Goal: Navigation & Orientation: Find specific page/section

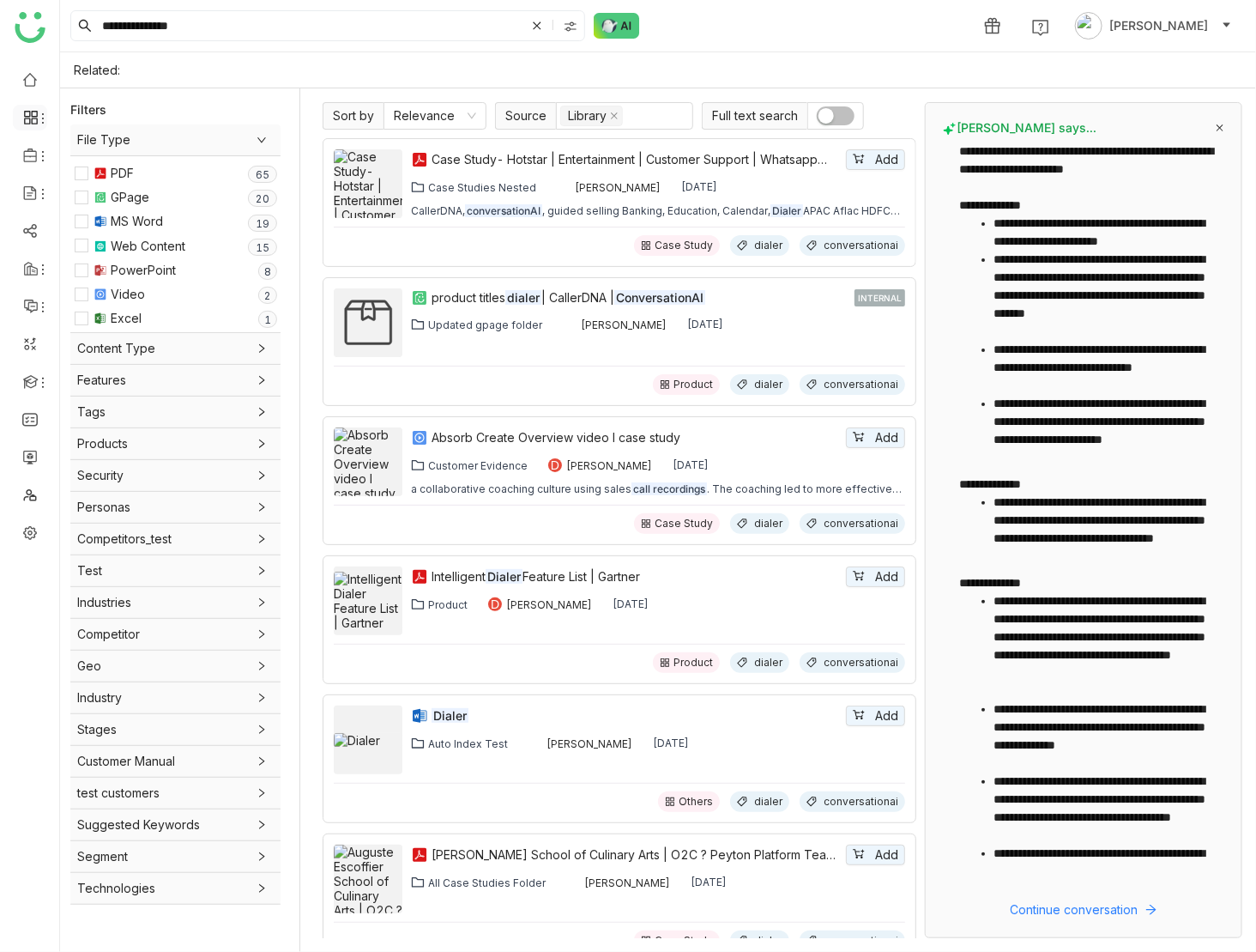
click at [26, 121] on icon at bounding box center [31, 118] width 16 height 16
click at [107, 153] on link "Dashboard" at bounding box center [119, 158] width 112 height 12
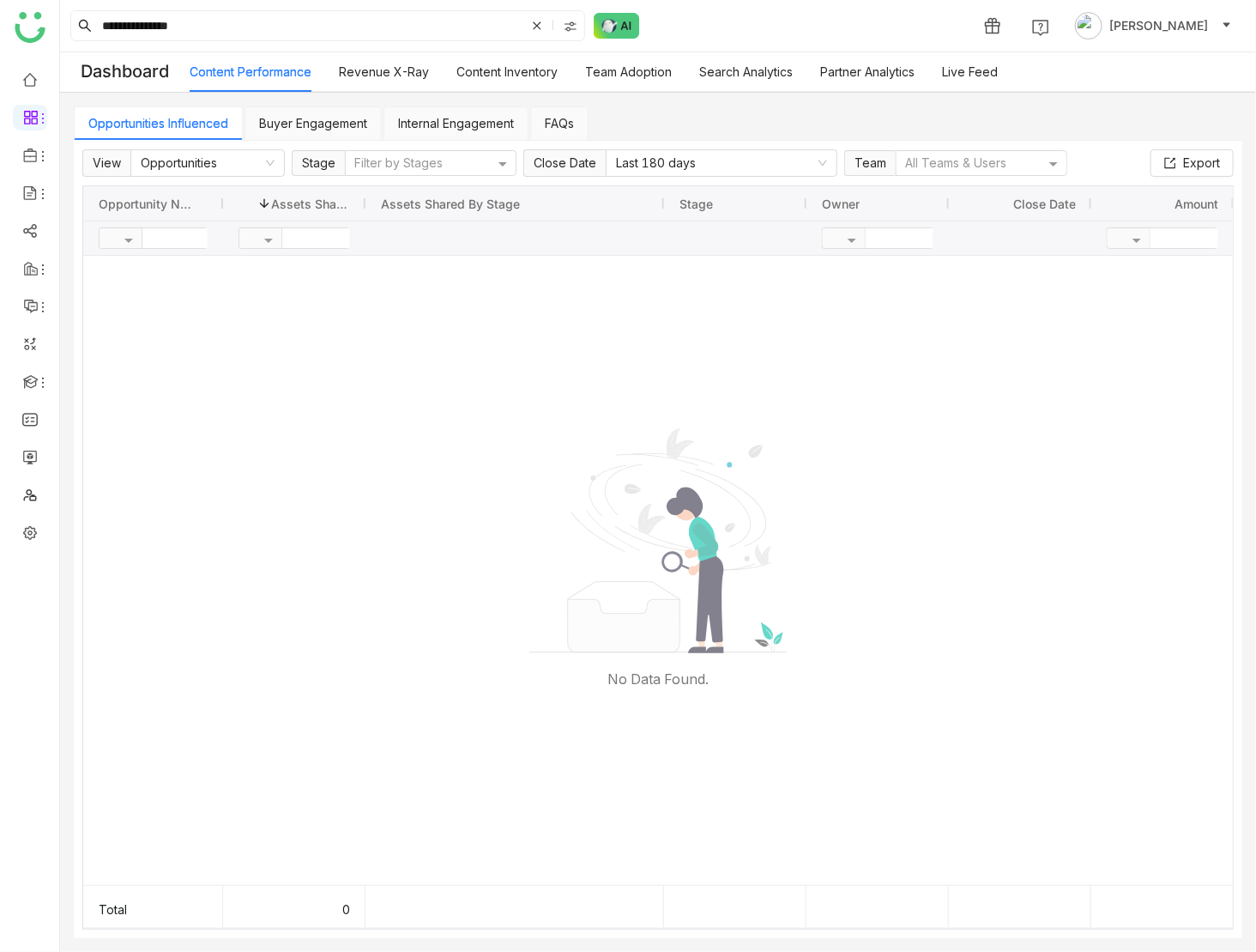
click at [459, 118] on link "Internal Engagement" at bounding box center [456, 123] width 116 height 15
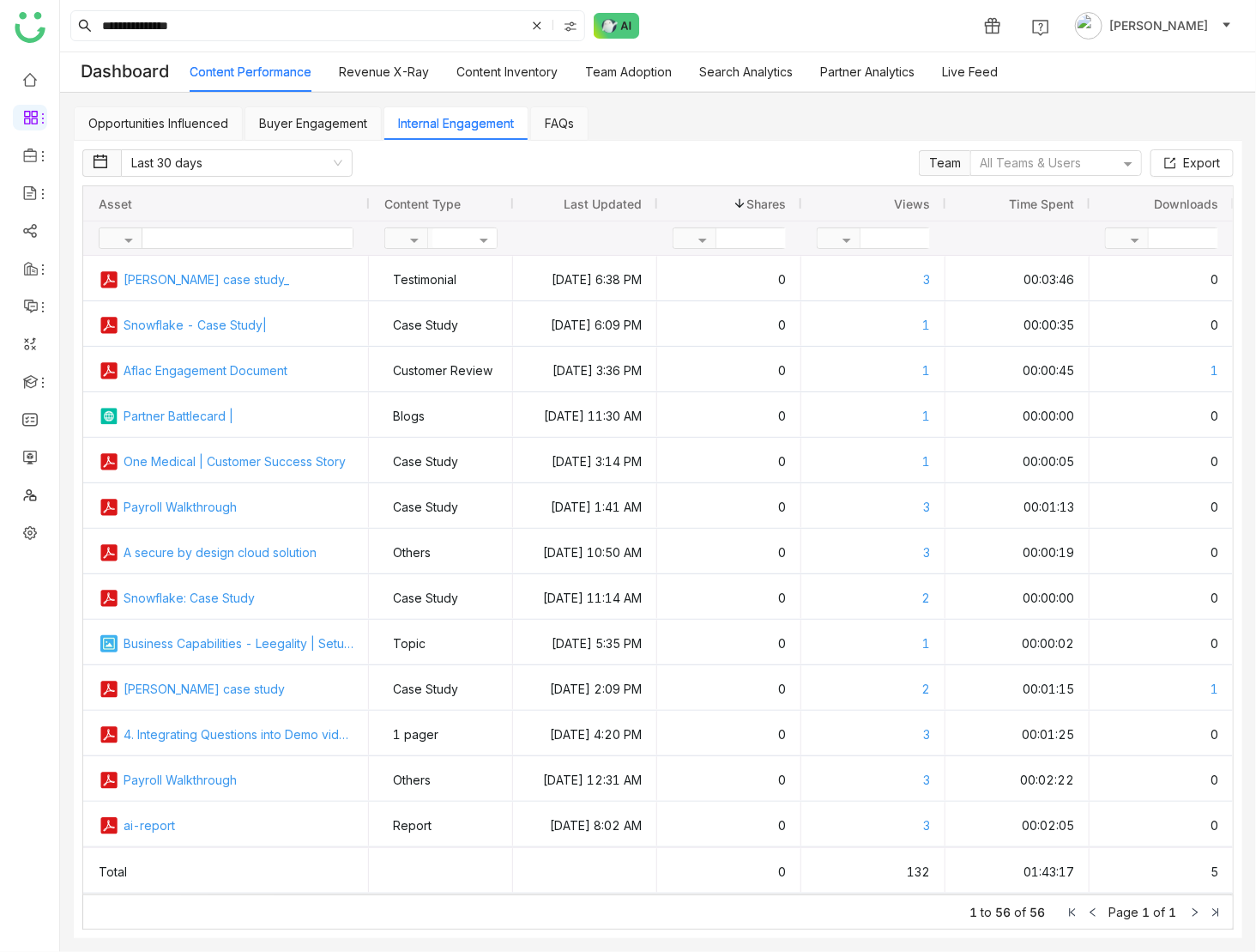
click at [927, 199] on span "Views" at bounding box center [912, 204] width 36 height 15
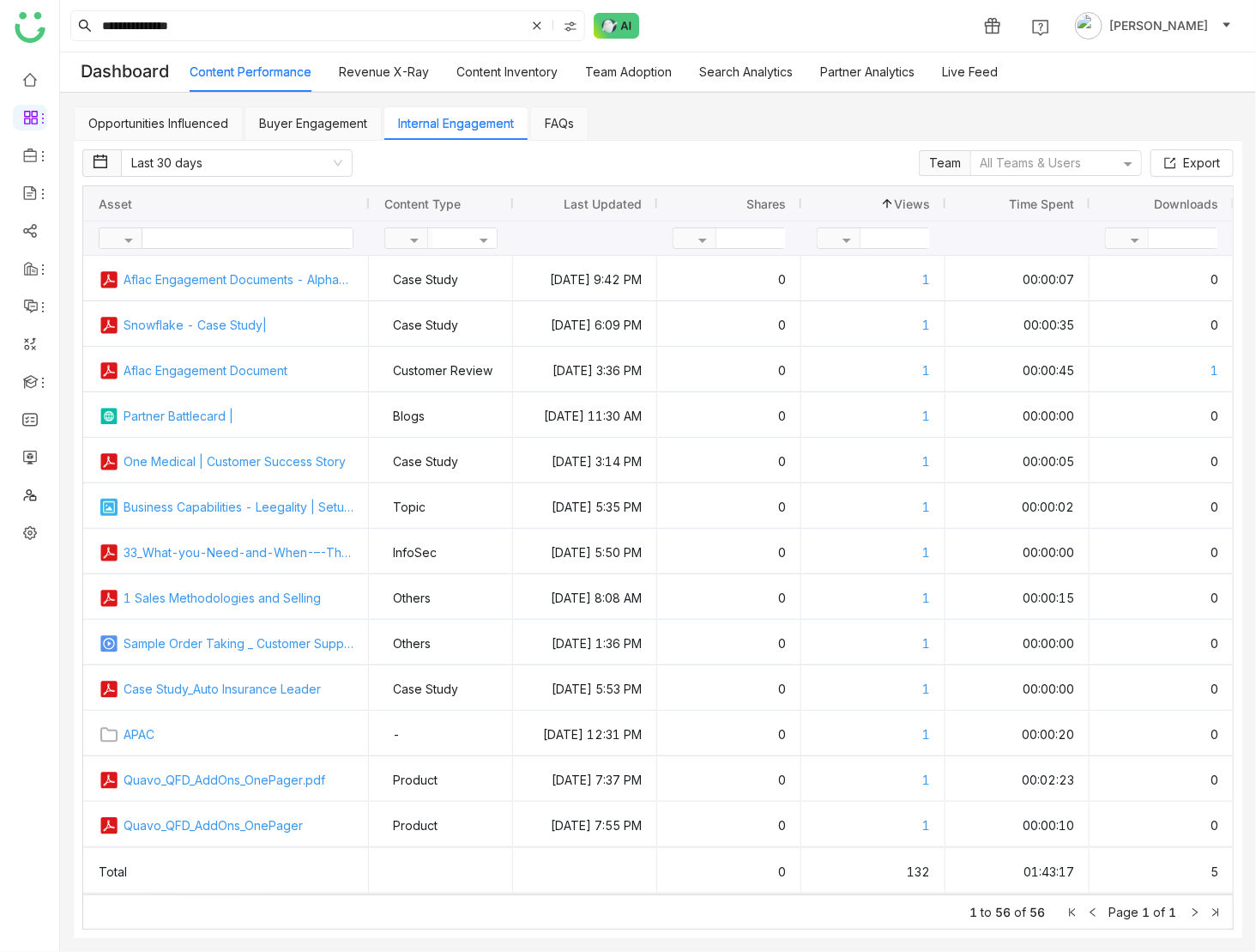
click at [927, 199] on span "Views" at bounding box center [912, 204] width 36 height 15
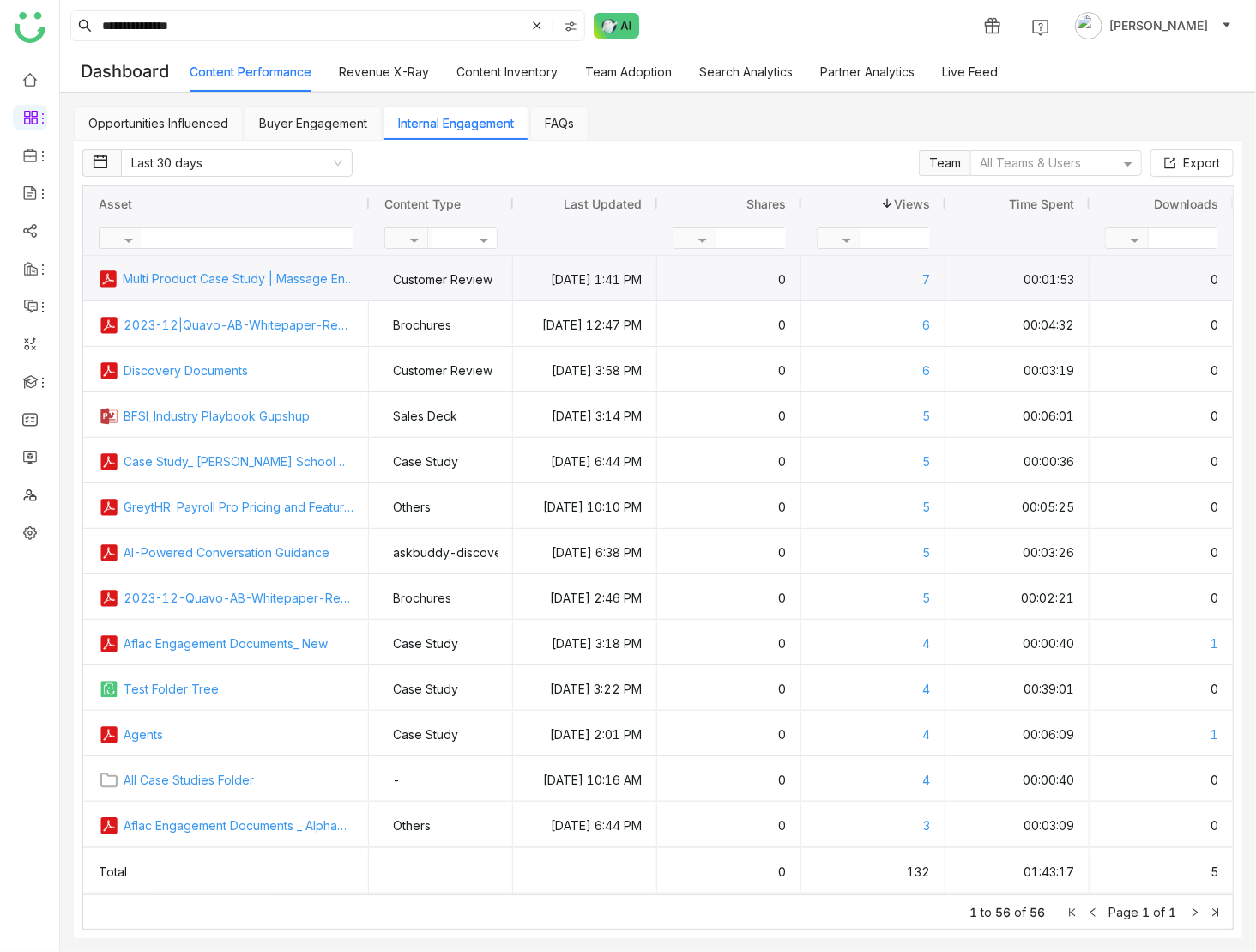
click at [248, 280] on link "Multi Product Case Study | Massage Envy" at bounding box center [238, 278] width 231 height 45
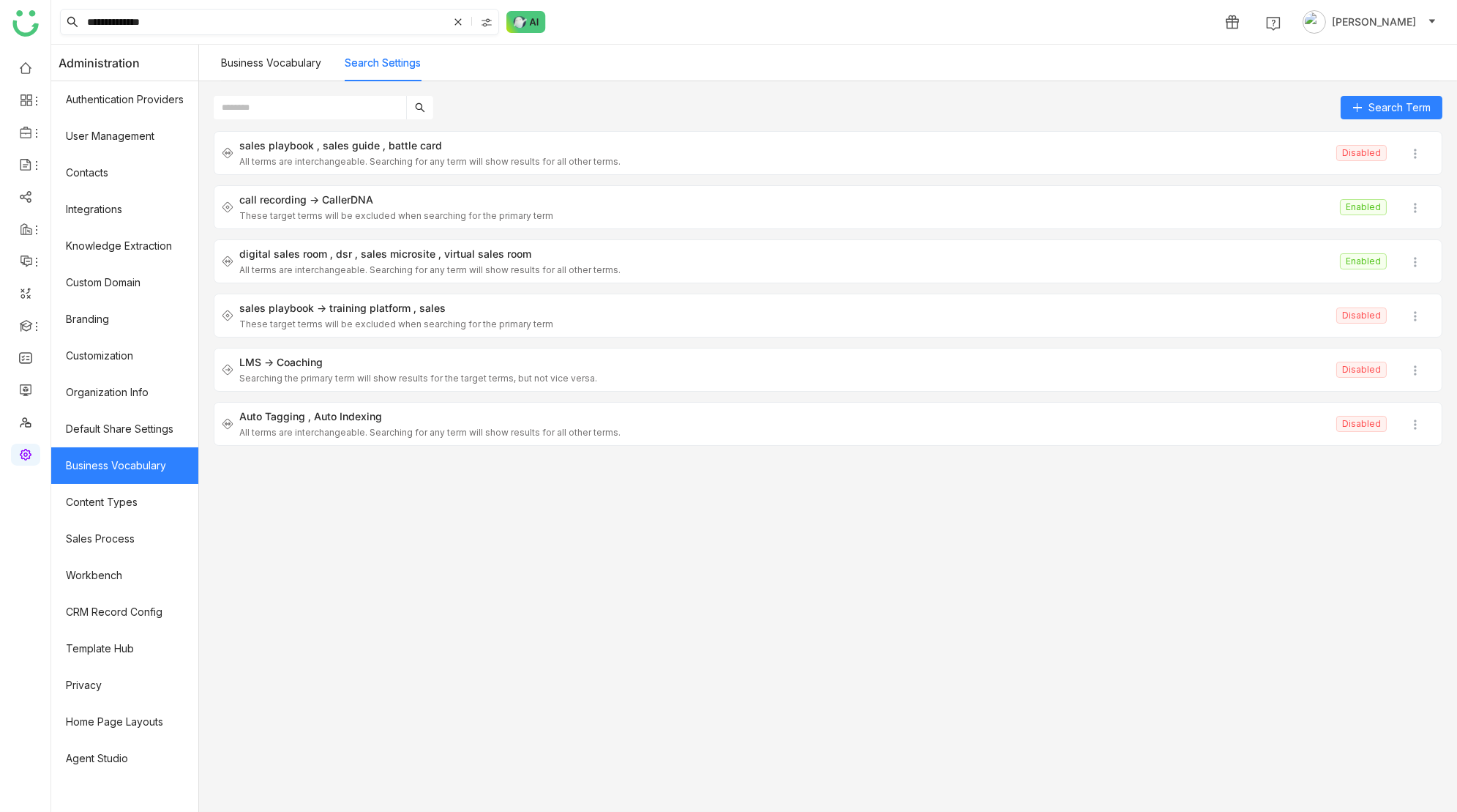
click at [274, 24] on input "**********" at bounding box center [266, 22] width 364 height 25
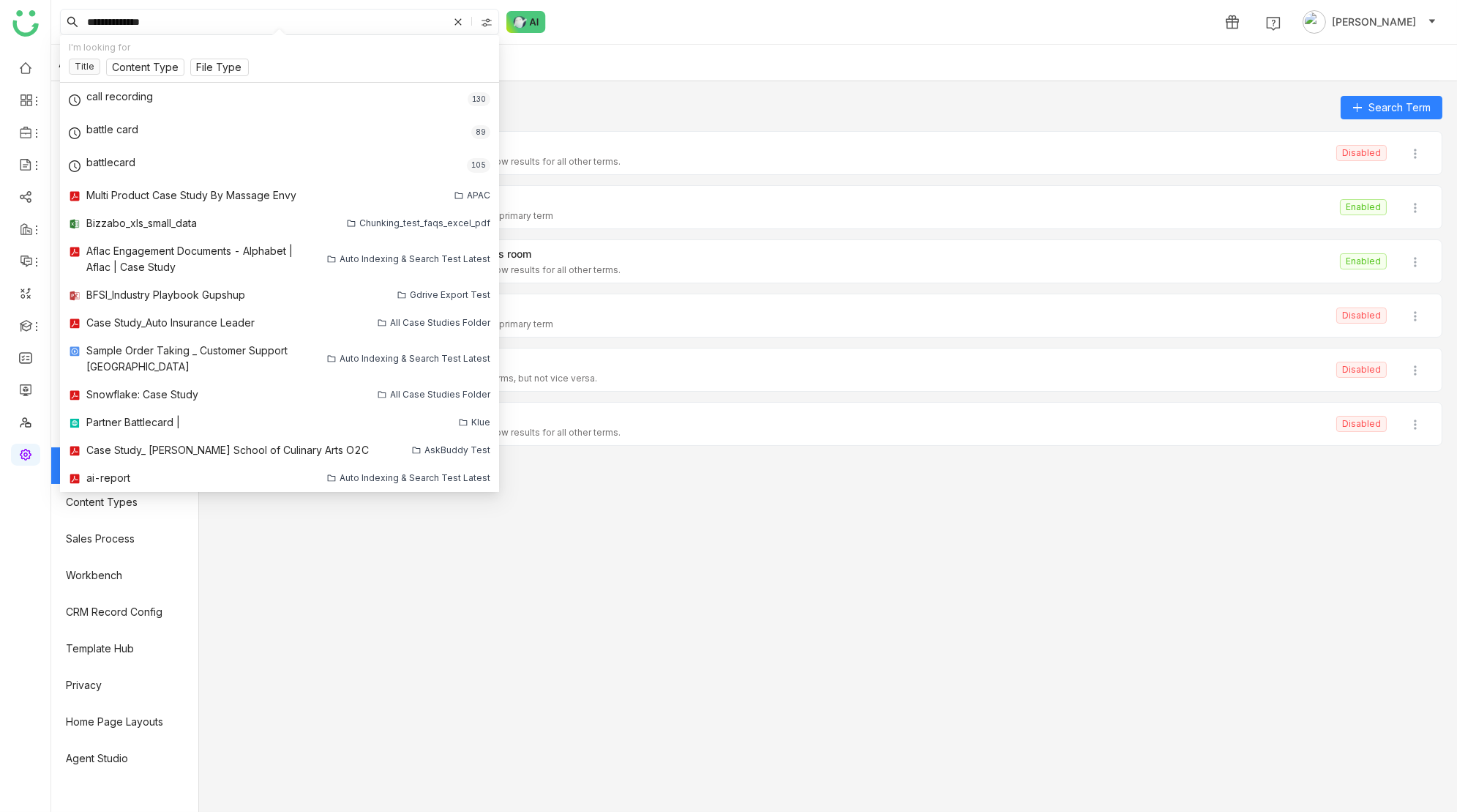
paste input "**********"
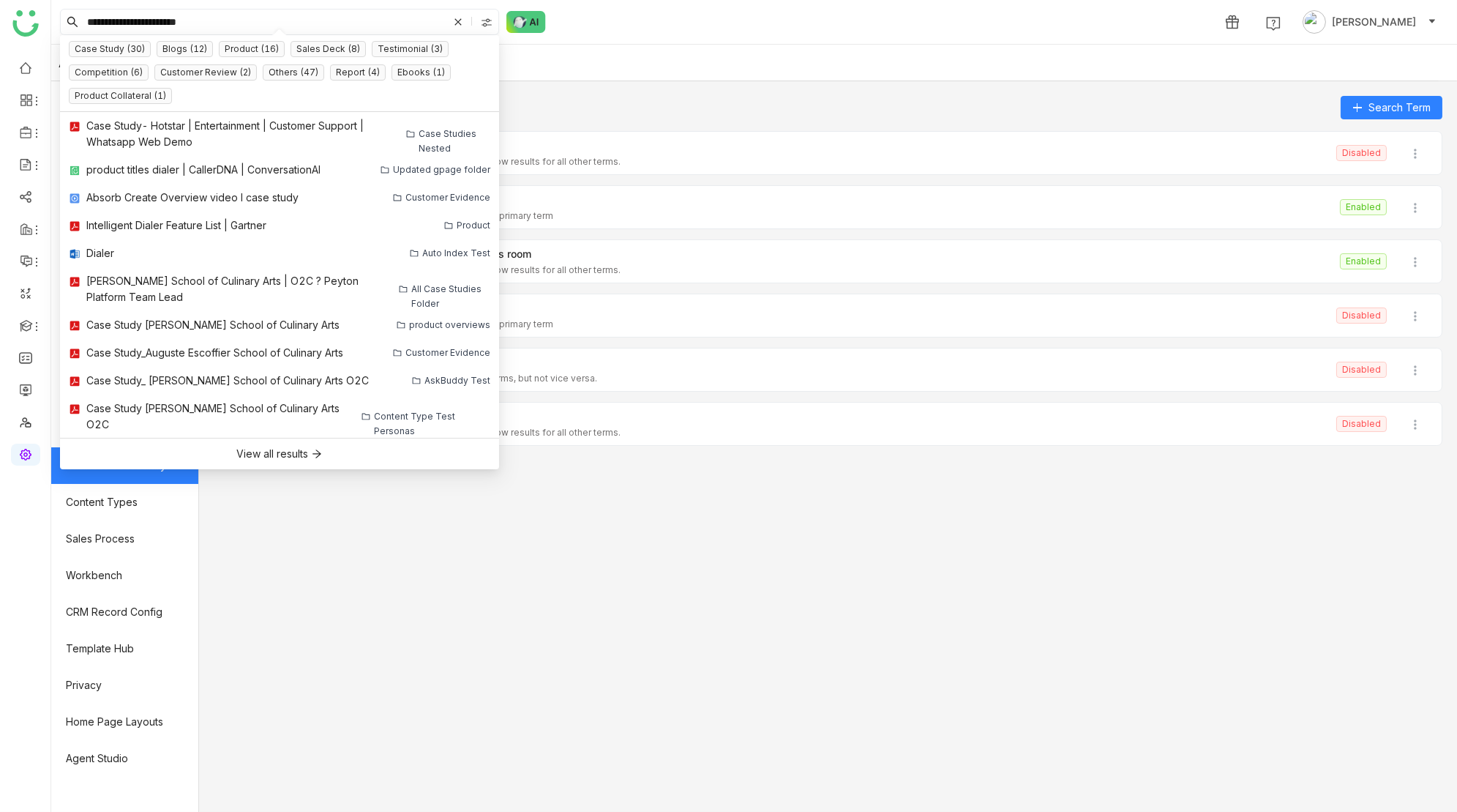
type input "**********"
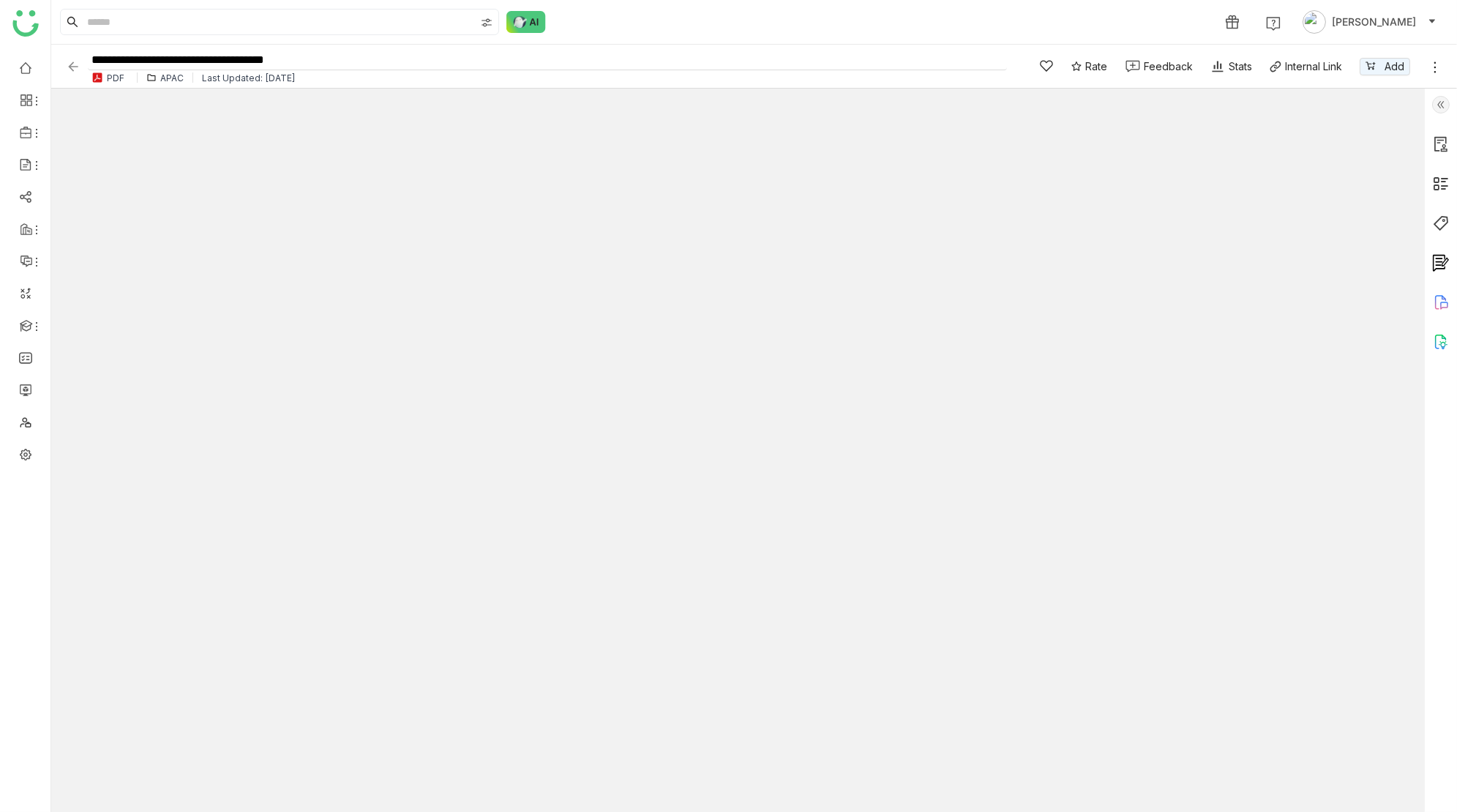
click at [240, 63] on input "**********" at bounding box center [547, 60] width 919 height 20
type input "**********"
click at [641, 34] on div "1 Prashanth Chinta" at bounding box center [754, 21] width 1406 height 44
click at [1442, 103] on img at bounding box center [1441, 105] width 18 height 18
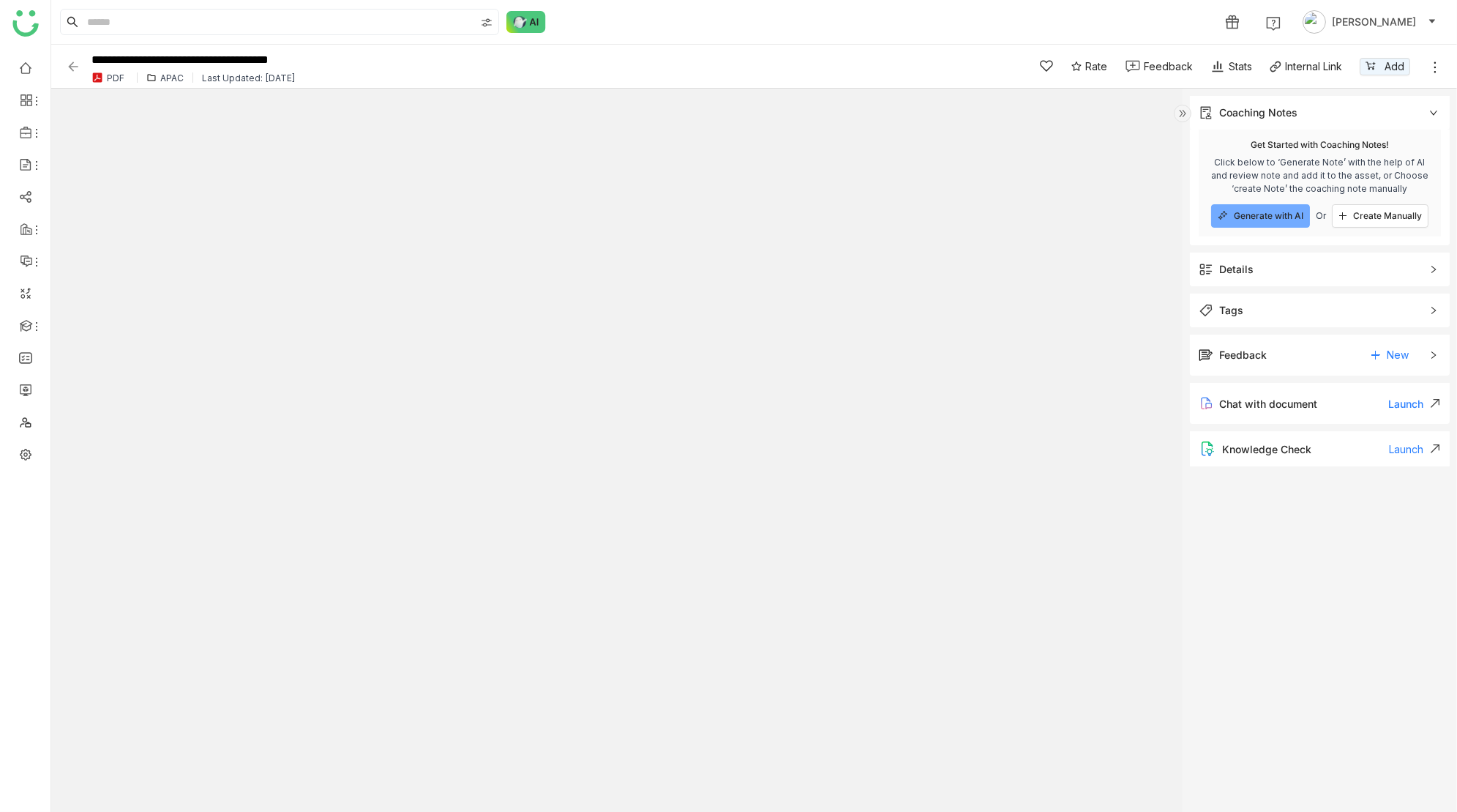
click at [1322, 266] on span "Details" at bounding box center [1310, 269] width 222 height 16
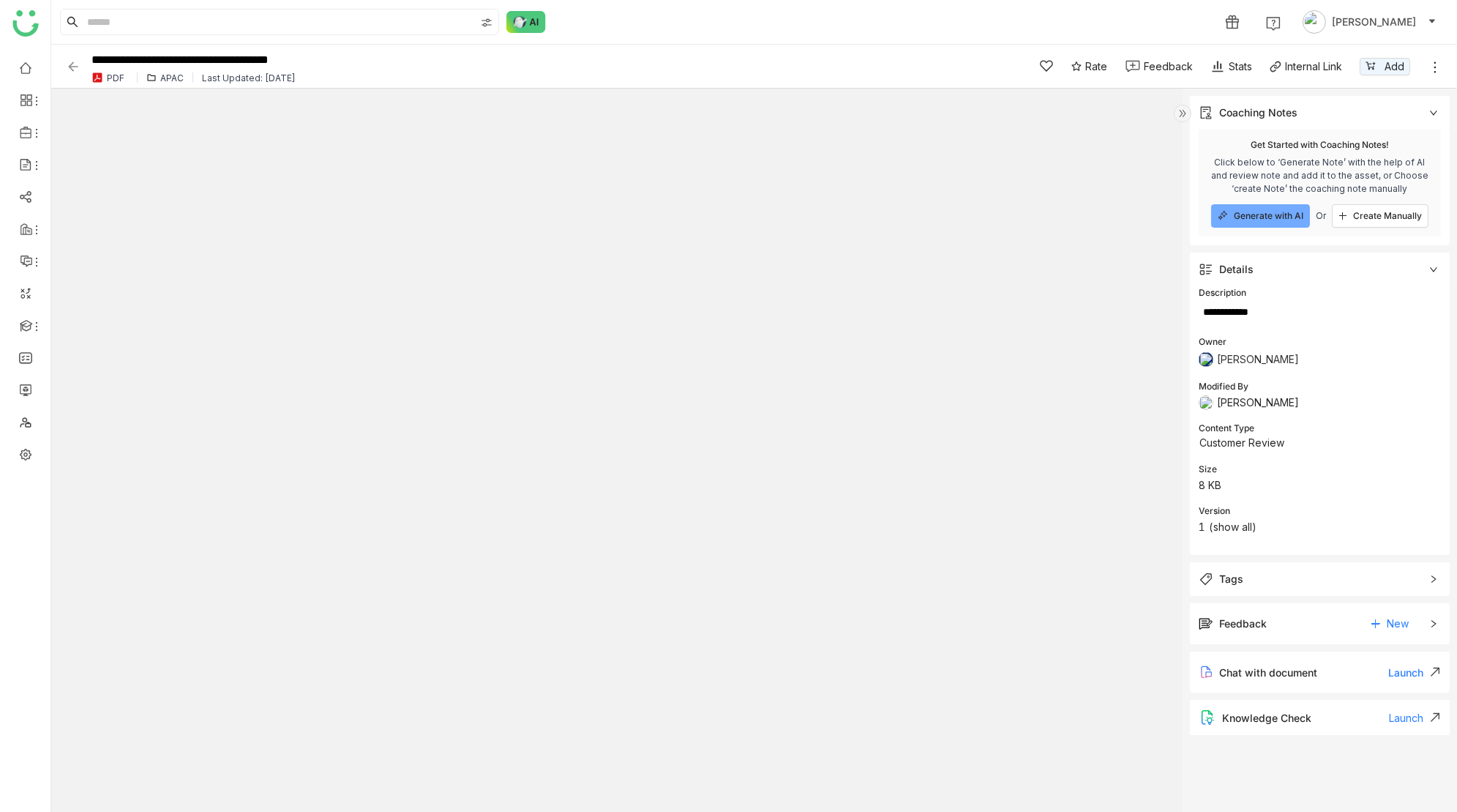
click at [1301, 575] on span "Tags" at bounding box center [1310, 579] width 222 height 16
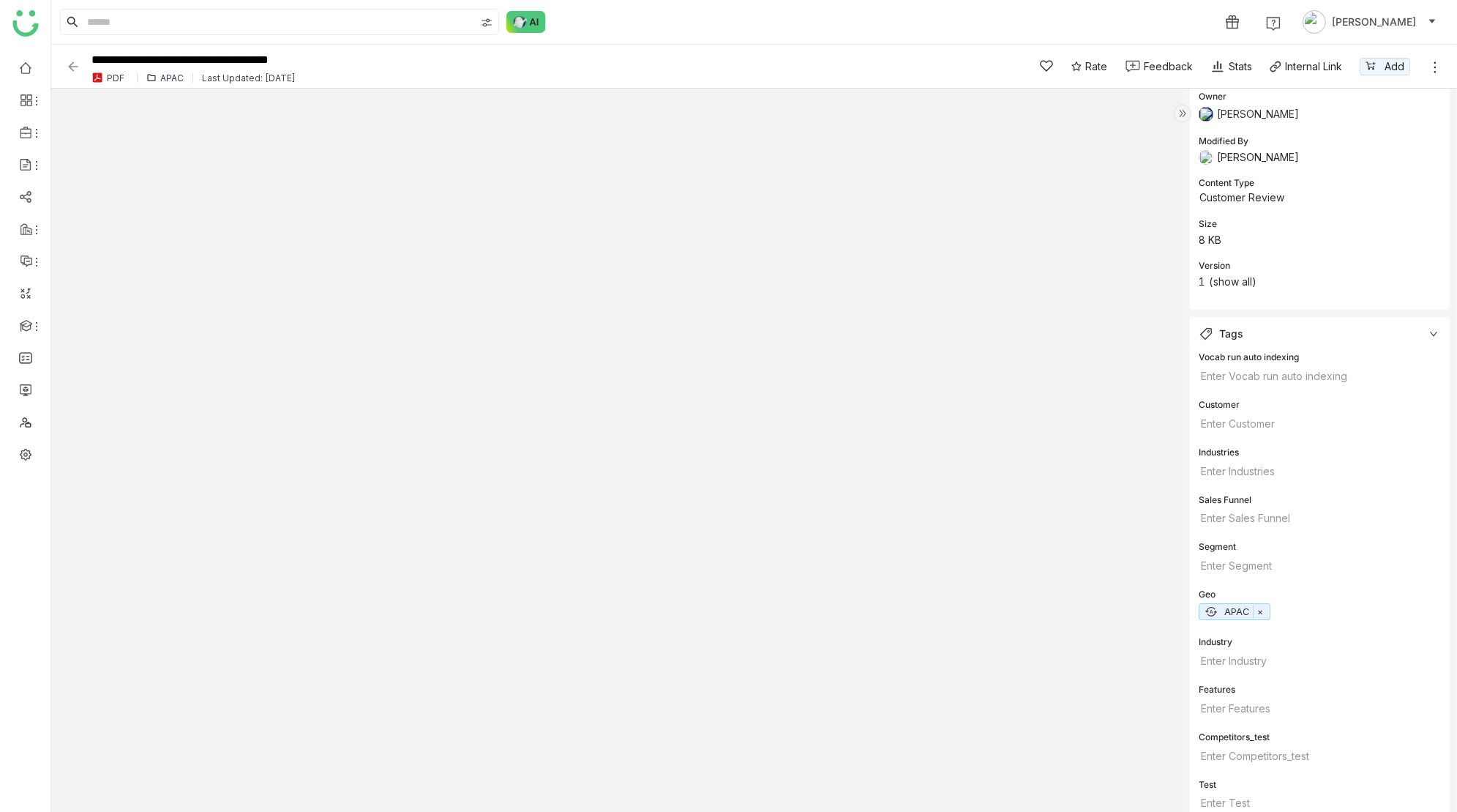
scroll to position [239, 0]
click at [1424, 339] on div "Tags" at bounding box center [1319, 340] width 260 height 34
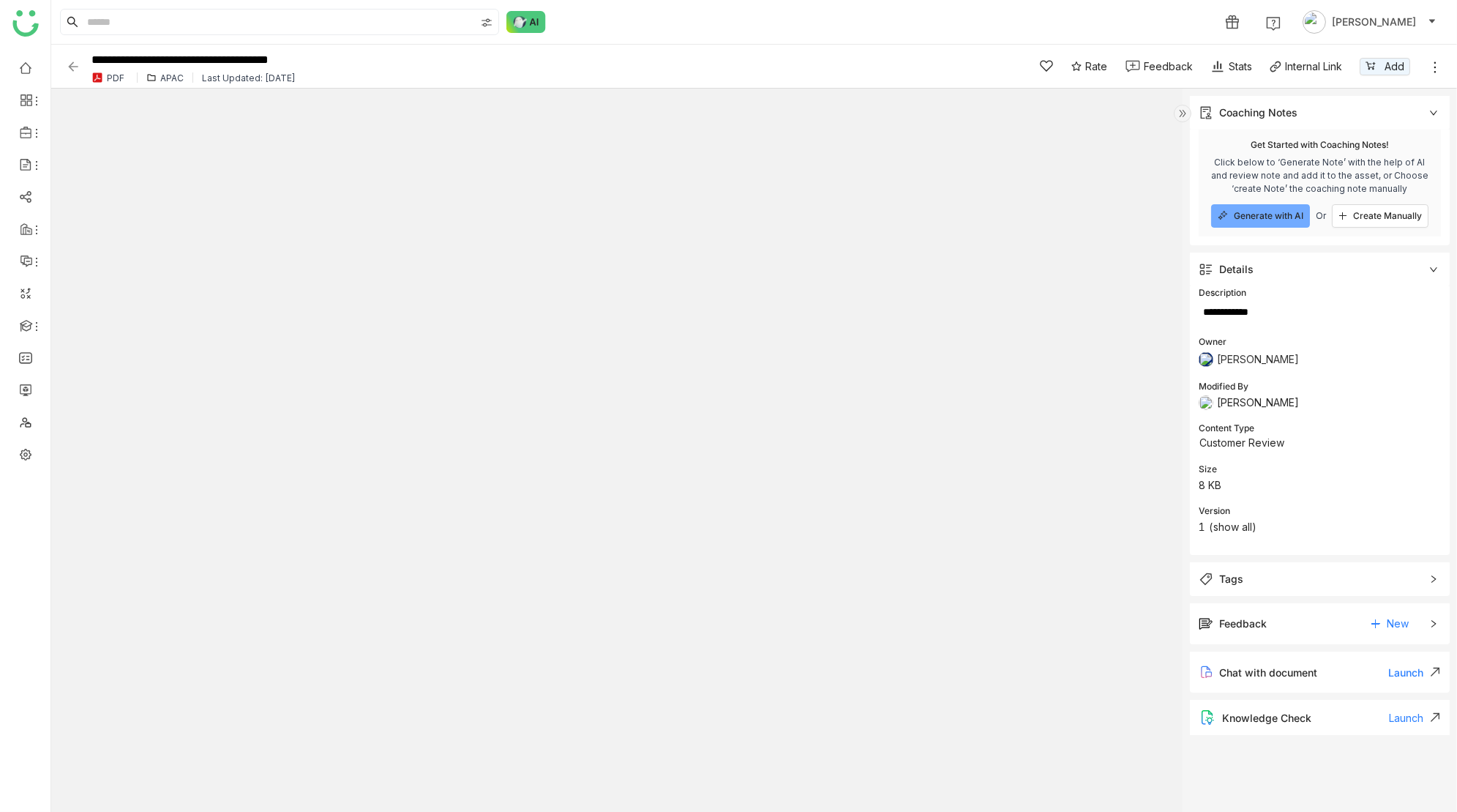
click at [1427, 265] on div "Details" at bounding box center [1319, 269] width 260 height 34
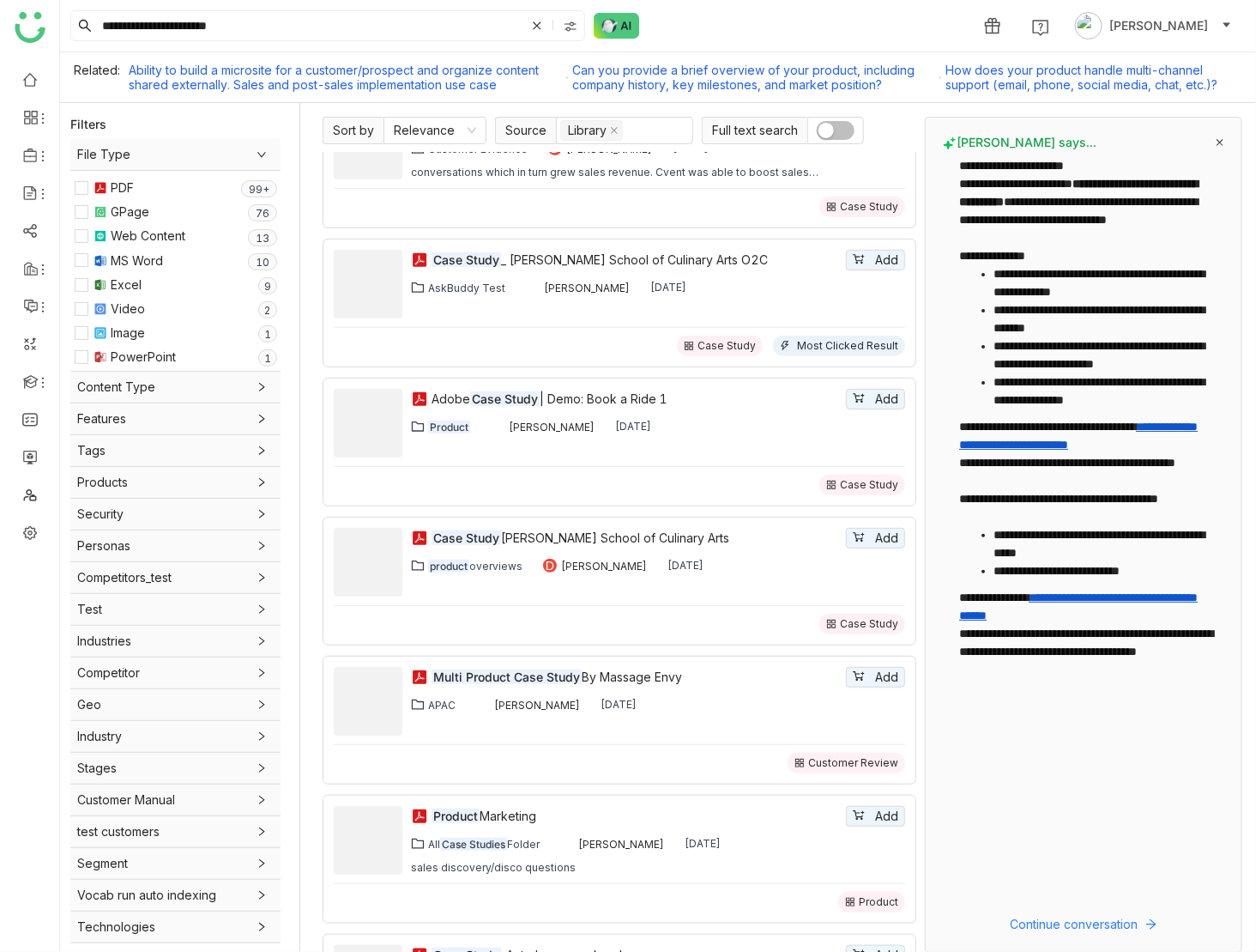
scroll to position [330, 0]
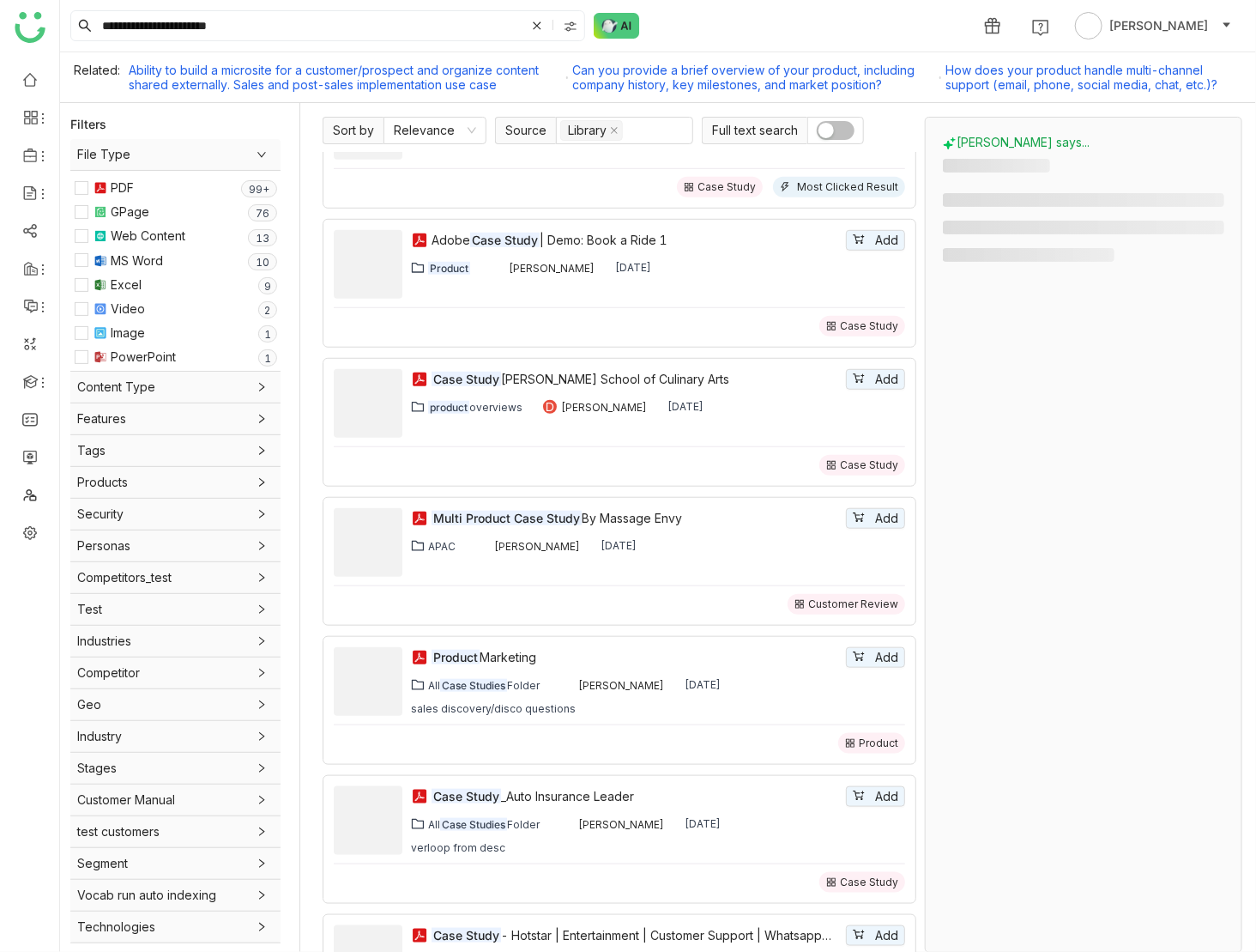
scroll to position [502, 0]
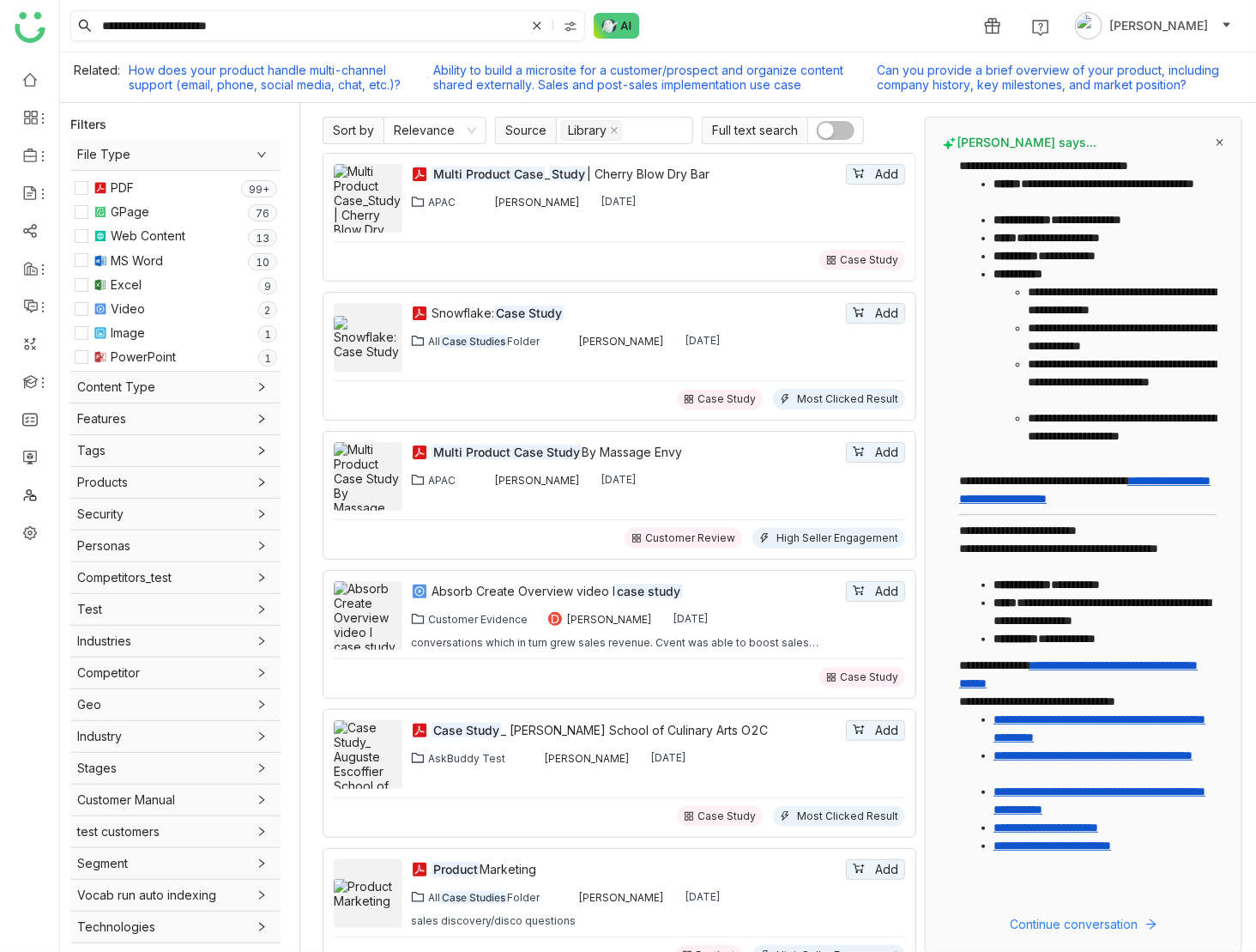
click at [345, 30] on input "**********" at bounding box center [312, 26] width 426 height 29
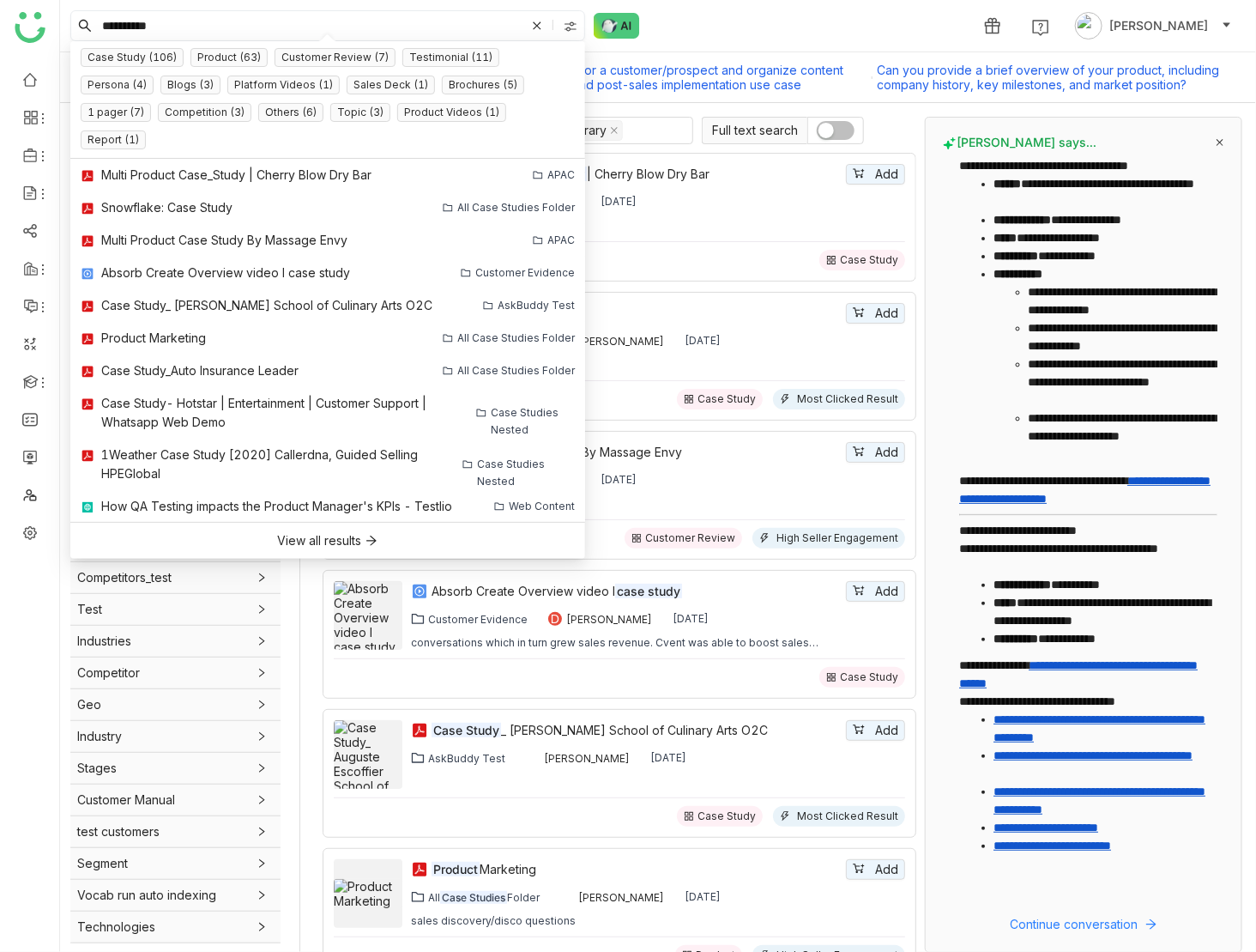
type input "**********"
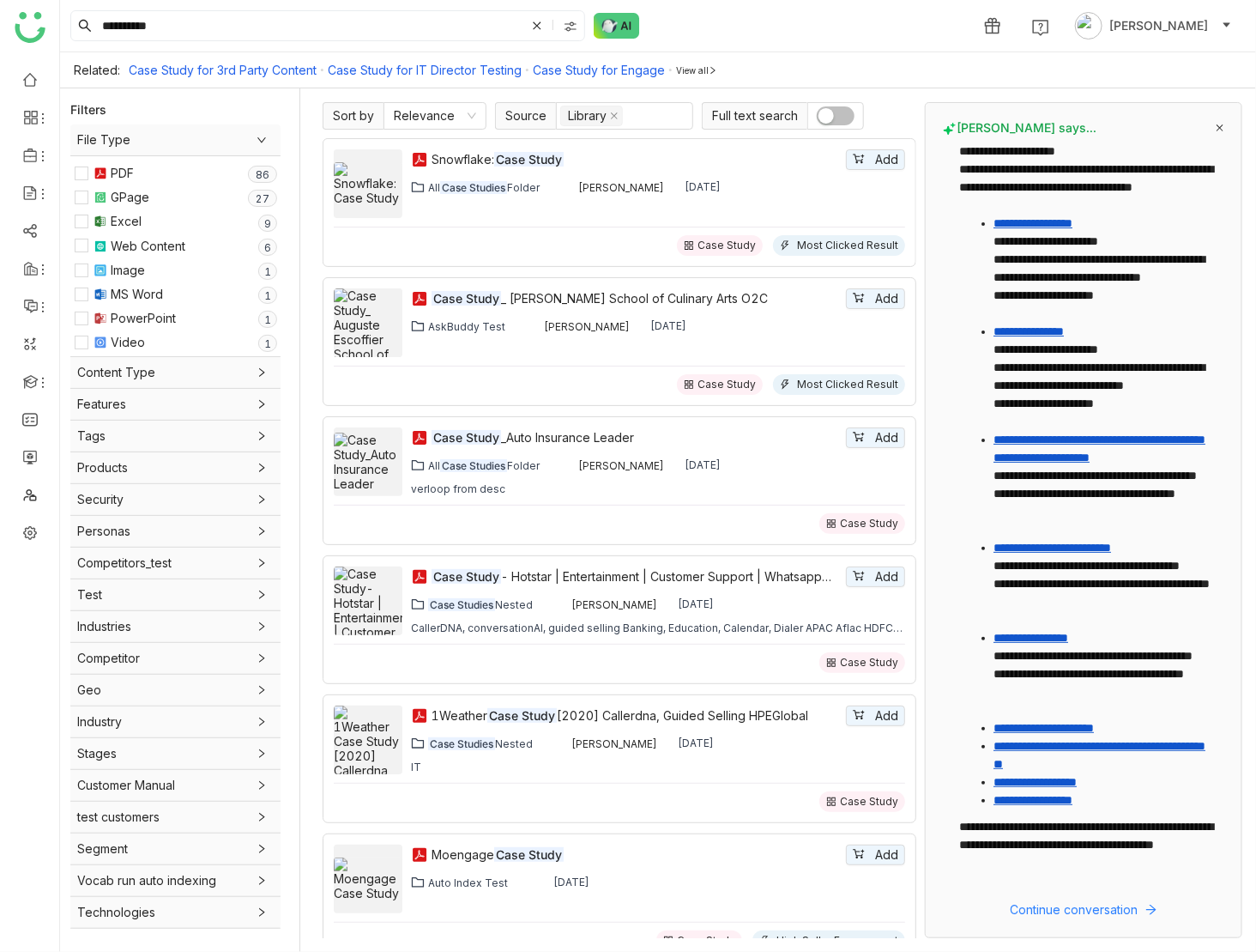
click at [842, 117] on button "button" at bounding box center [836, 116] width 38 height 19
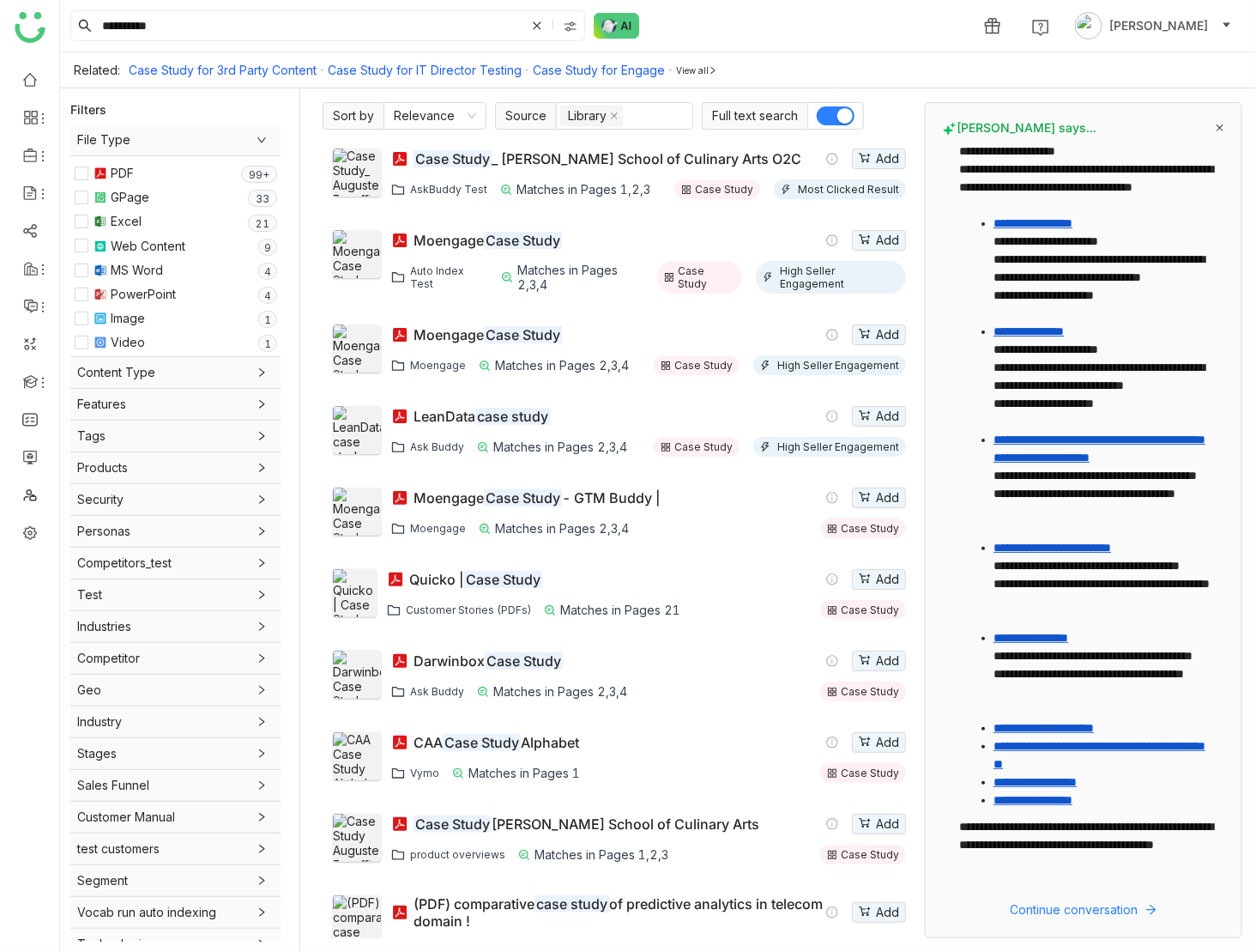
click at [832, 118] on button "button" at bounding box center [836, 116] width 38 height 19
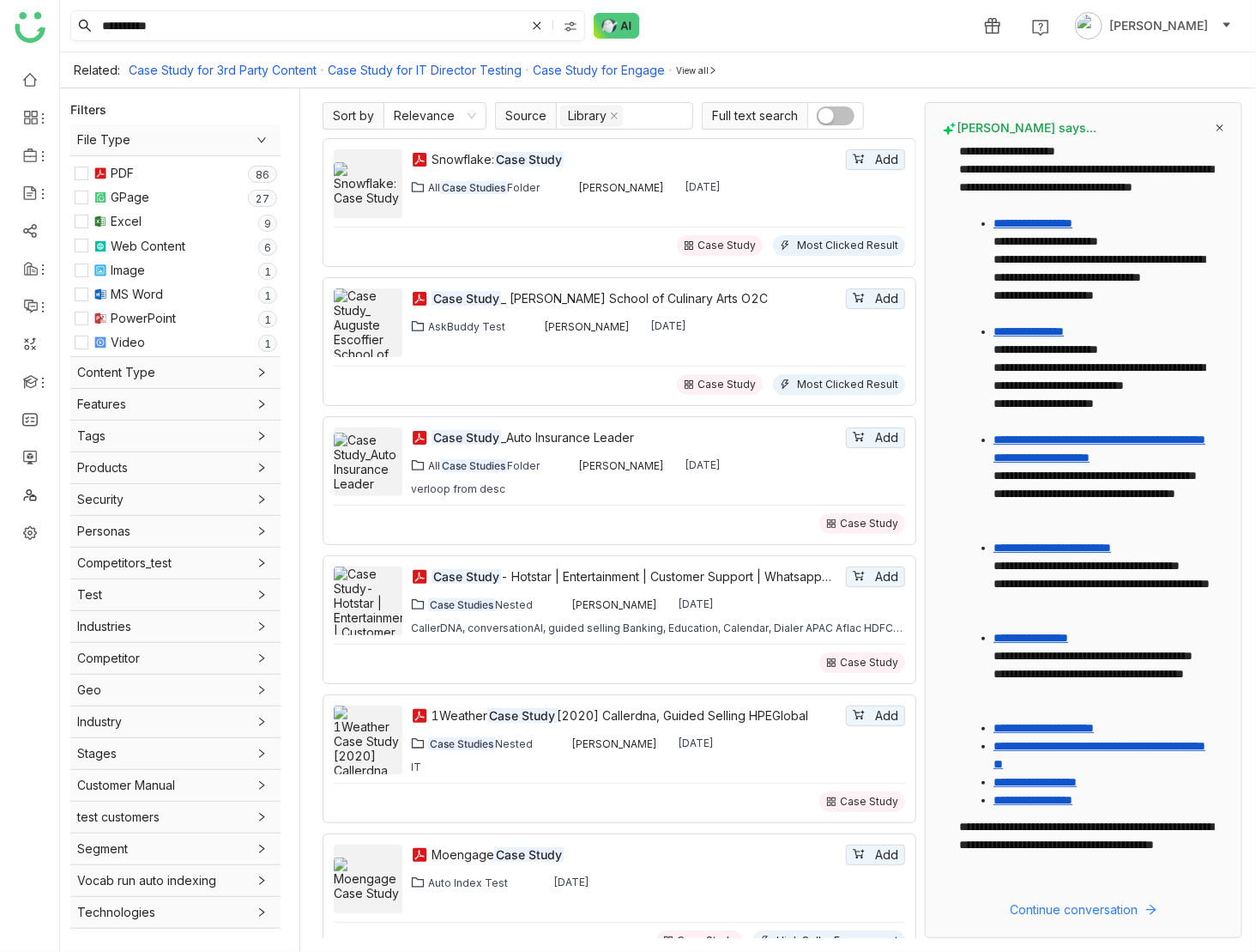
click at [230, 25] on input "**********" at bounding box center [312, 26] width 426 height 29
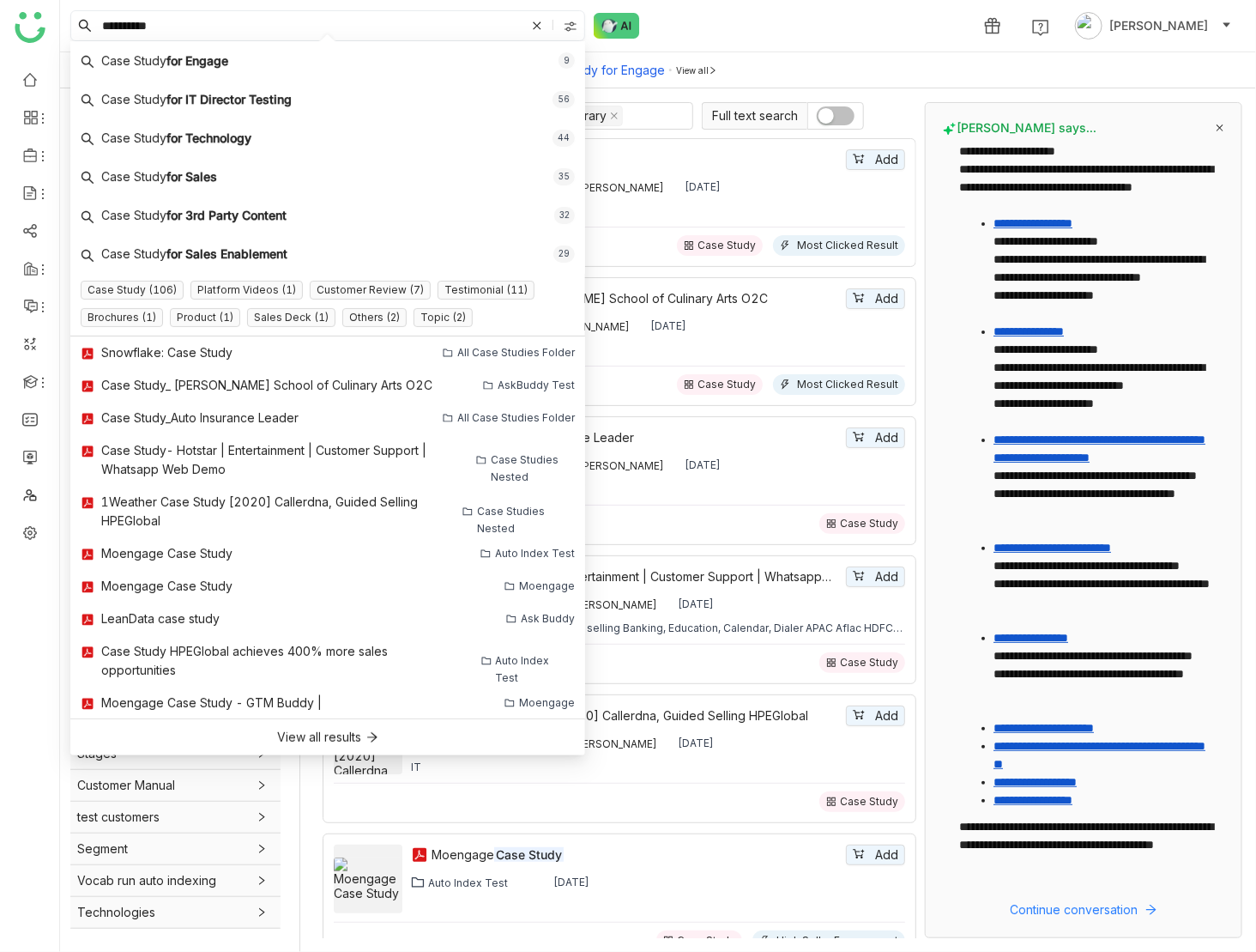
click at [230, 25] on input "**********" at bounding box center [312, 26] width 426 height 29
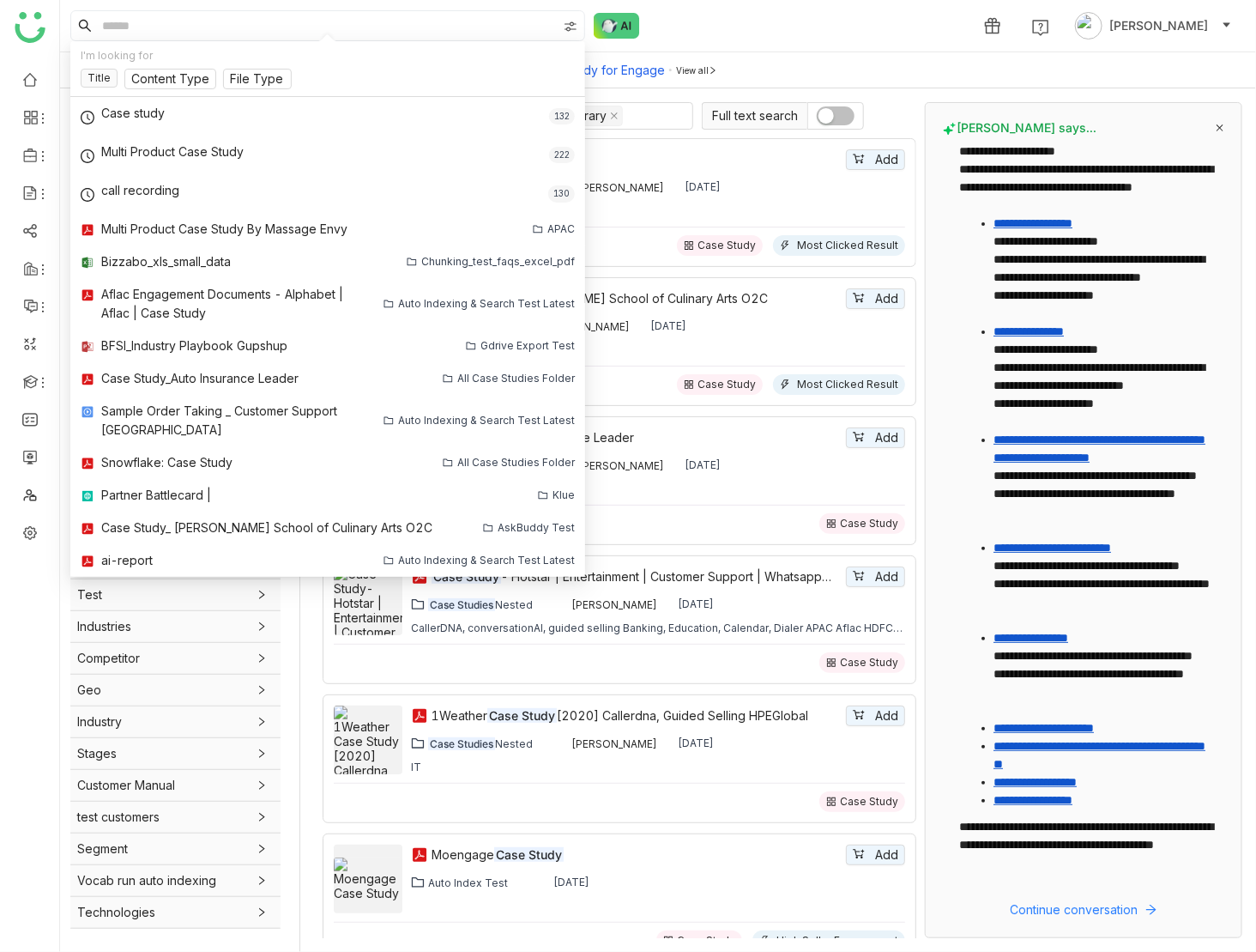
click at [694, 32] on div "1 [PERSON_NAME]" at bounding box center [658, 25] width 1196 height 51
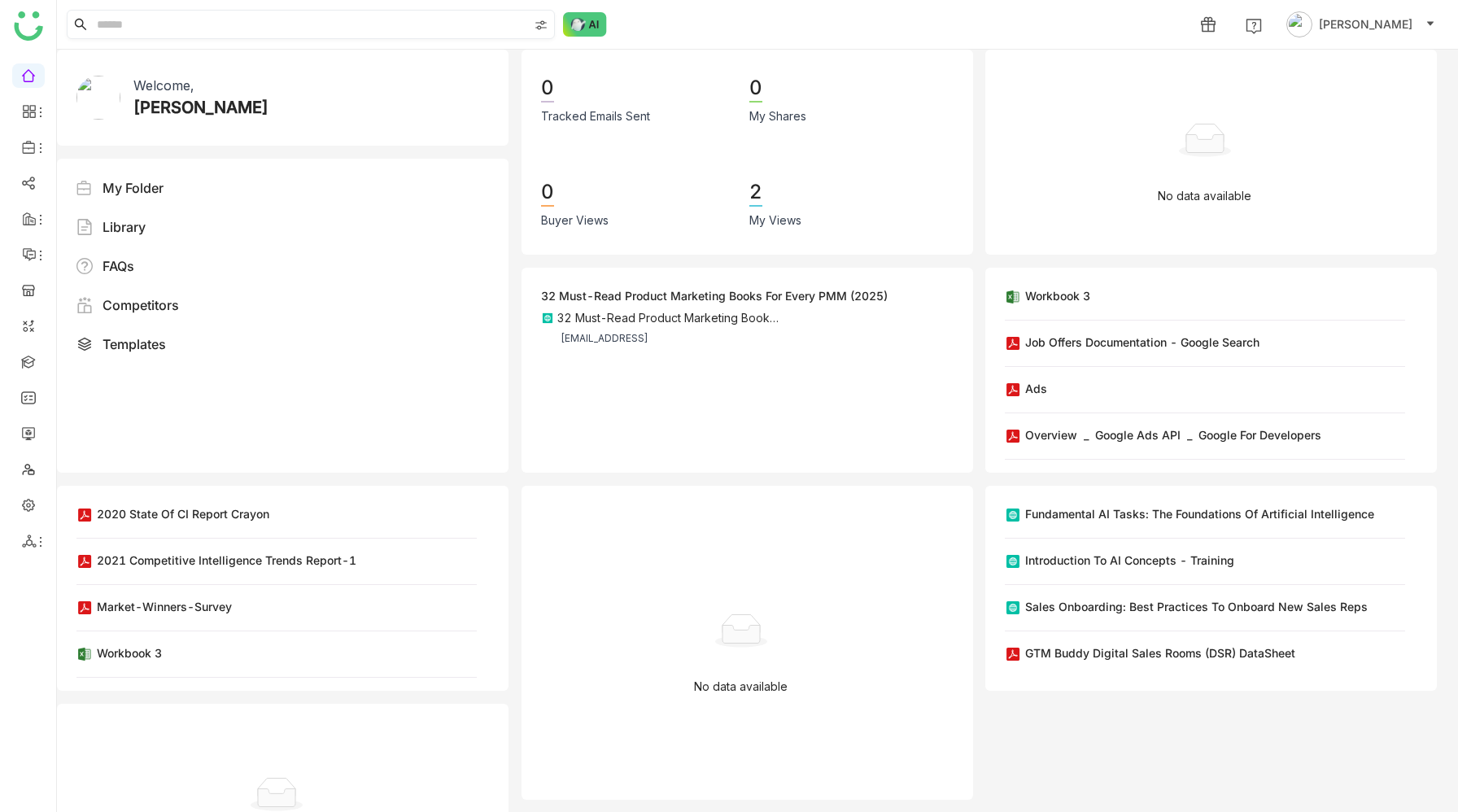
click at [248, 28] on input at bounding box center [311, 25] width 435 height 28
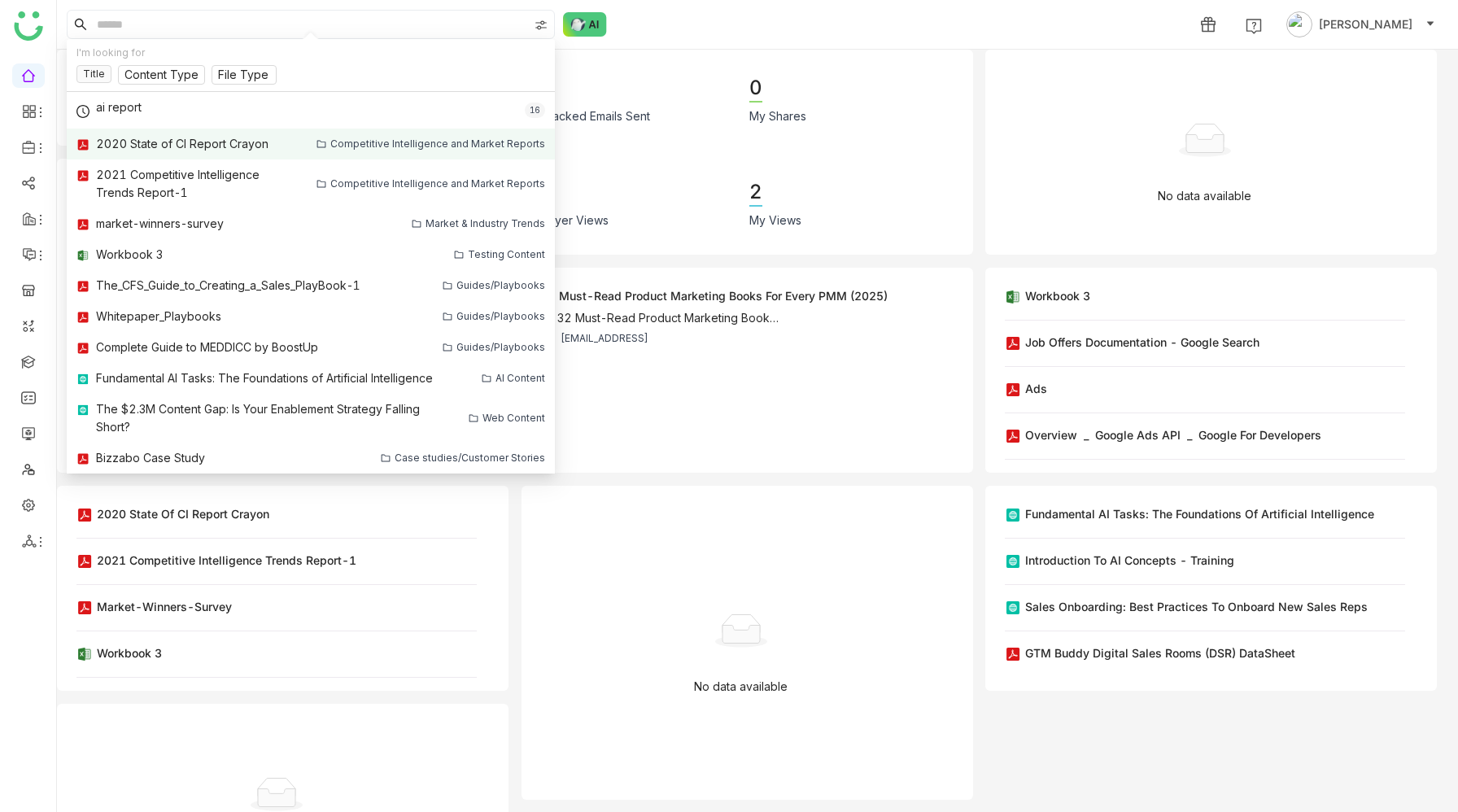
click at [221, 141] on div "2020 State of CI Report Crayon" at bounding box center [182, 144] width 173 height 18
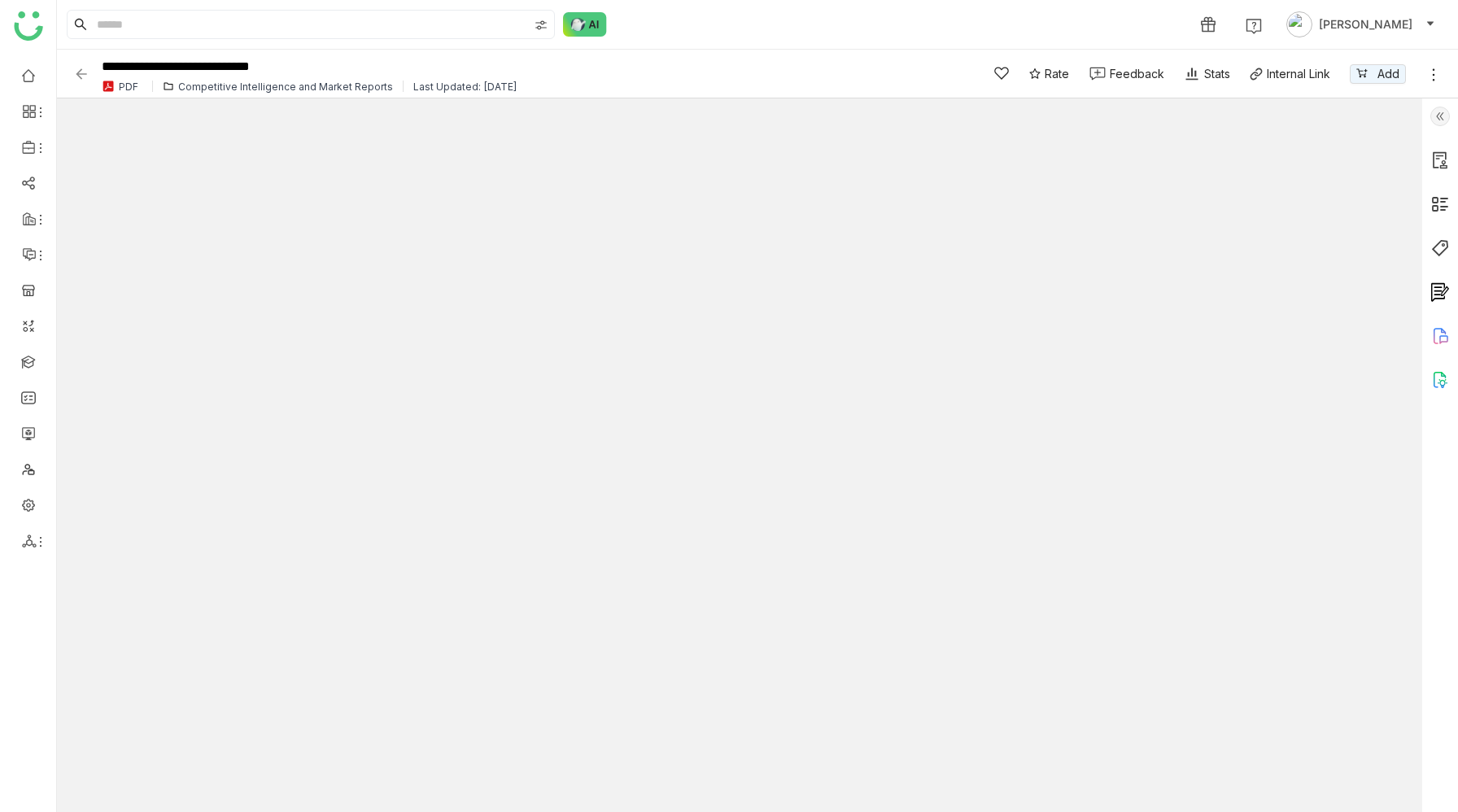
click at [81, 74] on img at bounding box center [81, 74] width 16 height 16
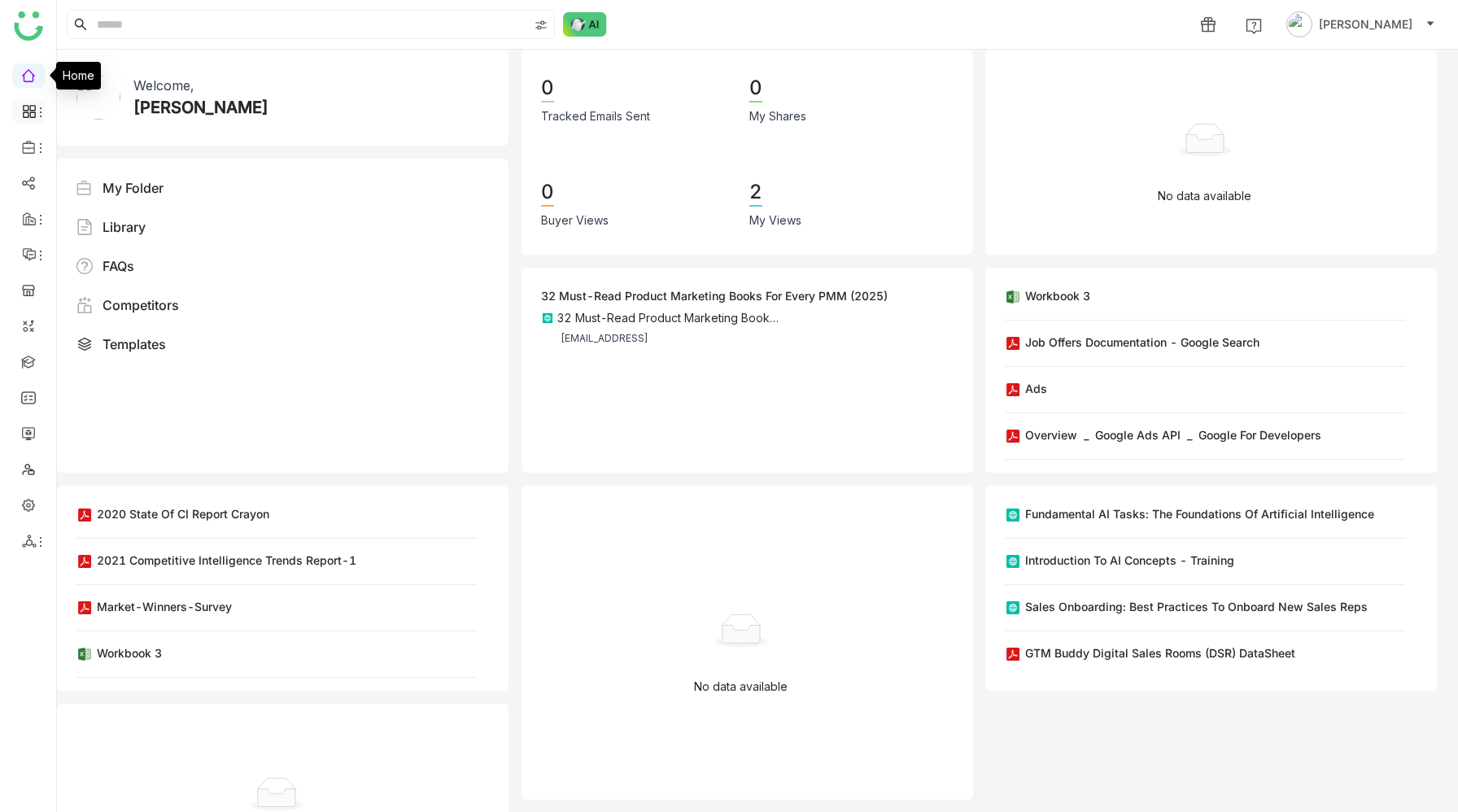
click at [33, 121] on li at bounding box center [29, 112] width 33 height 25
click at [32, 113] on icon at bounding box center [32, 115] width 6 height 6
click at [108, 150] on link "Dashboard" at bounding box center [113, 150] width 106 height 12
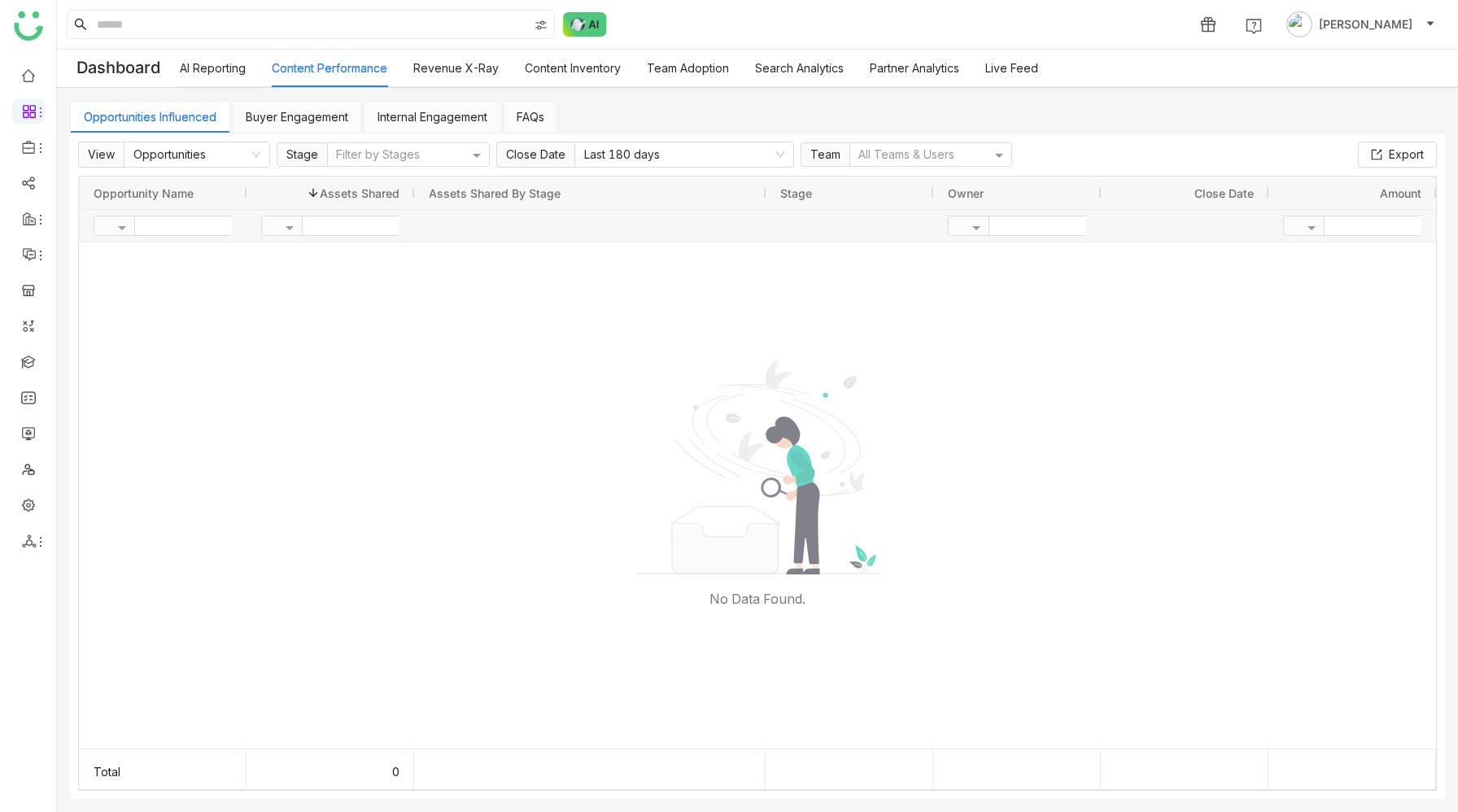
click at [458, 110] on link "Internal Engagement" at bounding box center [432, 117] width 110 height 14
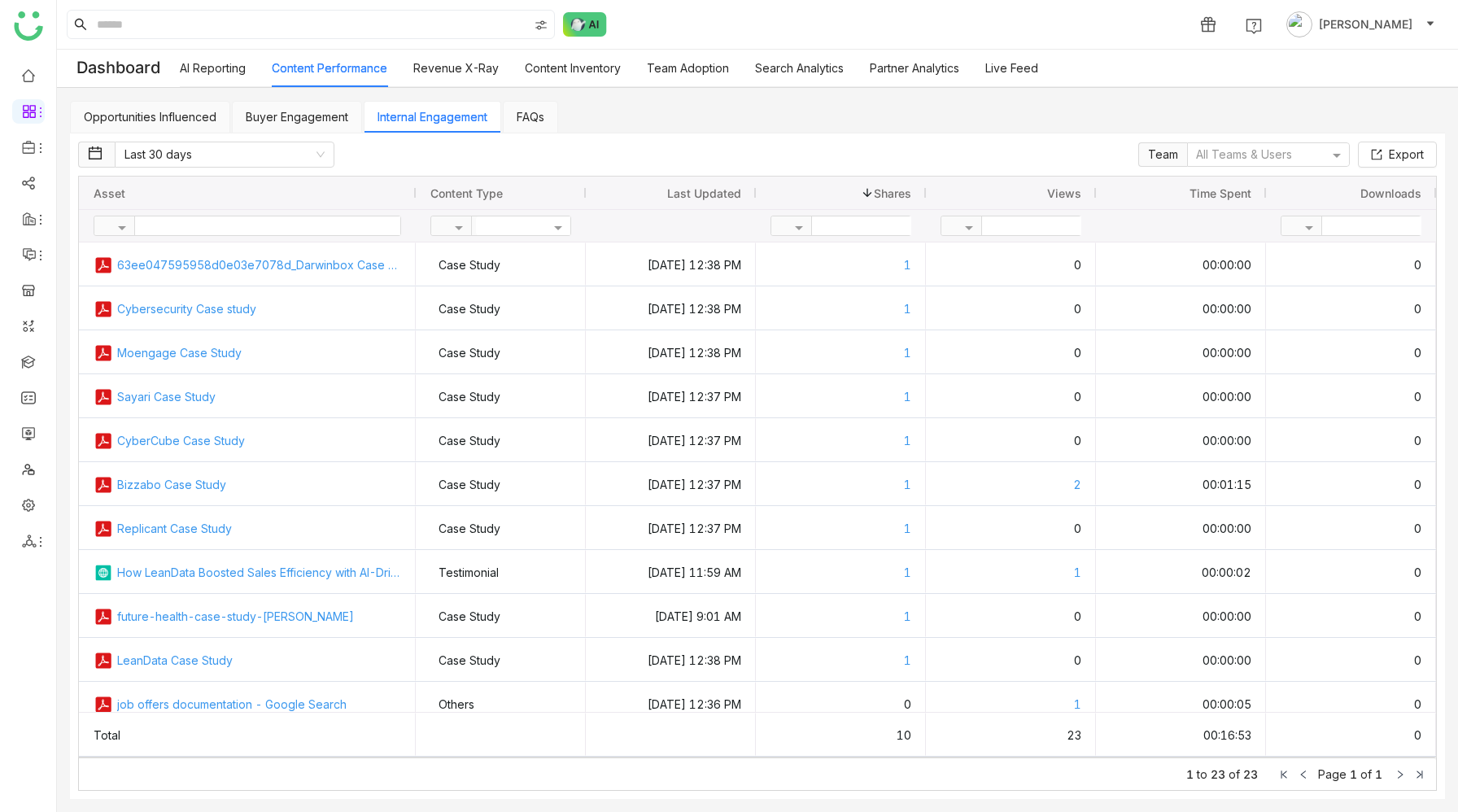
click at [1002, 196] on div "Views" at bounding box center [1010, 193] width 141 height 25
click at [1002, 196] on div "Views 1" at bounding box center [1010, 193] width 141 height 25
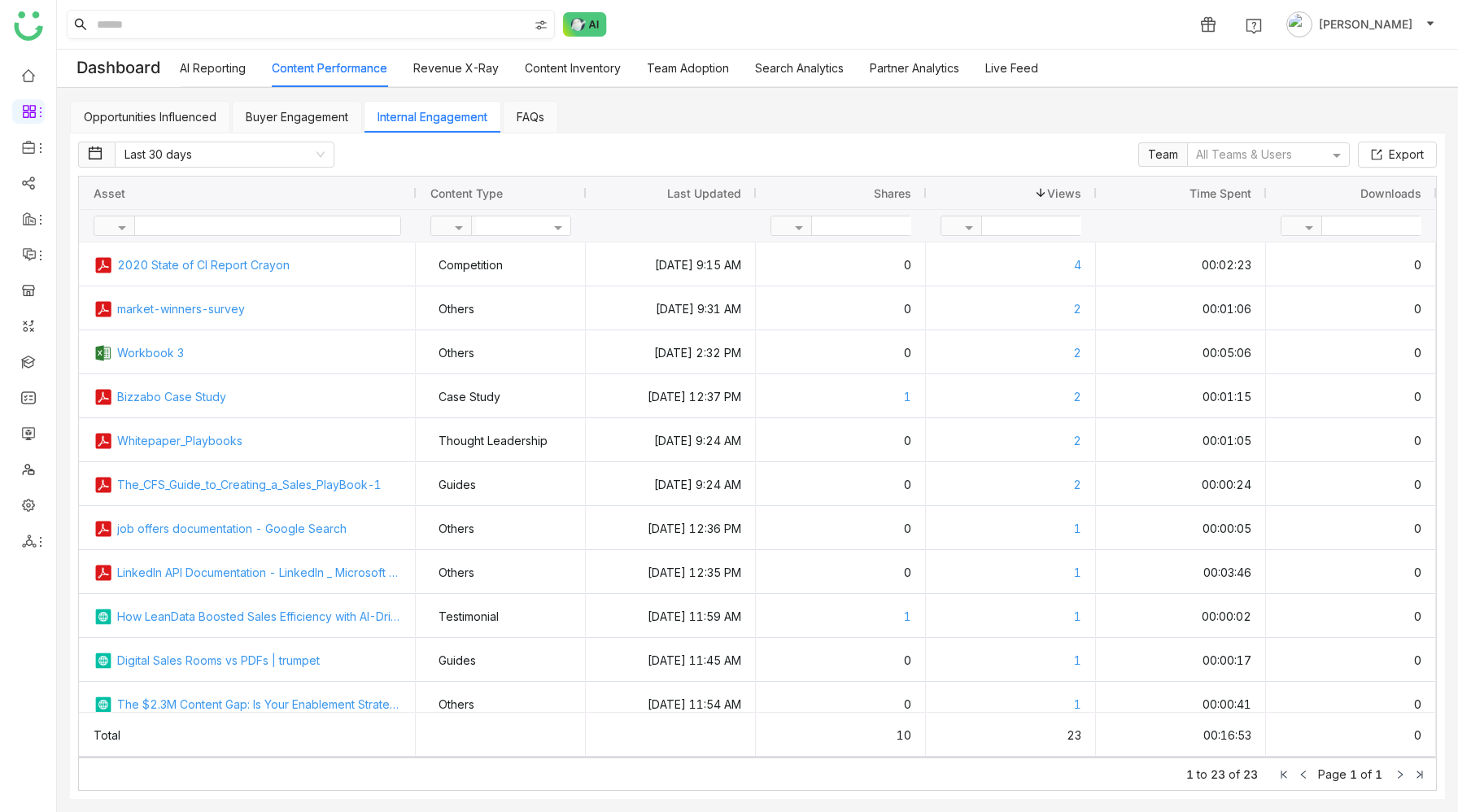
click at [251, 30] on input at bounding box center [311, 25] width 435 height 28
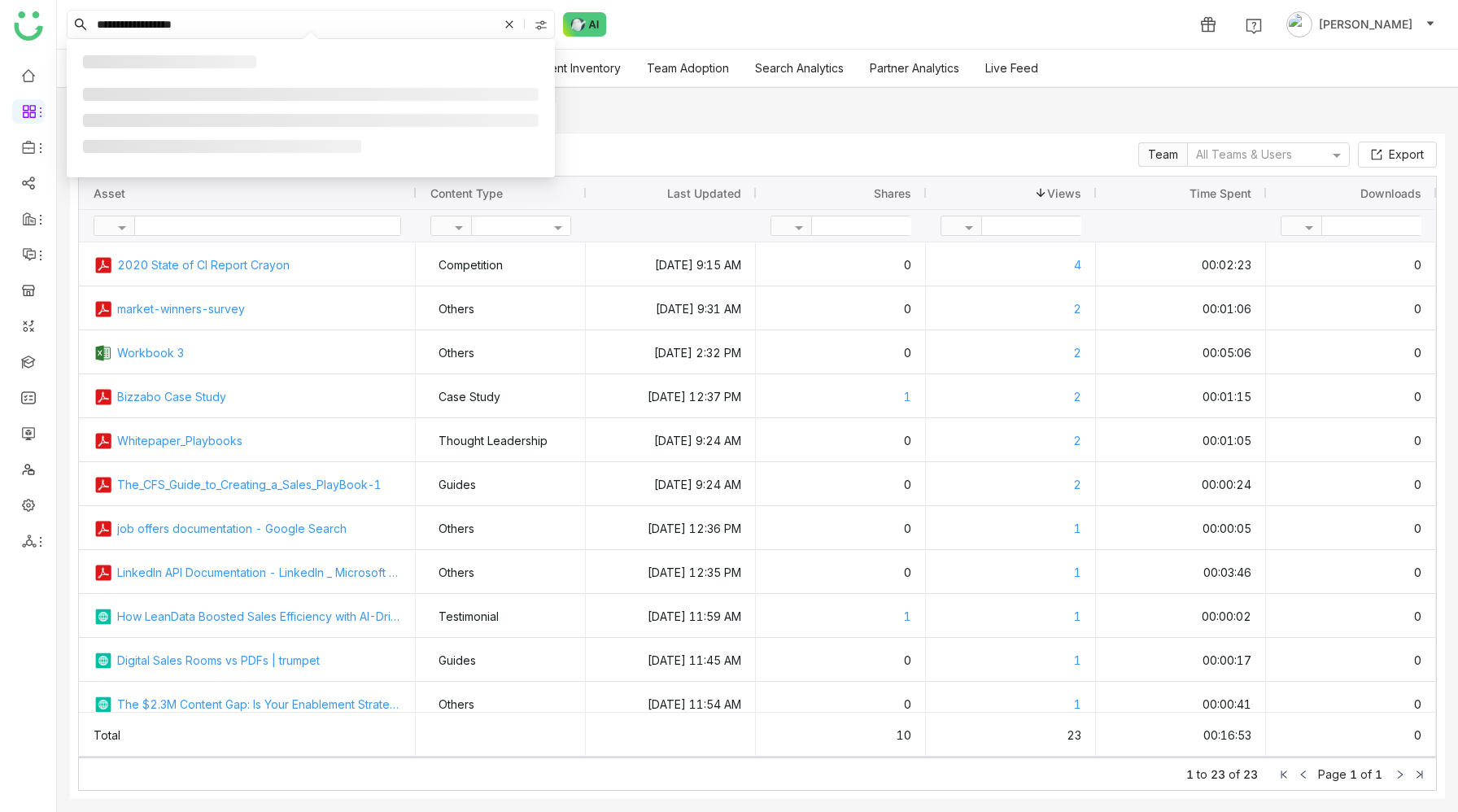
type input "**********"
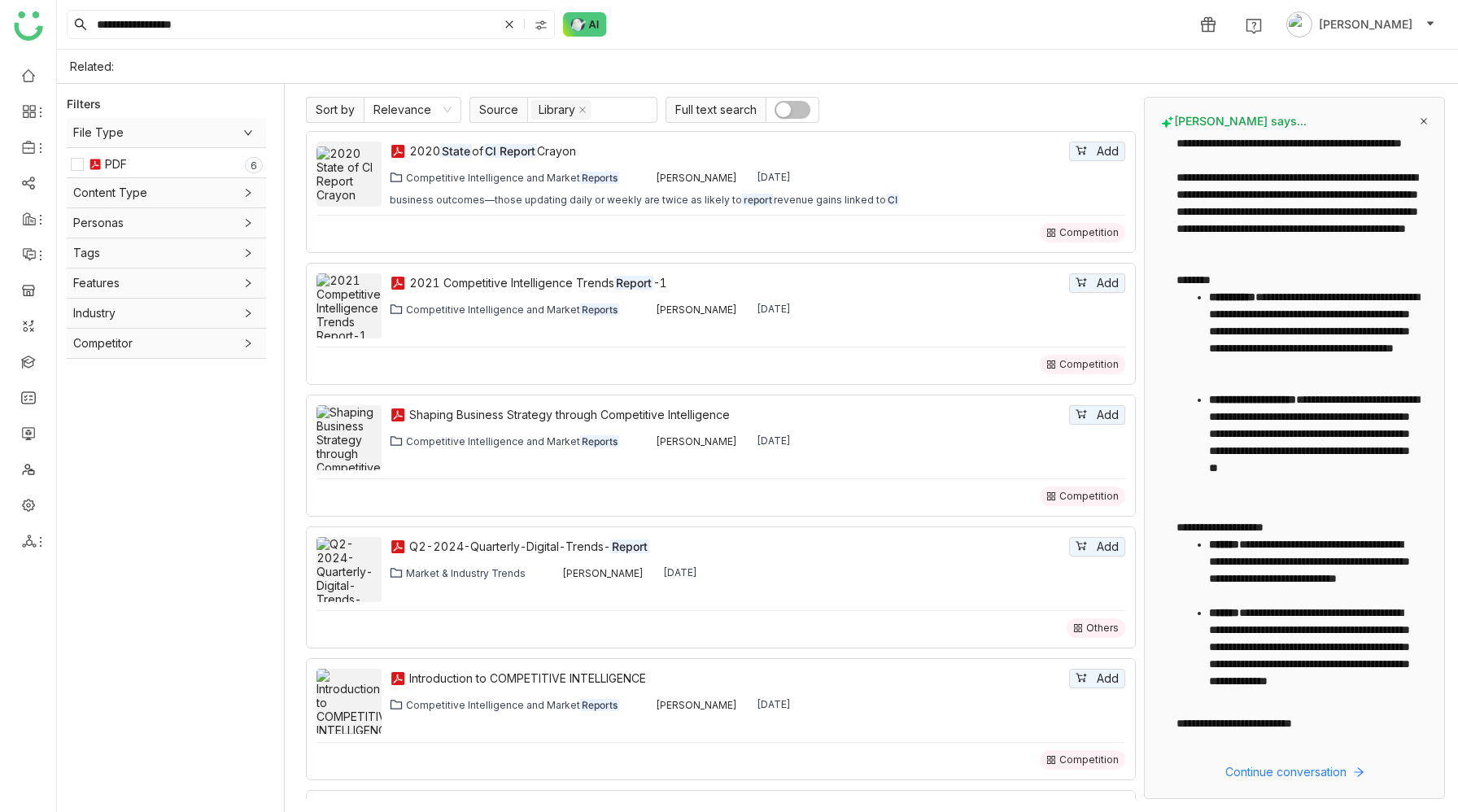
click at [930, 31] on div "**********" at bounding box center [757, 24] width 1400 height 48
click at [358, 24] on input "**********" at bounding box center [296, 25] width 404 height 28
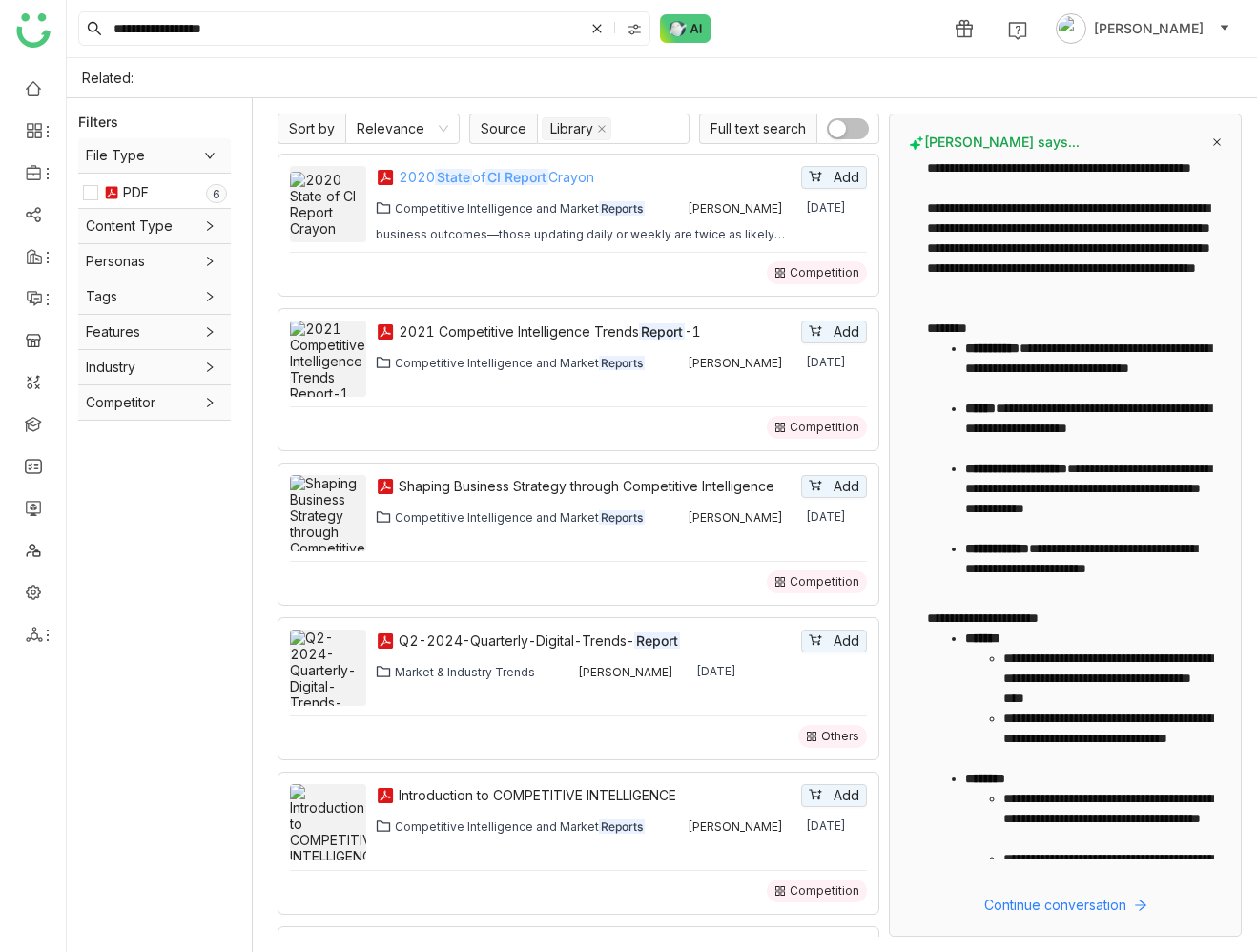
click at [587, 174] on div "2020 State of CI Report Crayon" at bounding box center [599, 177] width 399 height 21
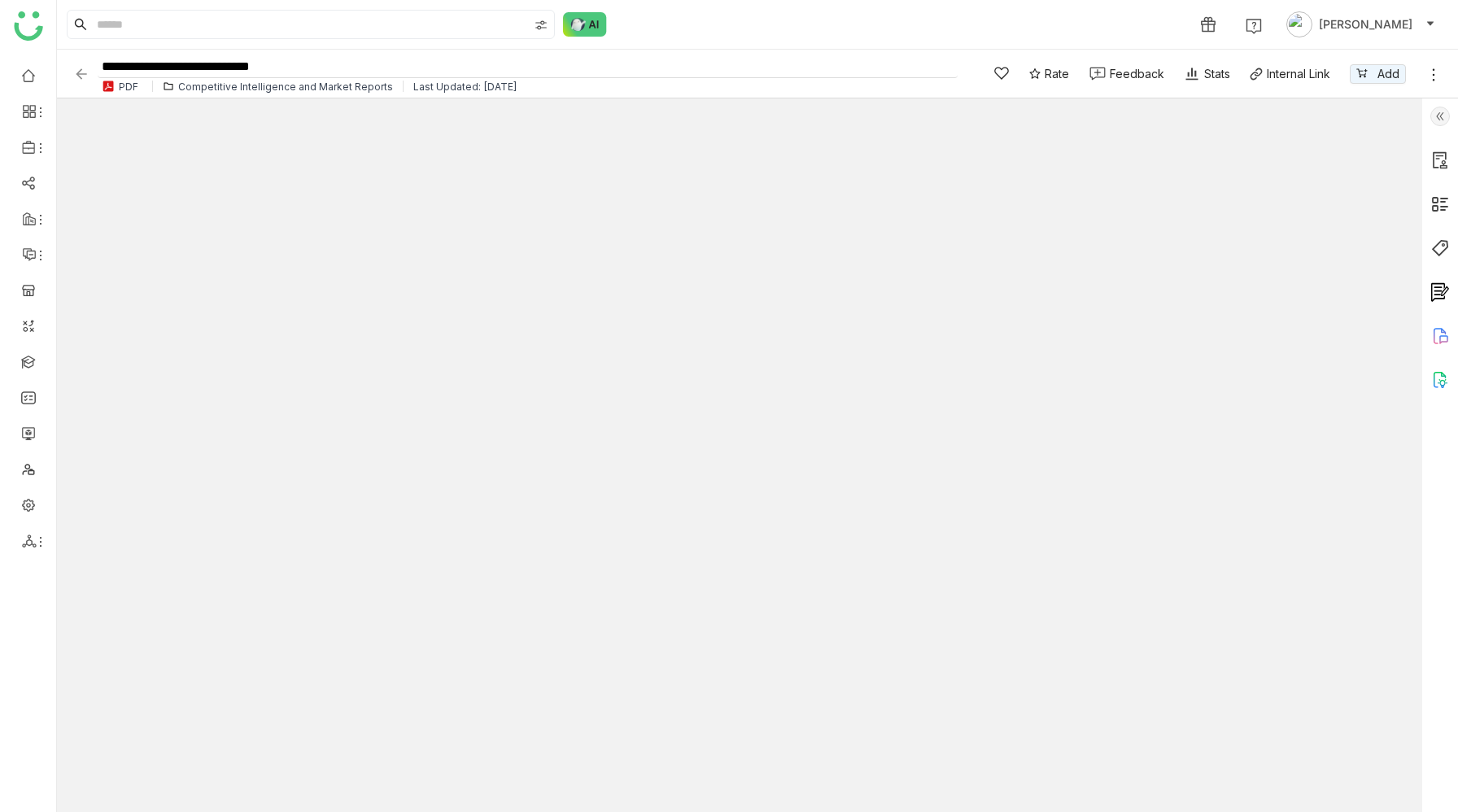
click at [309, 64] on input "**********" at bounding box center [528, 67] width 860 height 22
type input "**********"
click at [658, 18] on div "1 [PERSON_NAME]" at bounding box center [757, 24] width 1400 height 48
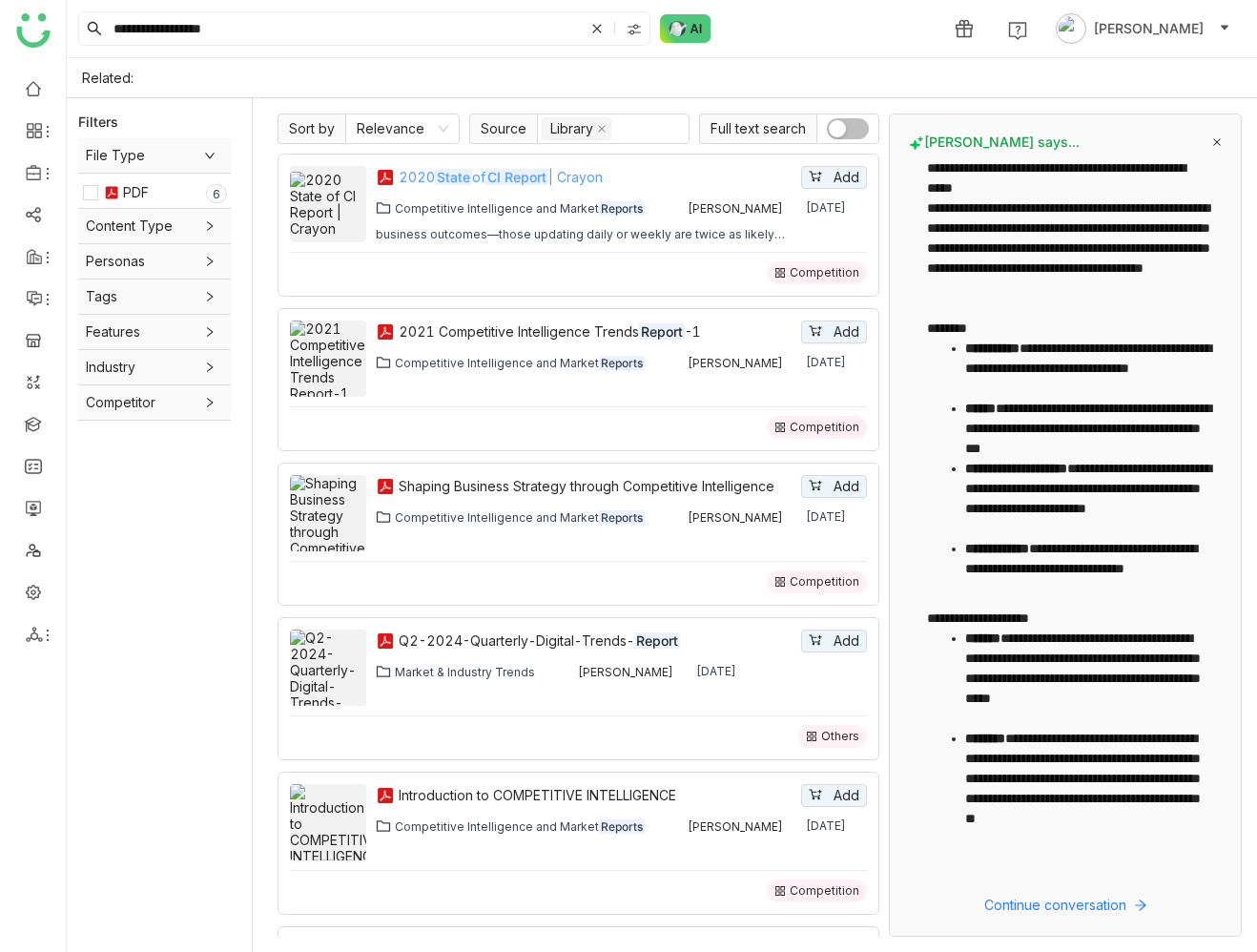
click at [526, 178] on em "CI Report" at bounding box center [517, 176] width 63 height 16
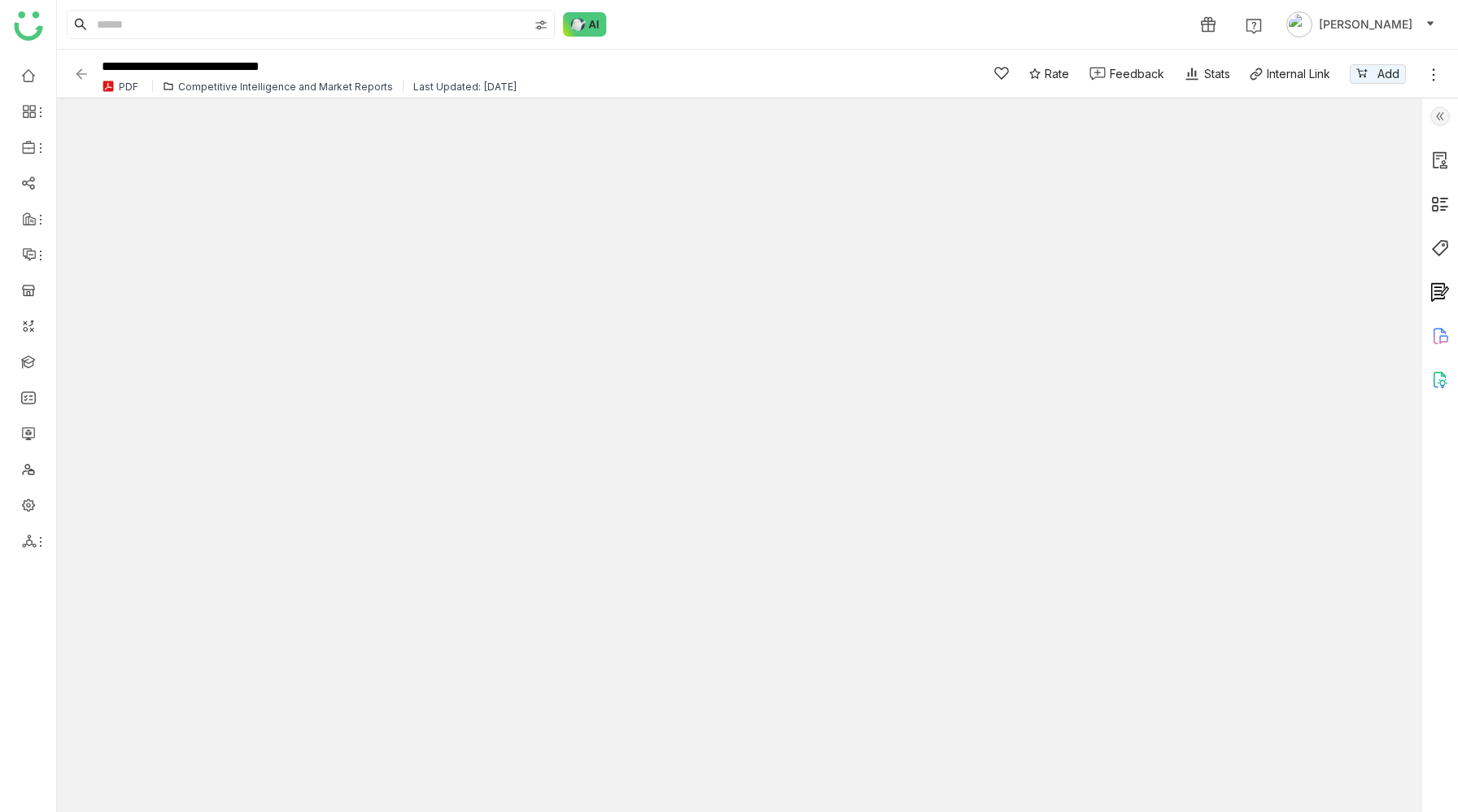
type input "**"
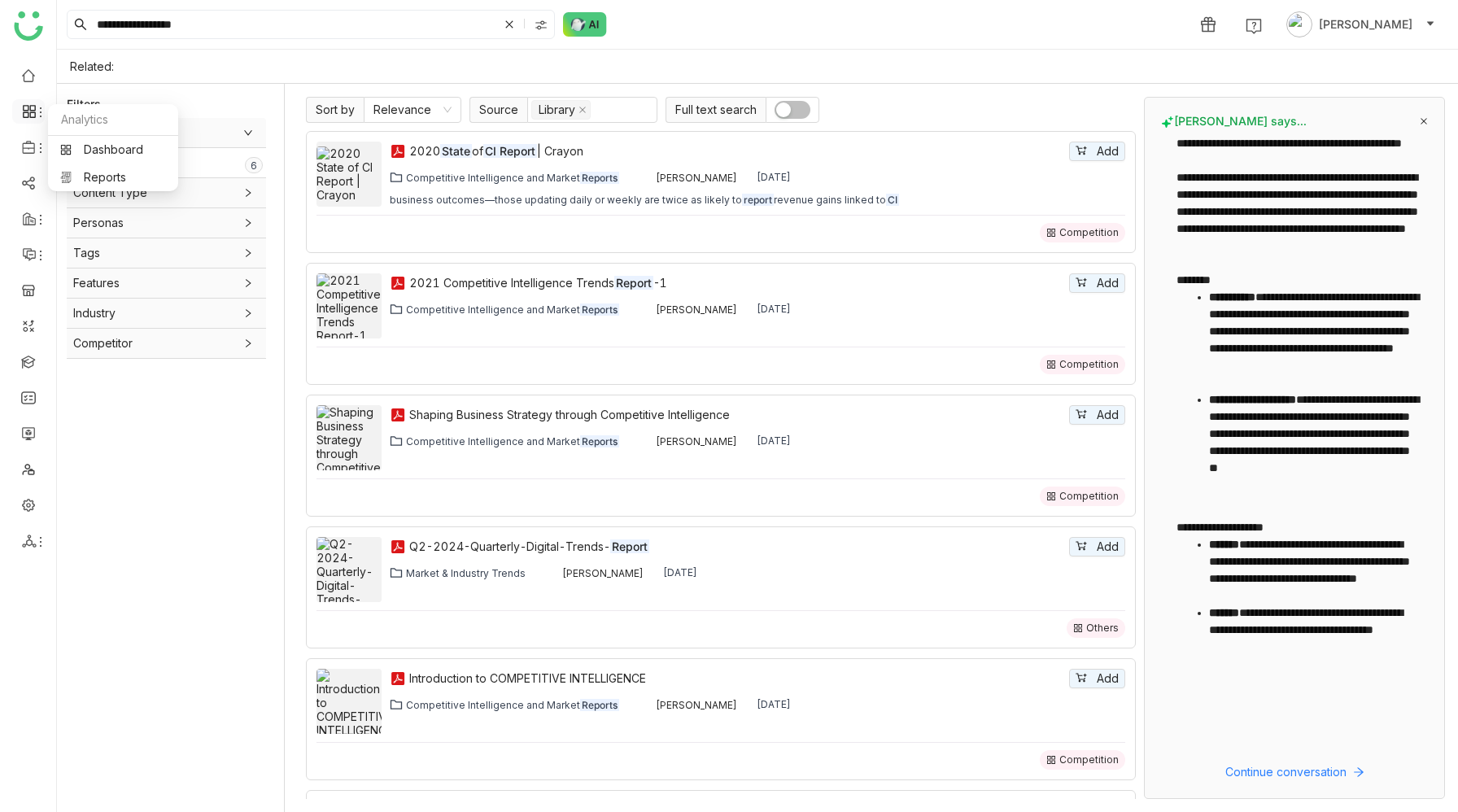
click at [30, 118] on icon at bounding box center [30, 112] width 15 height 15
click at [68, 149] on link "Dashboard" at bounding box center [113, 150] width 106 height 12
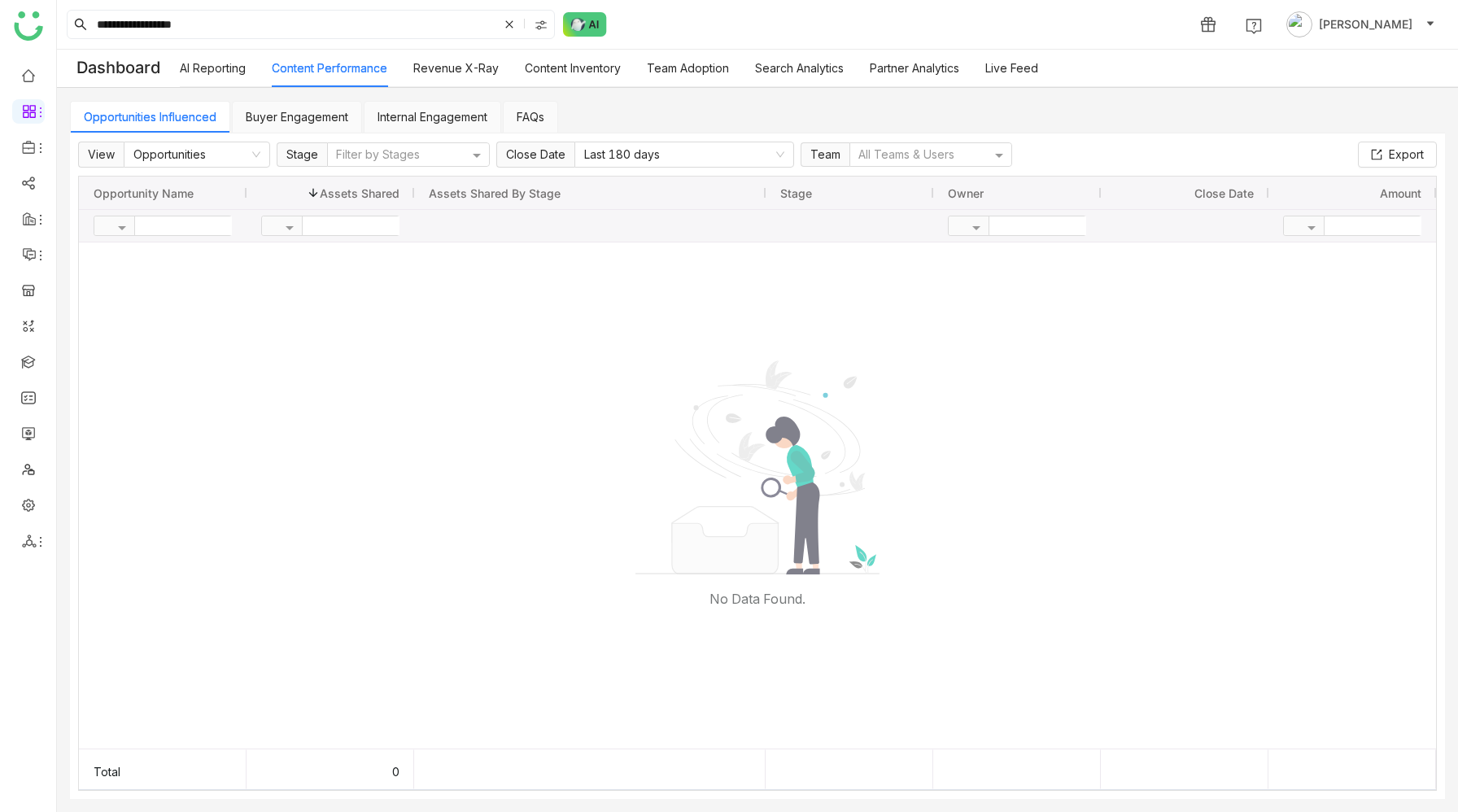
click at [415, 117] on link "Internal Engagement" at bounding box center [432, 117] width 110 height 14
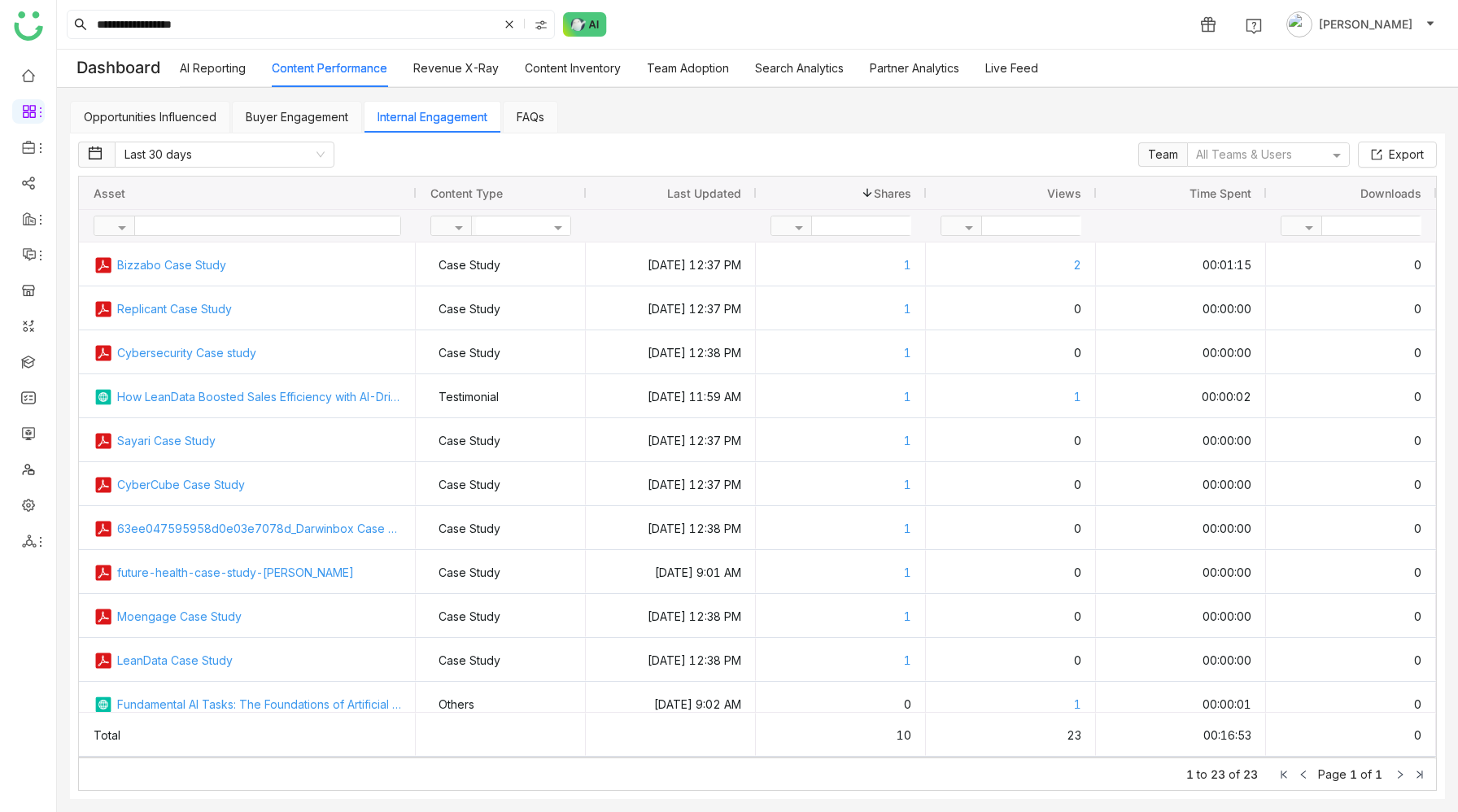
click at [1045, 190] on div "Views" at bounding box center [1010, 193] width 141 height 25
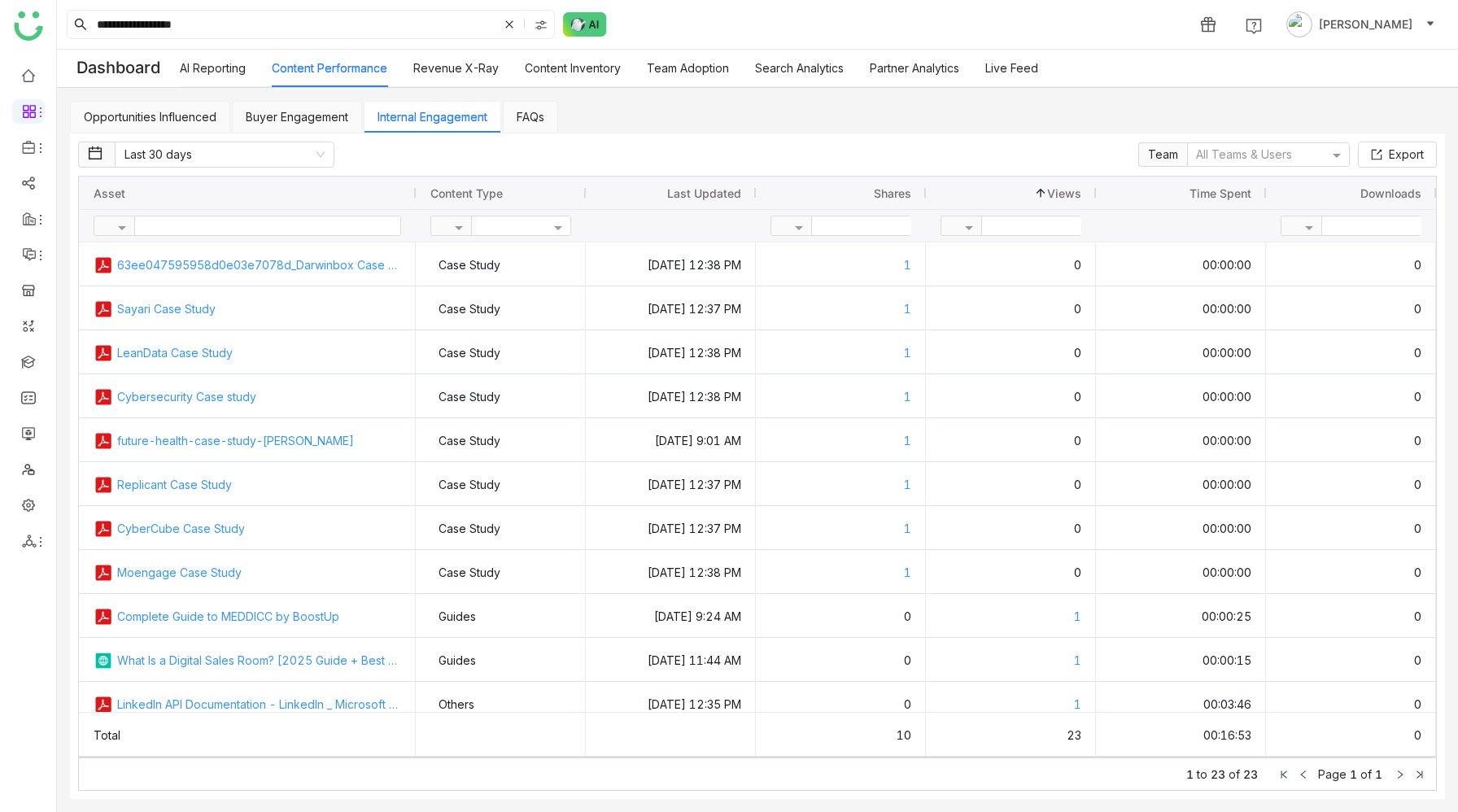
click at [1045, 190] on span at bounding box center [1040, 193] width 13 height 13
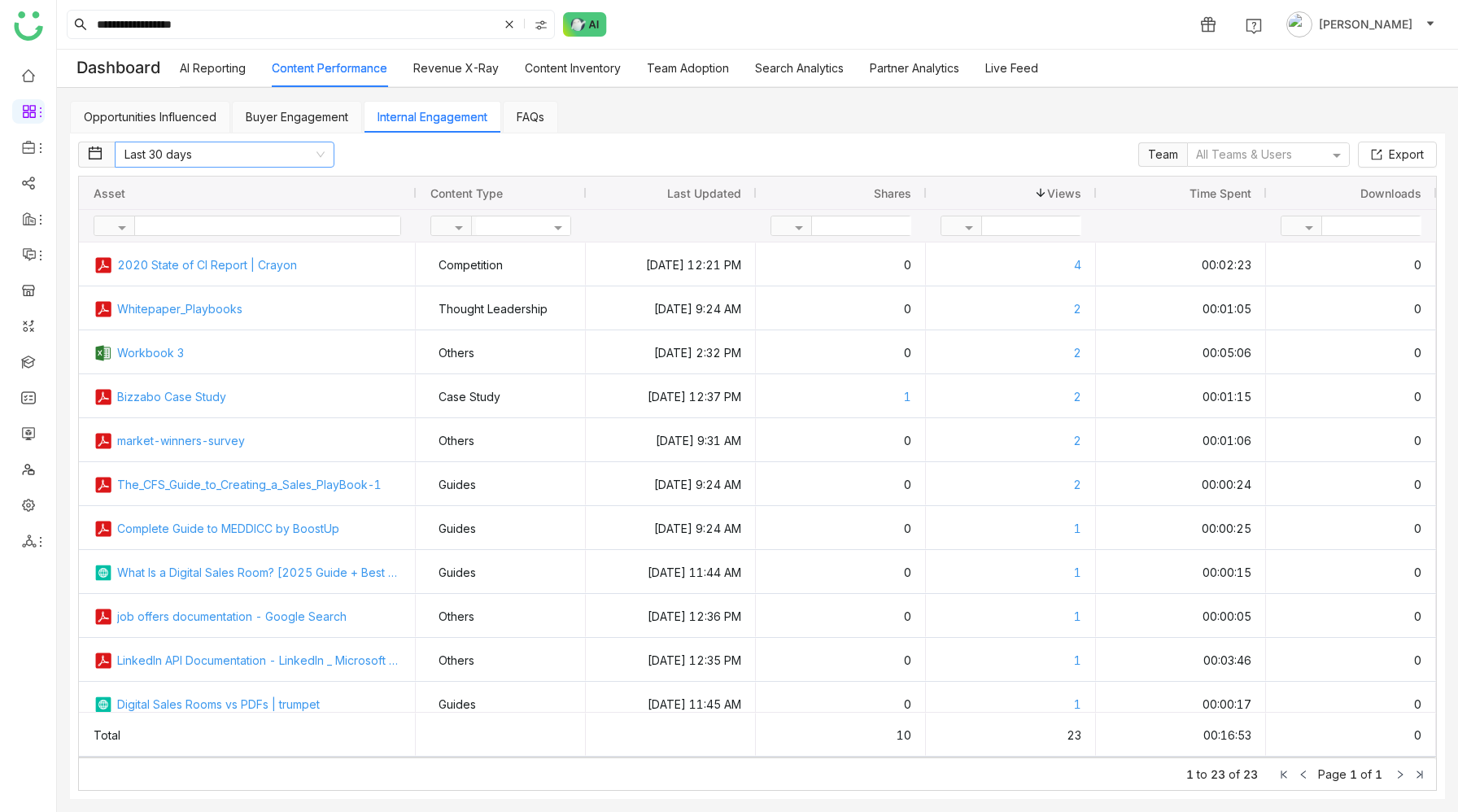
click at [311, 157] on nz-select-item "Last 30 days" at bounding box center [224, 155] width 200 height 25
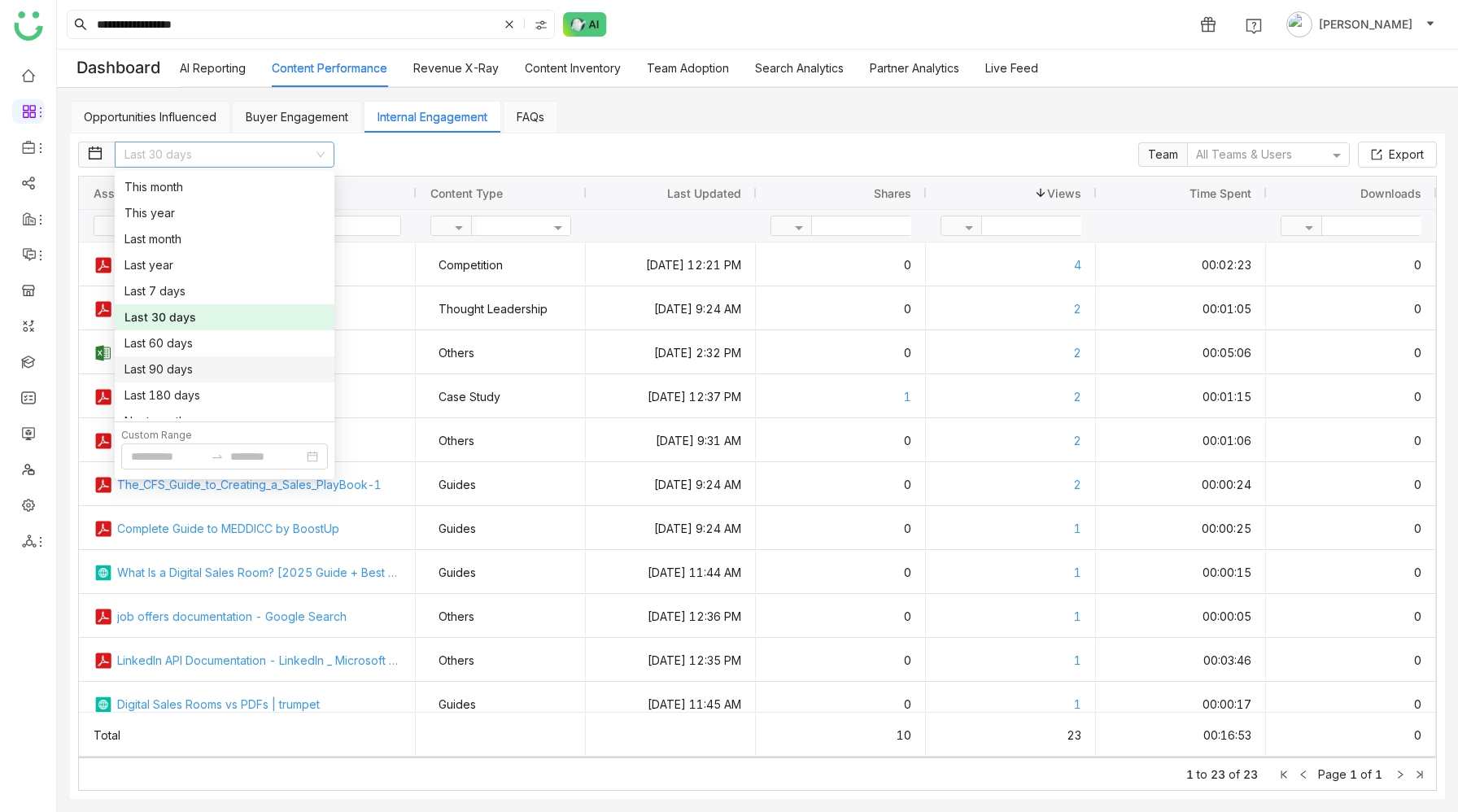
click at [250, 365] on div "Last 90 days" at bounding box center [224, 369] width 200 height 18
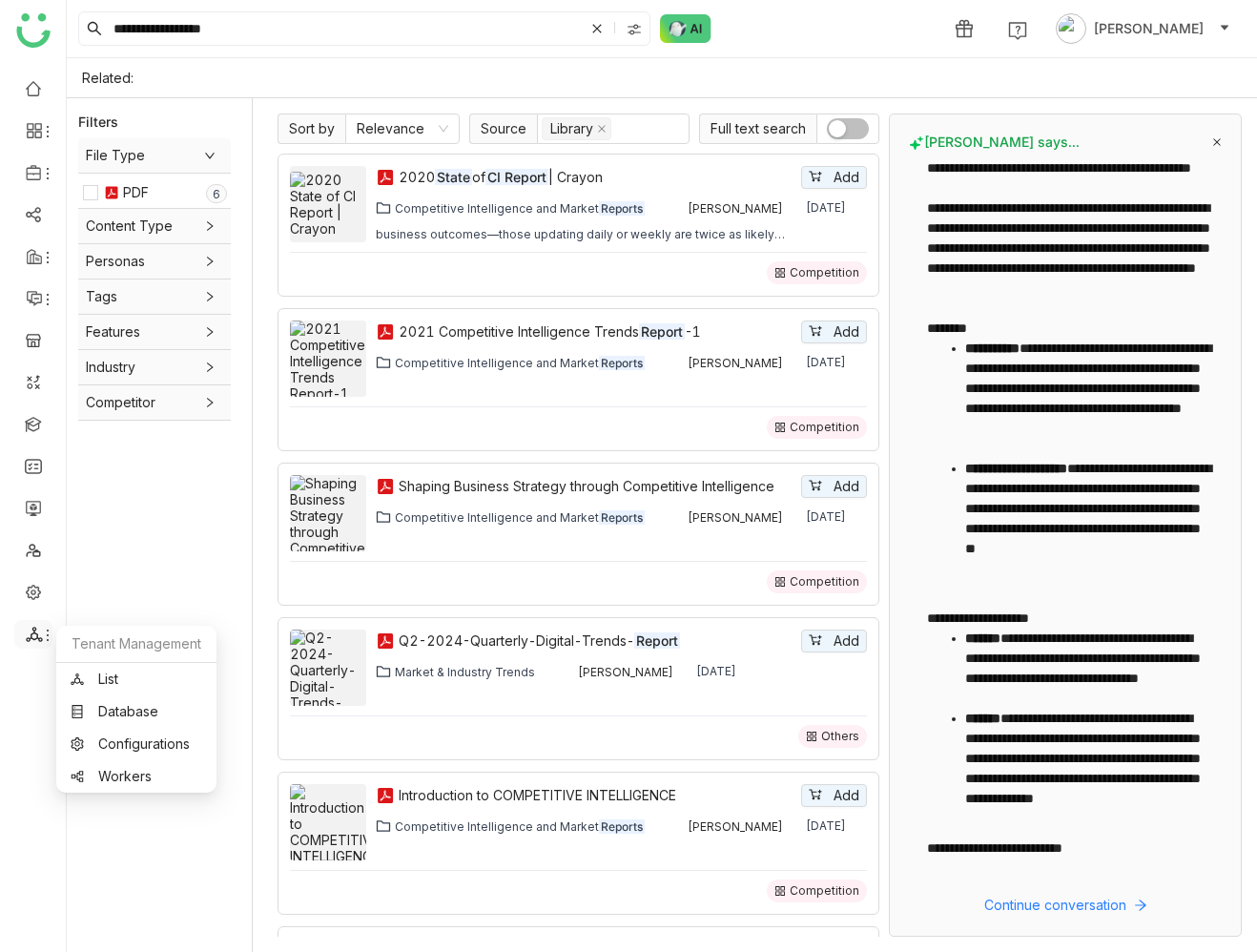
click at [17, 625] on div at bounding box center [34, 634] width 39 height 17
click at [32, 634] on span at bounding box center [33, 634] width 10 height 0
click at [108, 678] on link "List" at bounding box center [136, 679] width 132 height 13
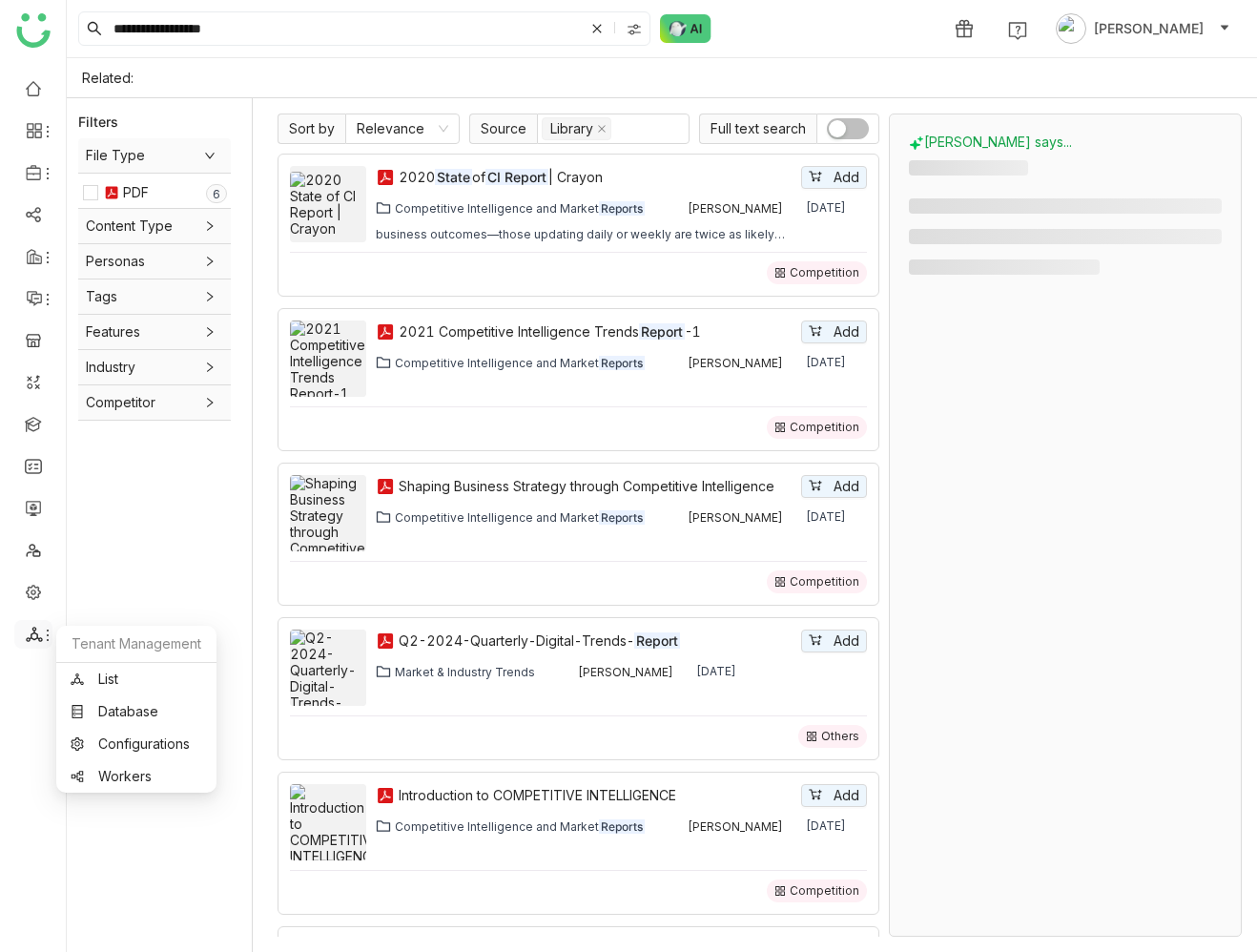
click at [37, 634] on icon at bounding box center [34, 634] width 16 height 15
click at [38, 701] on div at bounding box center [33, 506] width 66 height 890
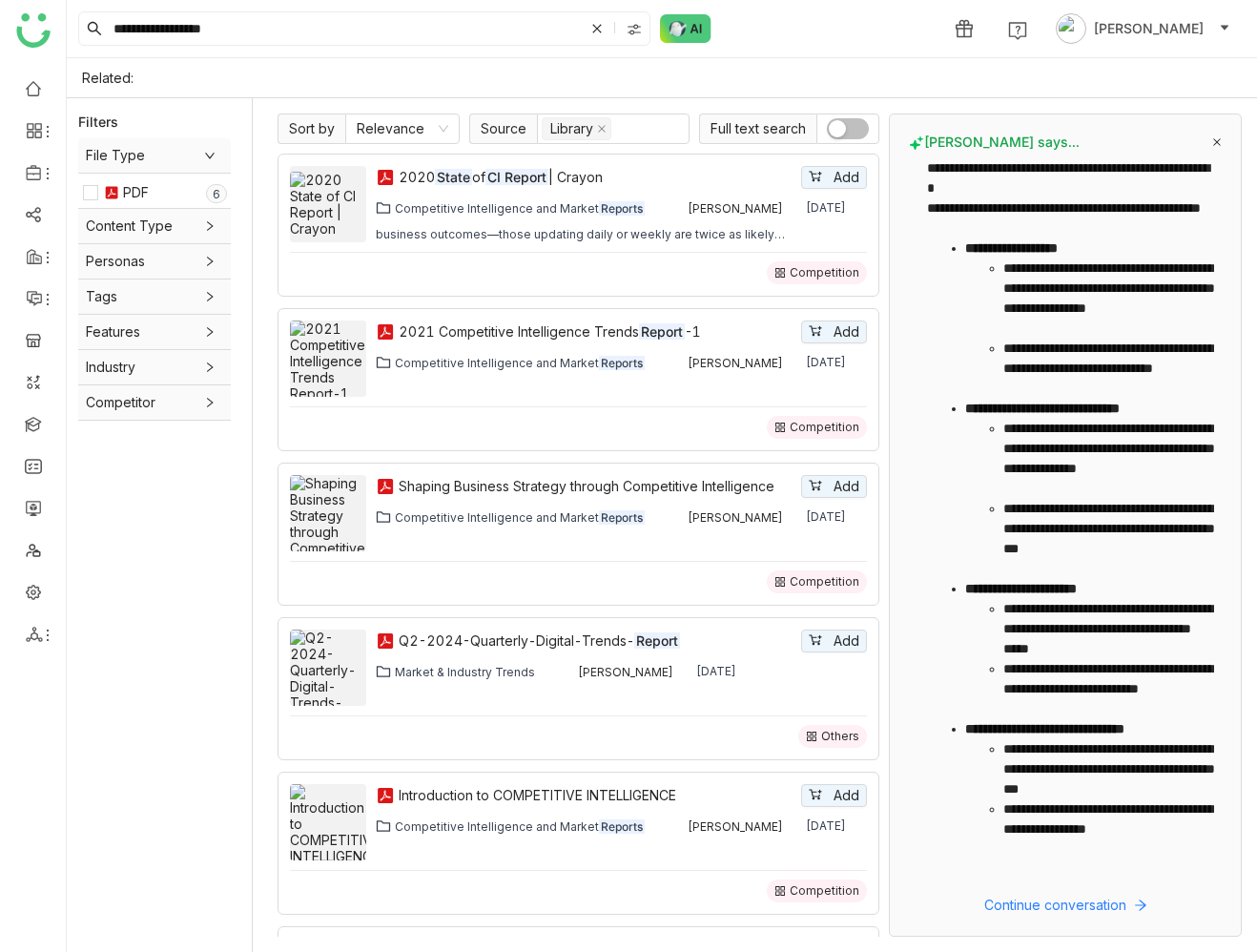
click at [37, 676] on div at bounding box center [33, 506] width 66 height 890
click at [39, 676] on div at bounding box center [33, 506] width 66 height 890
click at [37, 127] on icon at bounding box center [35, 131] width 17 height 17
click at [37, 634] on icon at bounding box center [34, 634] width 16 height 15
click at [79, 678] on link "List" at bounding box center [136, 679] width 132 height 13
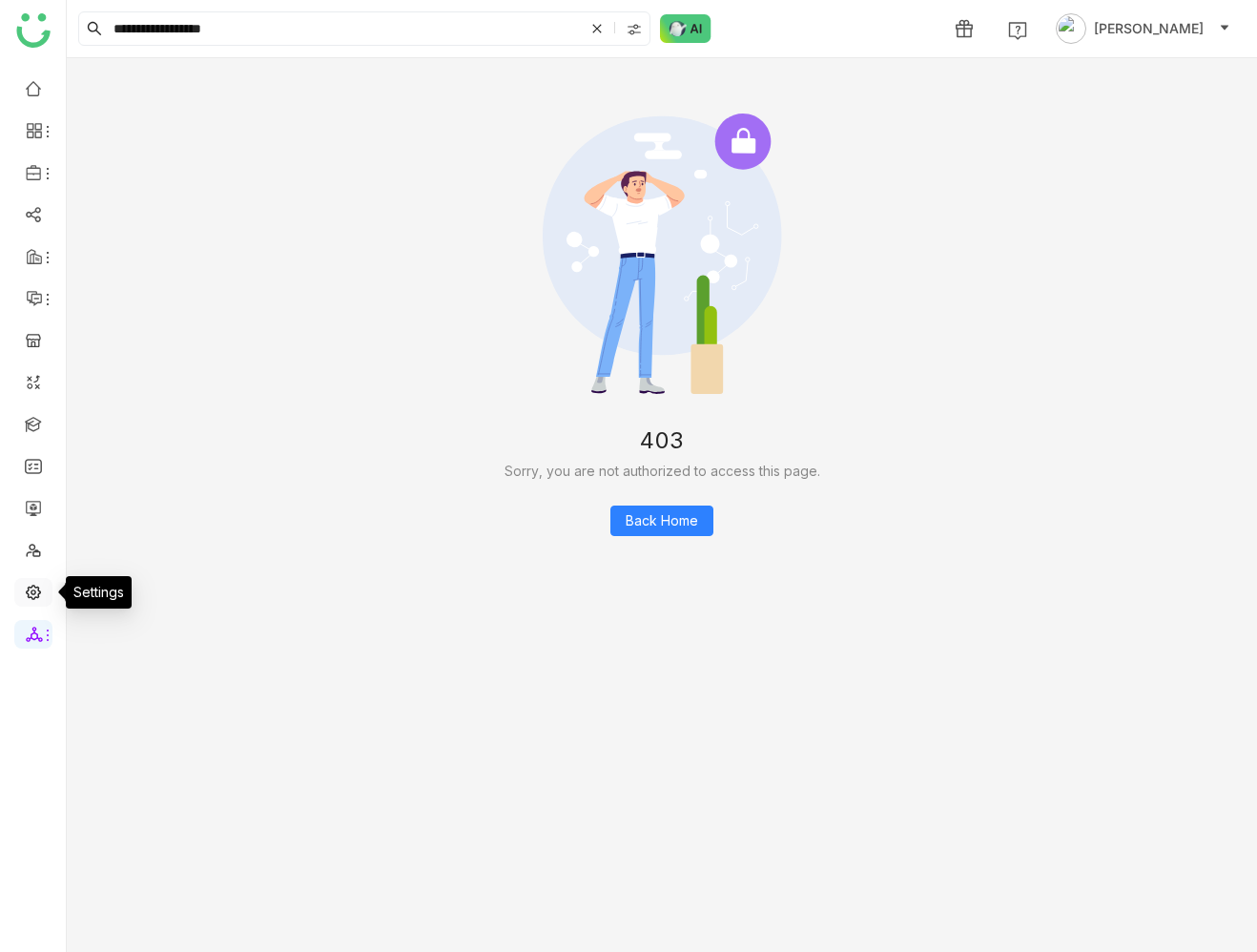
click at [42, 594] on link at bounding box center [34, 591] width 17 height 16
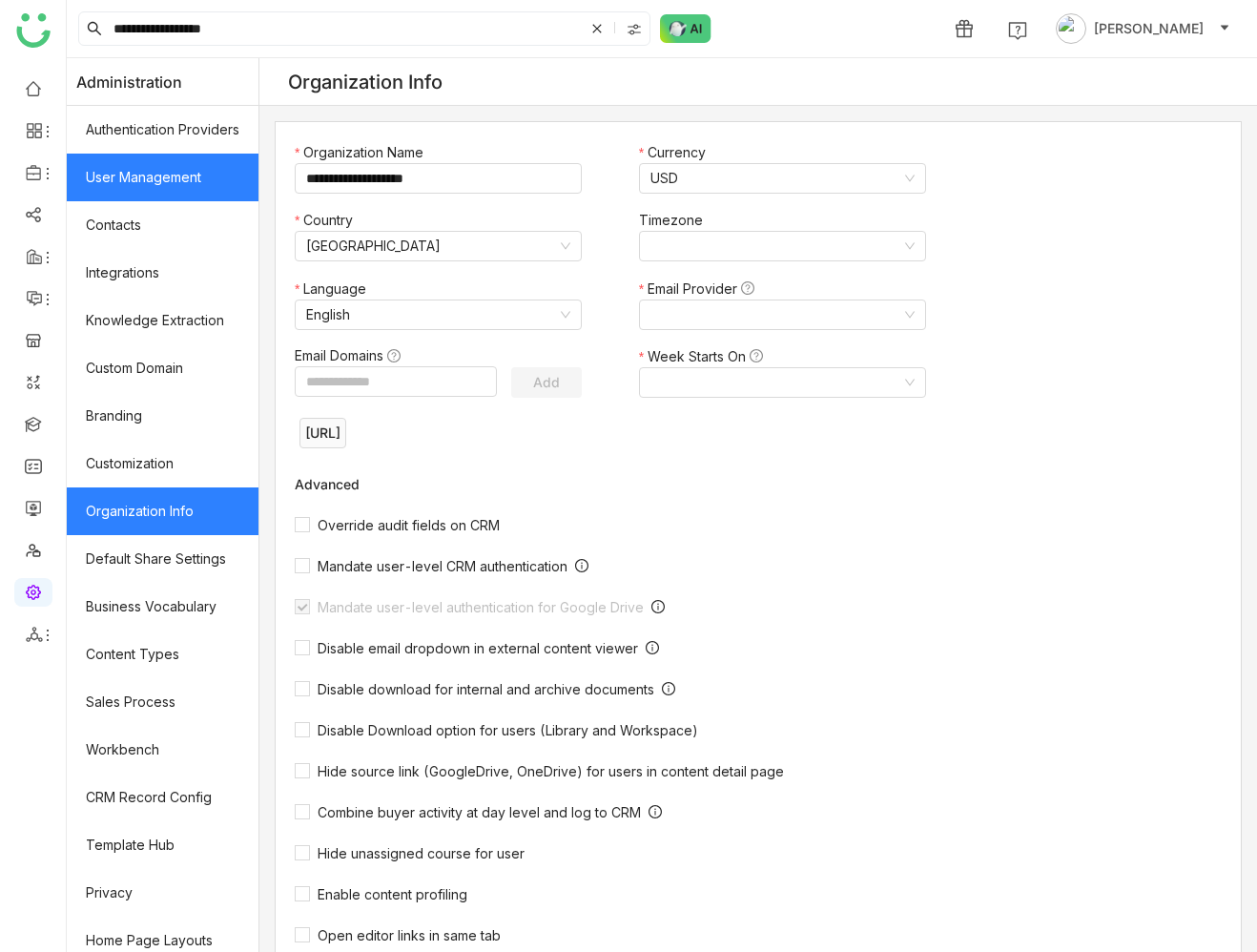
click at [116, 179] on link "User Management" at bounding box center [162, 176] width 192 height 47
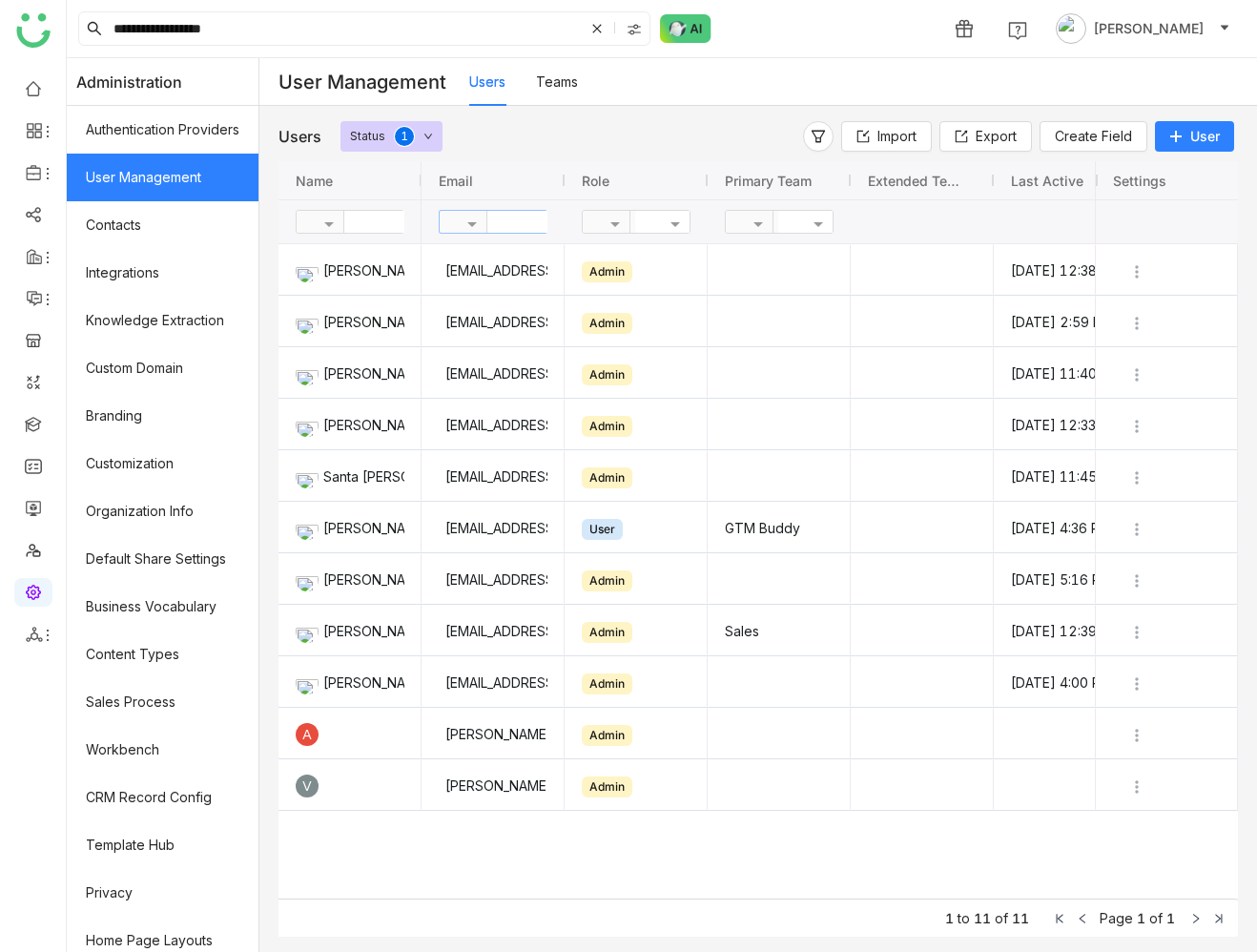
click at [505, 222] on input "text" at bounding box center [557, 222] width 139 height 22
click at [885, 40] on div "**********" at bounding box center [661, 28] width 1190 height 57
click at [864, 22] on div "**********" at bounding box center [661, 28] width 1190 height 57
click at [33, 648] on li at bounding box center [34, 634] width 39 height 29
click at [34, 641] on icon at bounding box center [35, 634] width 17 height 17
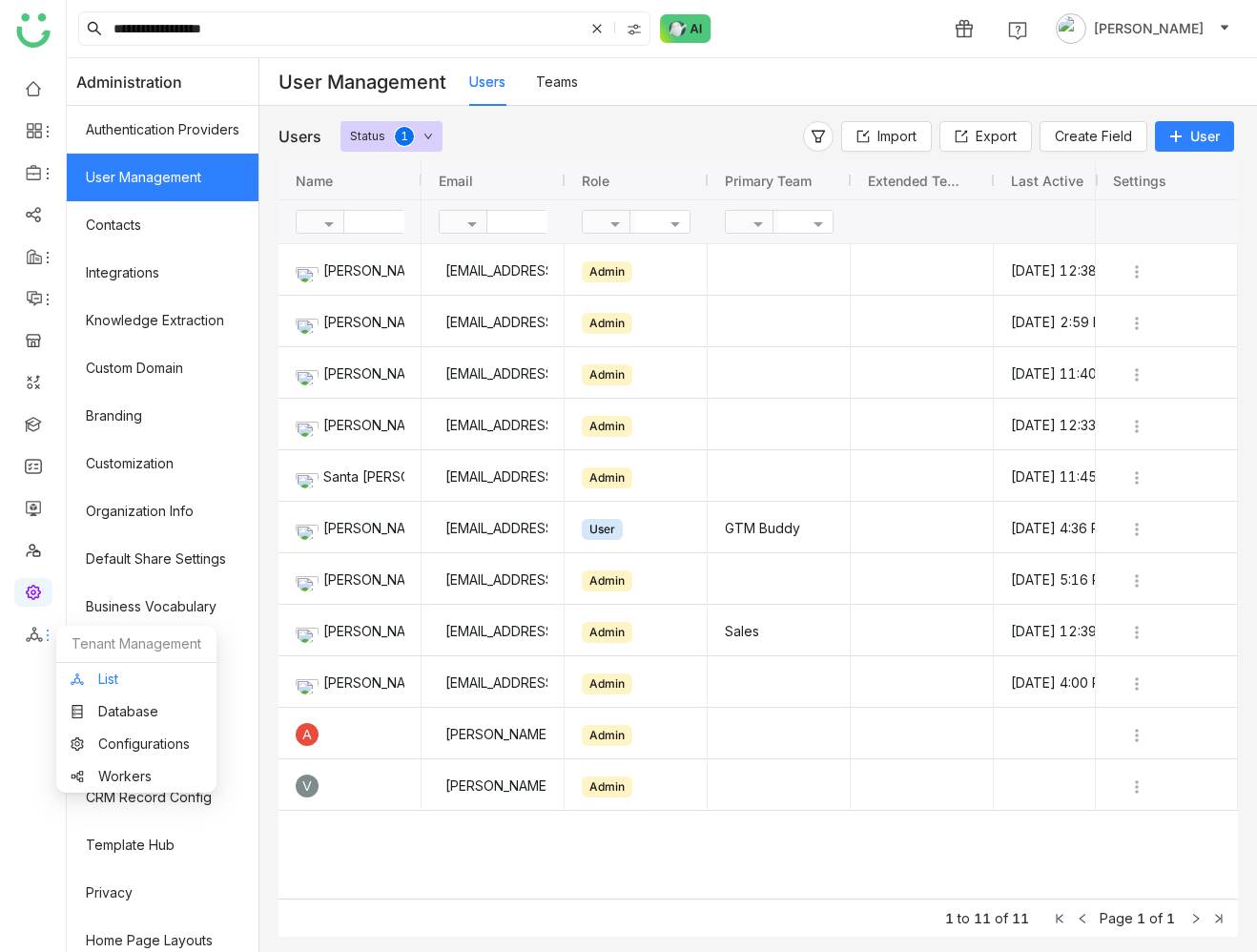
click at [94, 676] on link "List" at bounding box center [136, 679] width 132 height 13
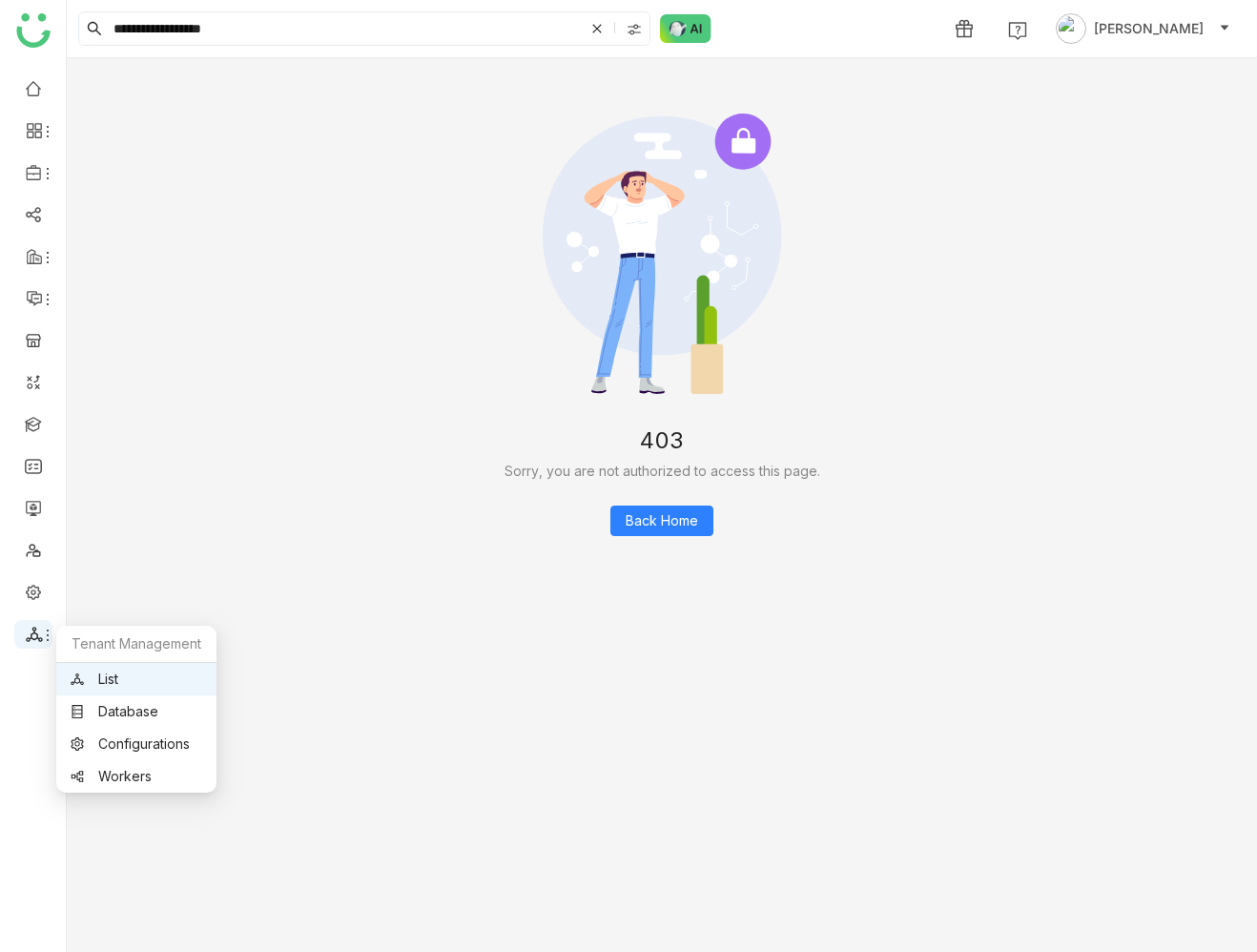
click at [33, 634] on span at bounding box center [33, 634] width 10 height 0
click at [97, 705] on link "Database" at bounding box center [136, 711] width 132 height 13
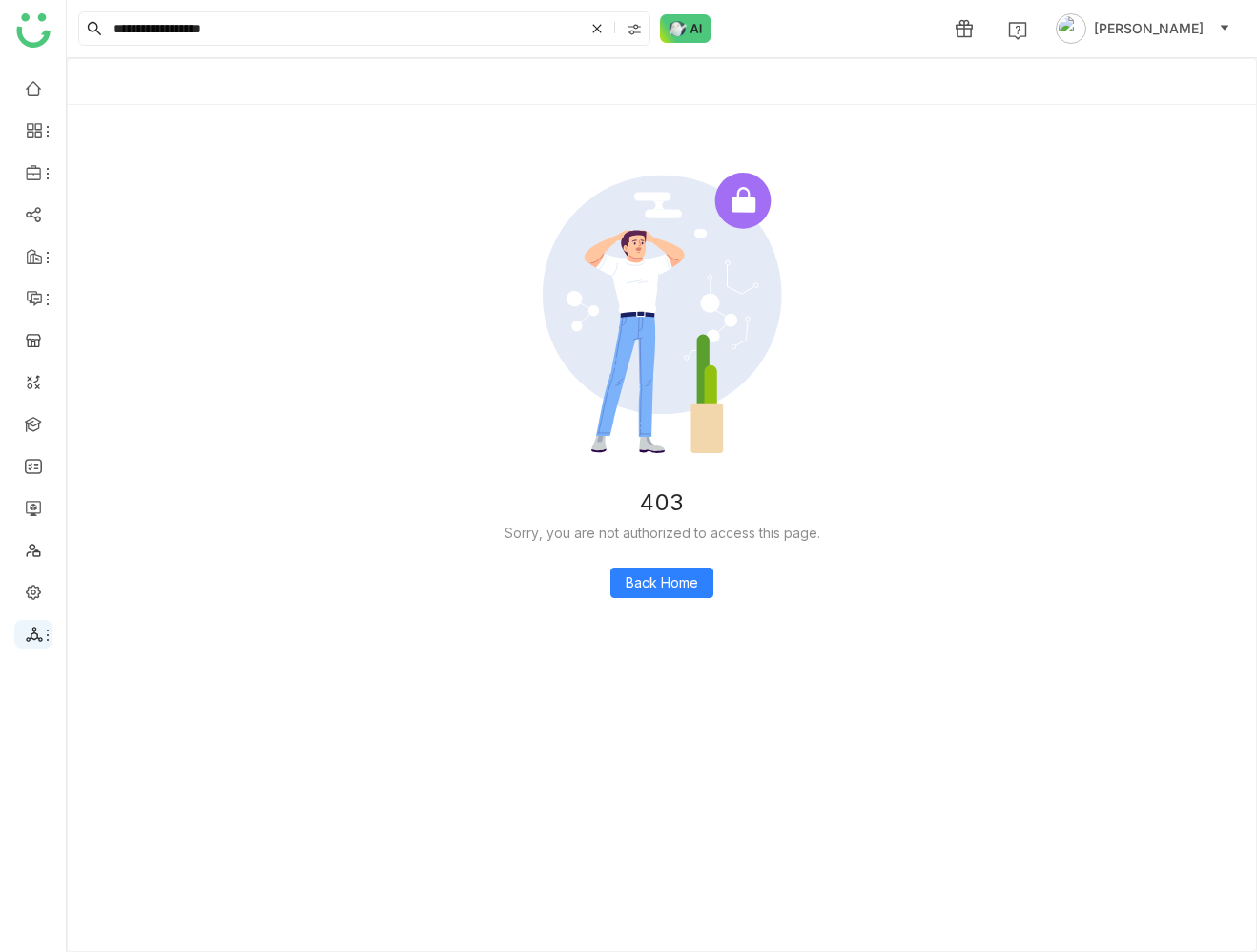
click at [28, 626] on icon at bounding box center [35, 634] width 17 height 17
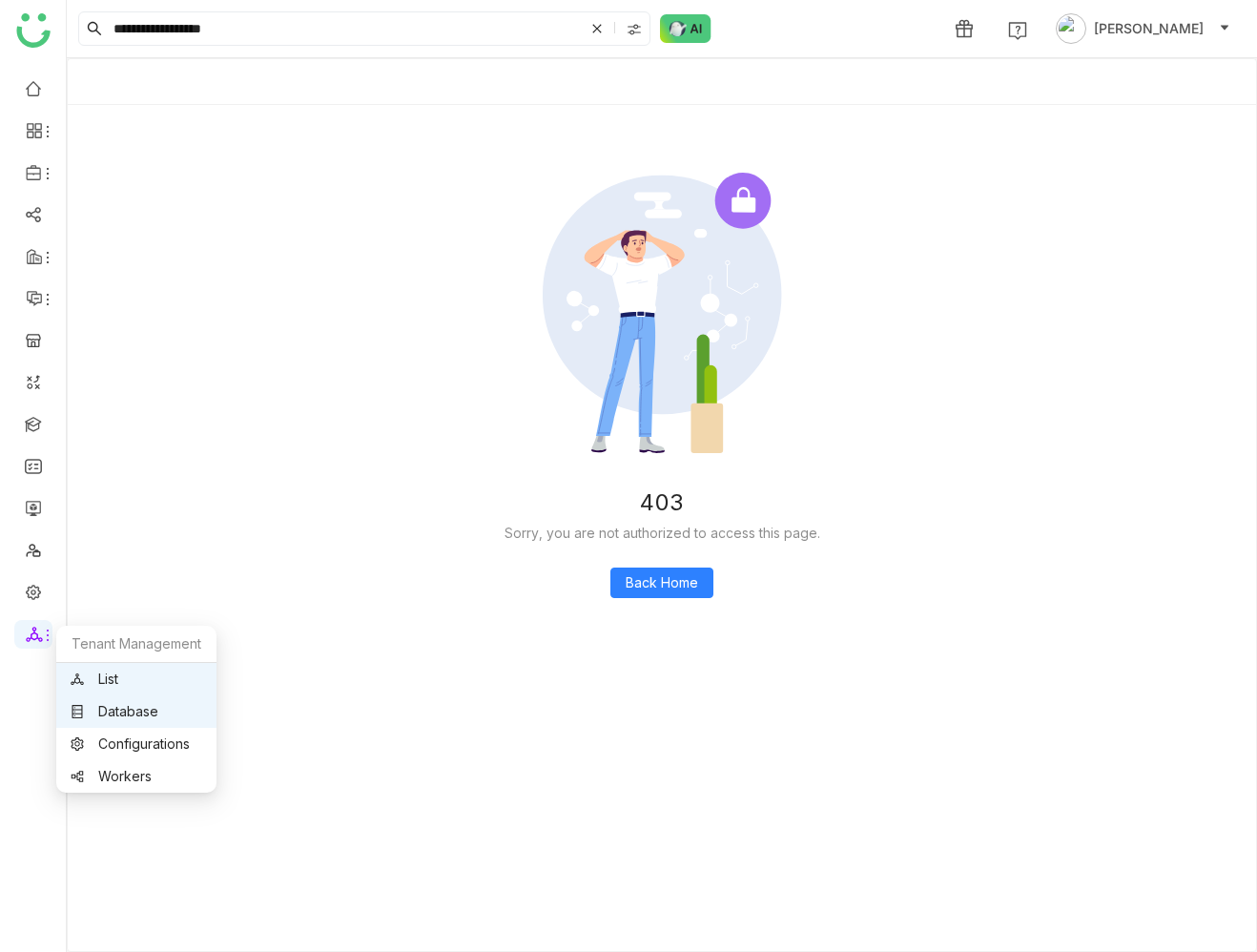
click at [112, 704] on link "Database" at bounding box center [136, 711] width 132 height 13
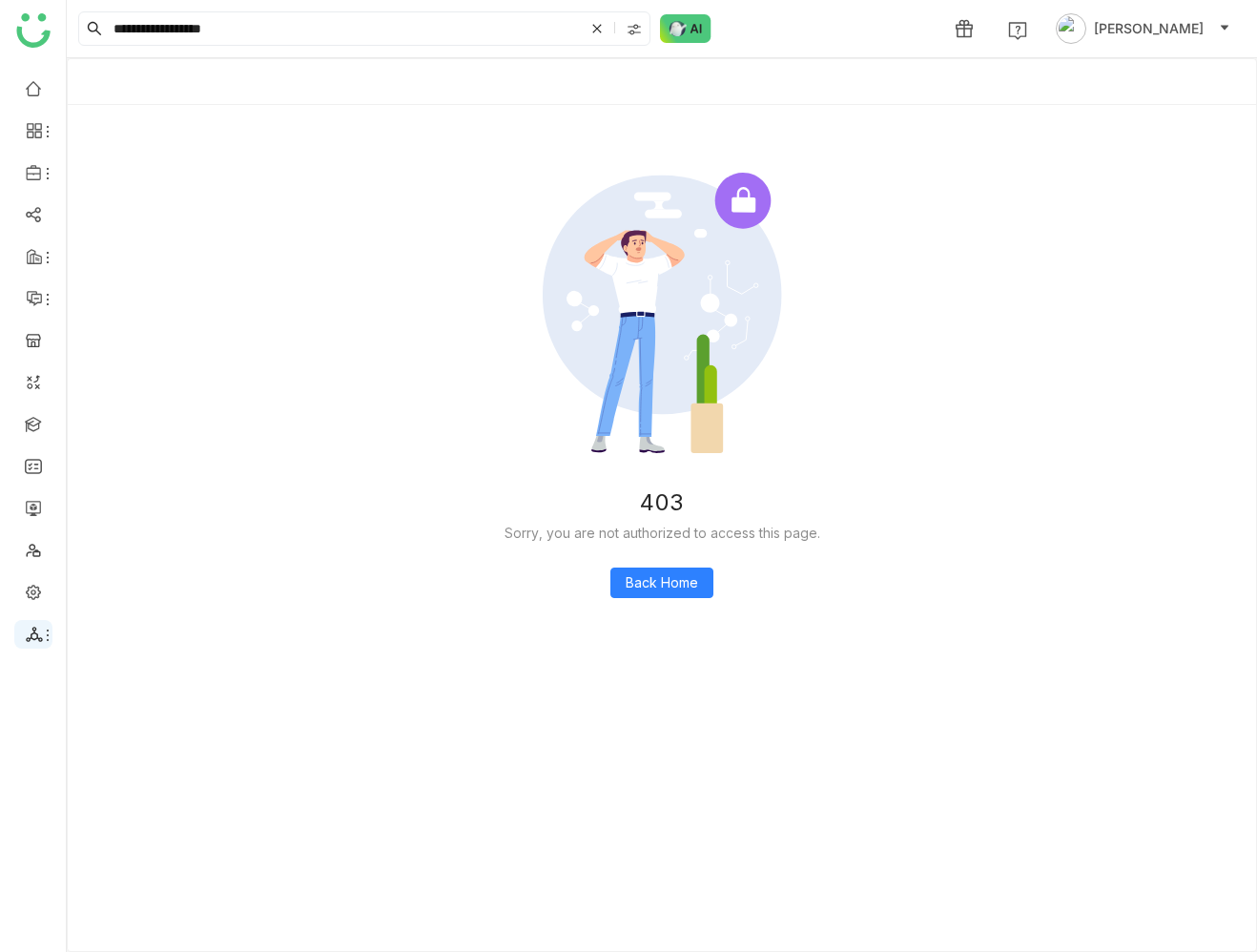
click at [24, 625] on div at bounding box center [34, 634] width 39 height 17
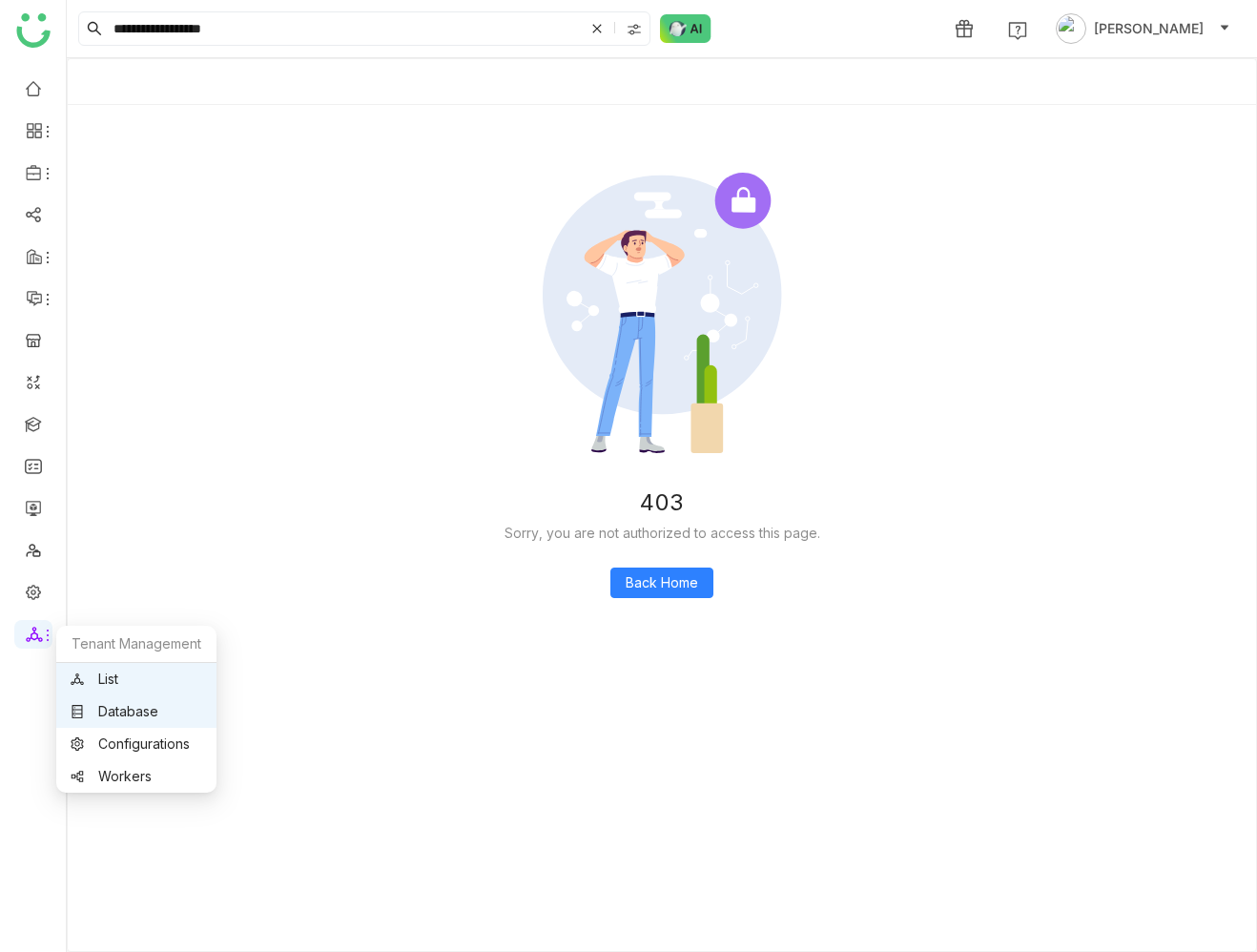
click at [110, 712] on link "Database" at bounding box center [136, 711] width 132 height 13
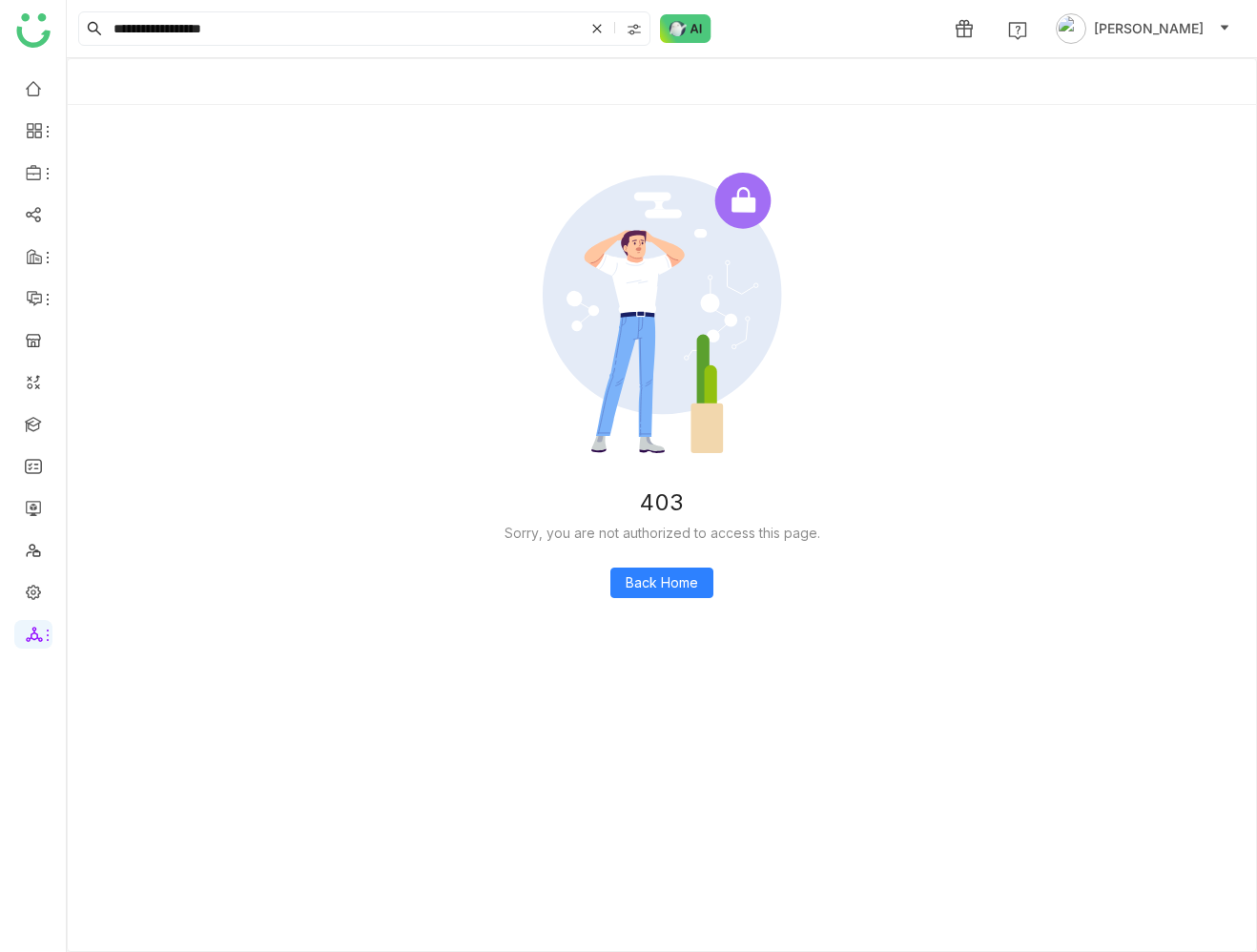
click at [298, 523] on div "Sorry, you are not authorized to access this page." at bounding box center [662, 533] width 1082 height 21
click at [36, 633] on icon at bounding box center [34, 634] width 16 height 15
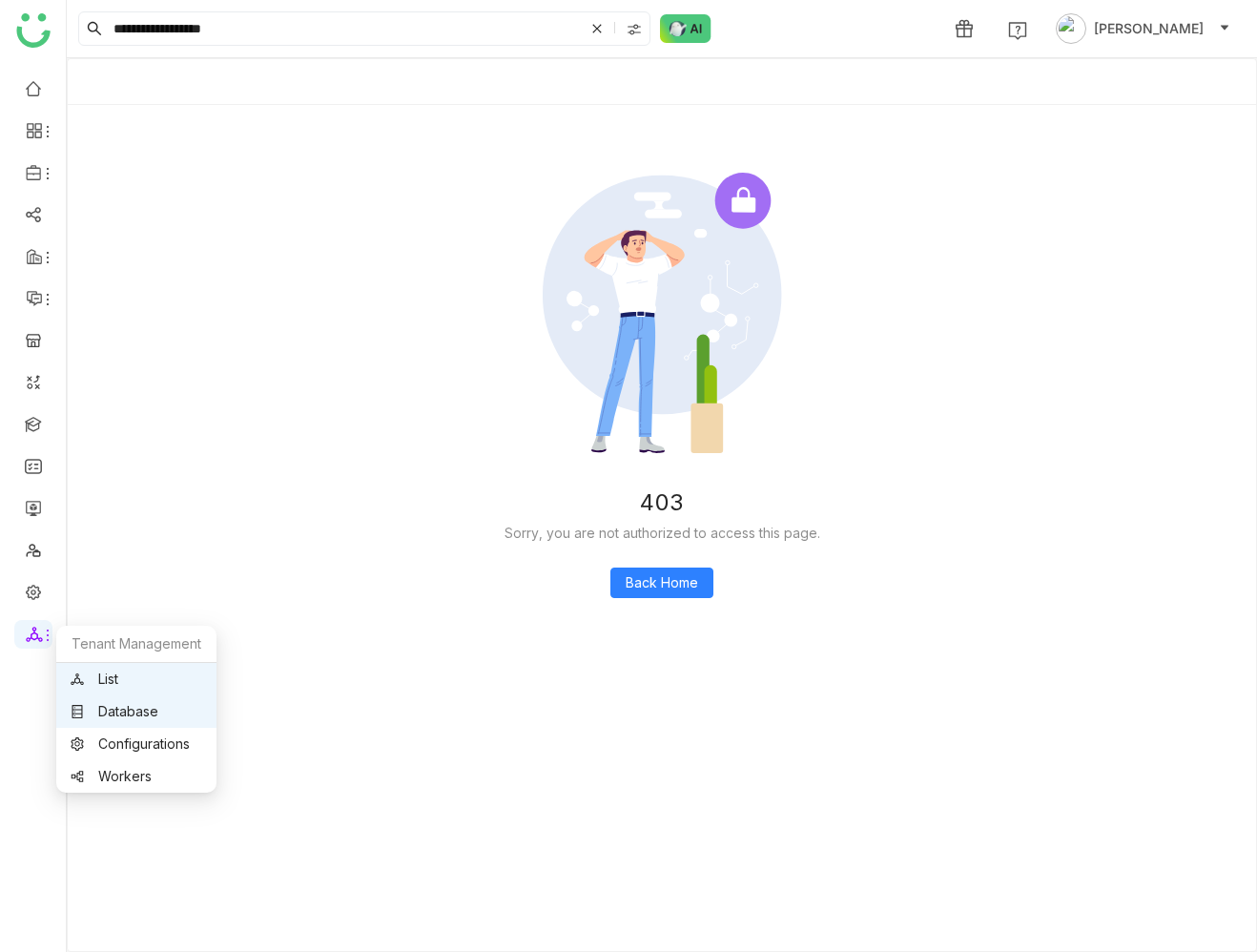
click at [100, 679] on link "List" at bounding box center [136, 679] width 132 height 13
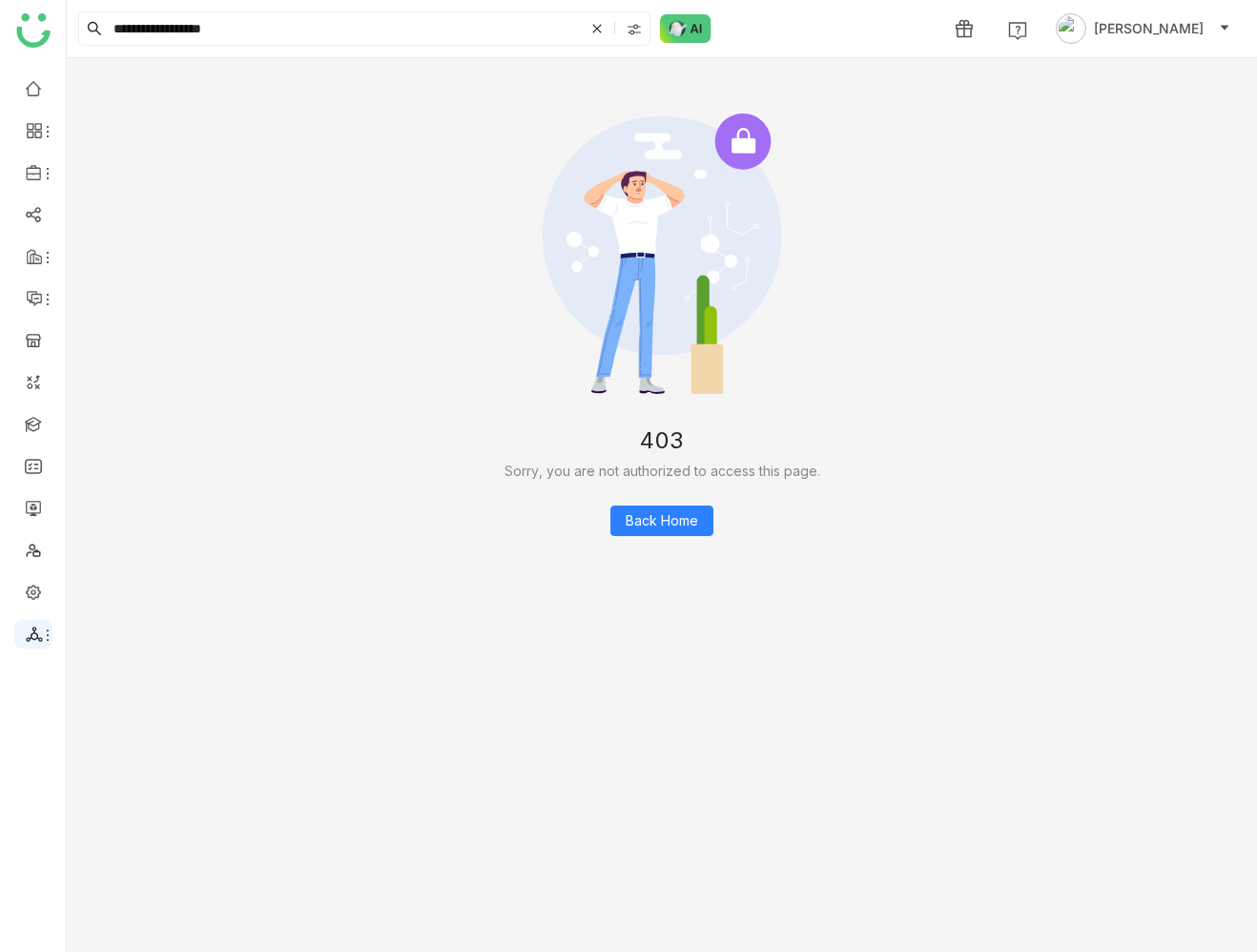
click at [27, 636] on icon at bounding box center [35, 634] width 17 height 17
click at [114, 711] on link "Database" at bounding box center [136, 711] width 132 height 13
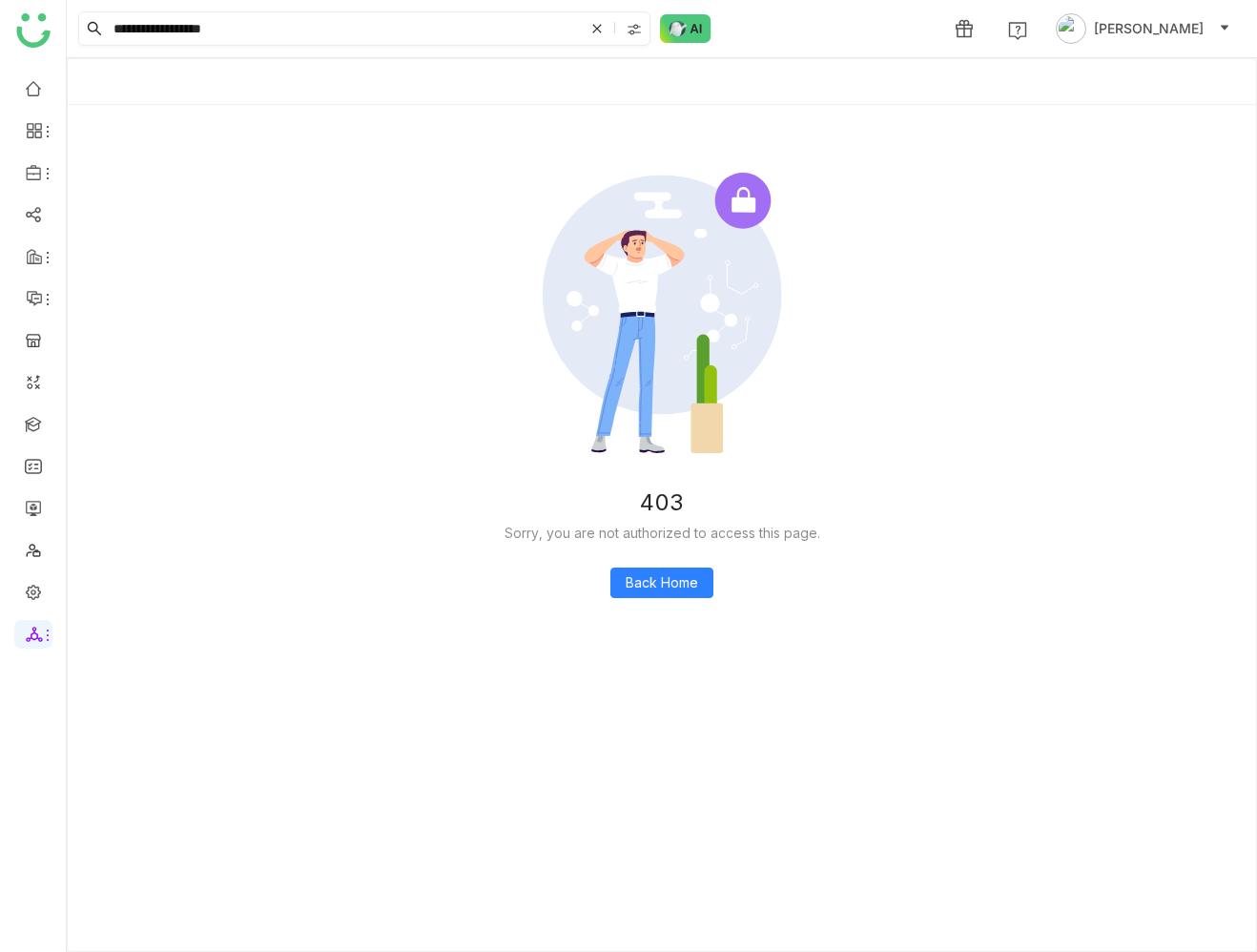
click at [235, 21] on input "**********" at bounding box center [347, 29] width 474 height 33
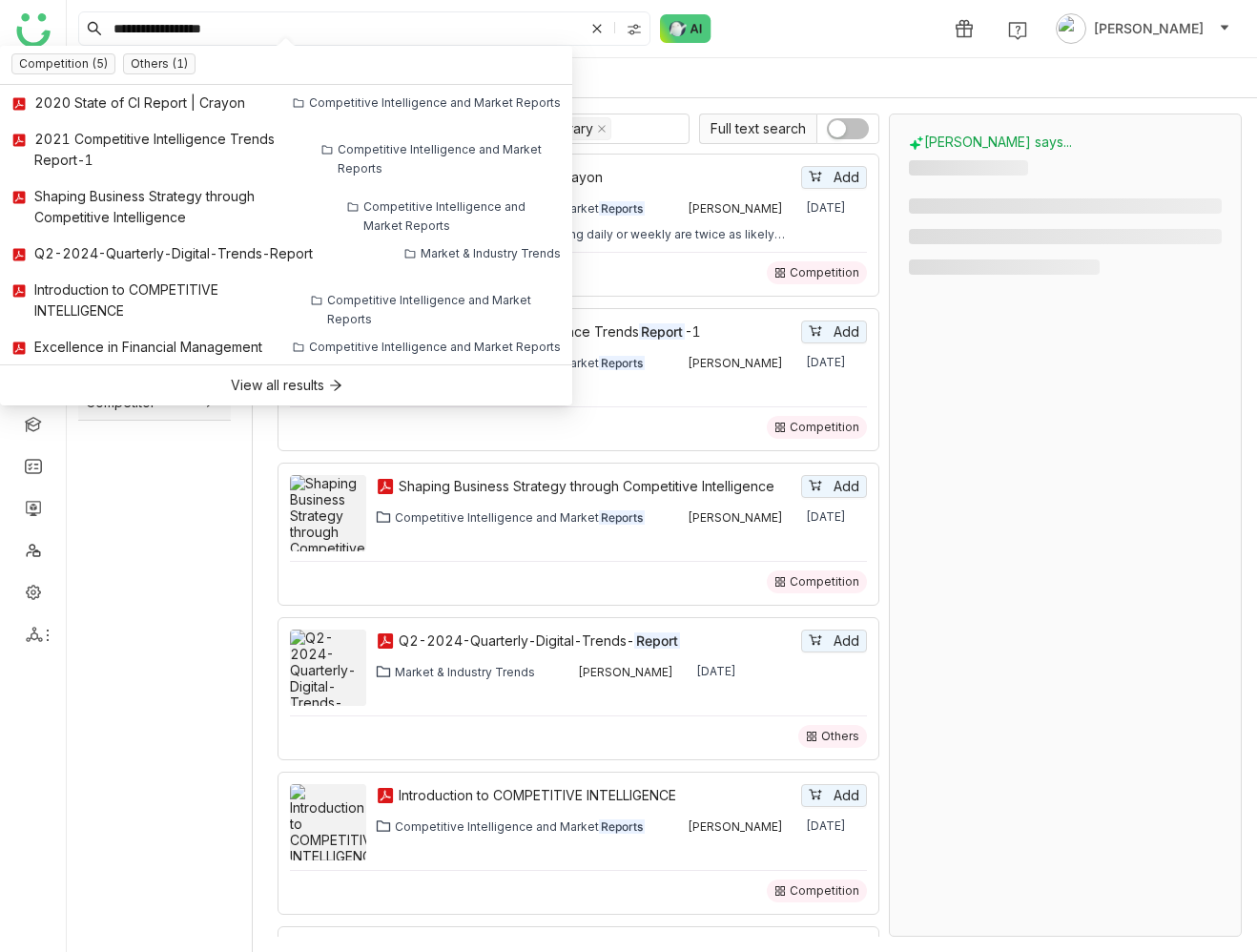
click at [806, 25] on div "**********" at bounding box center [661, 28] width 1190 height 57
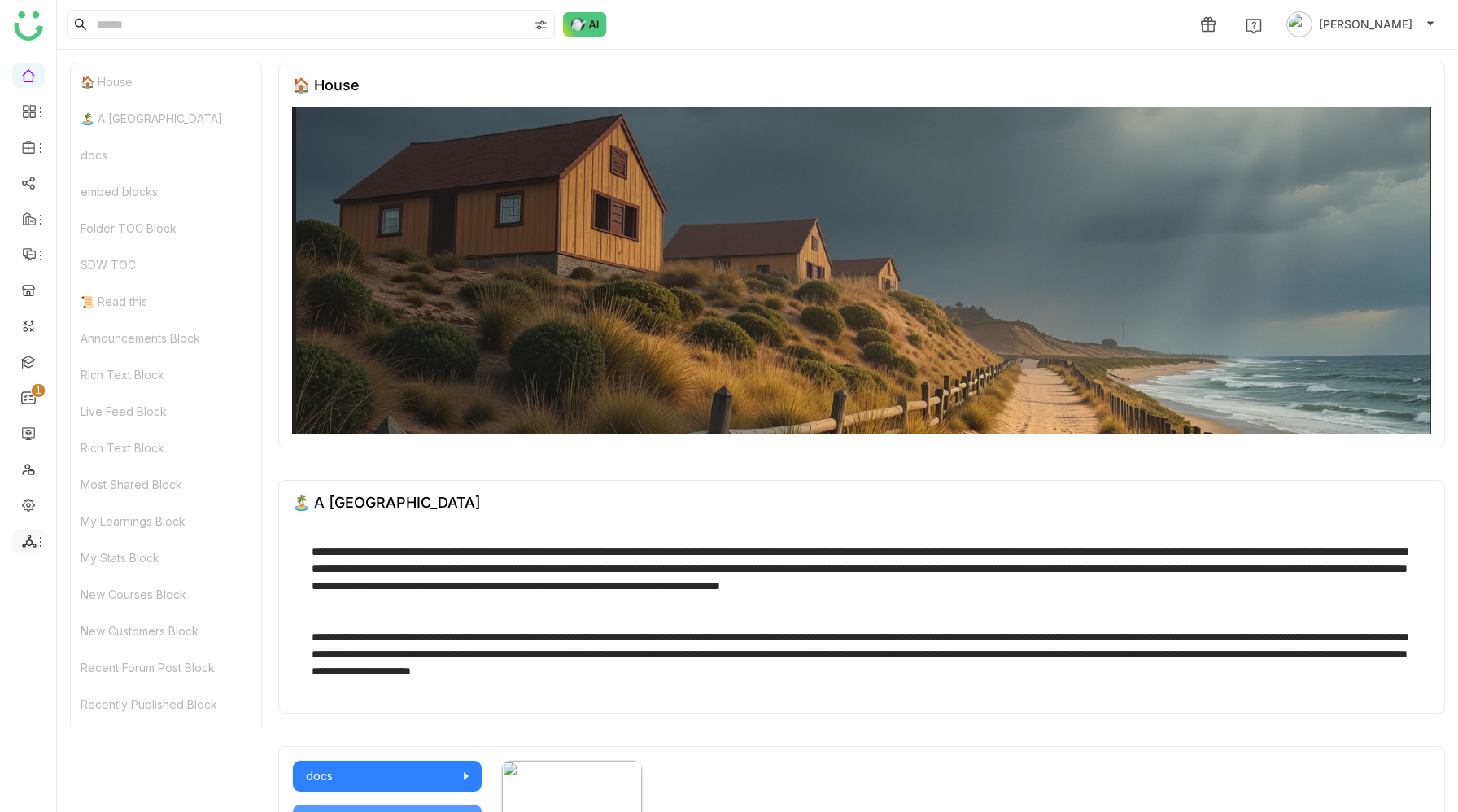
click at [29, 535] on icon at bounding box center [29, 541] width 14 height 13
click at [91, 581] on link "List" at bounding box center [116, 579] width 113 height 12
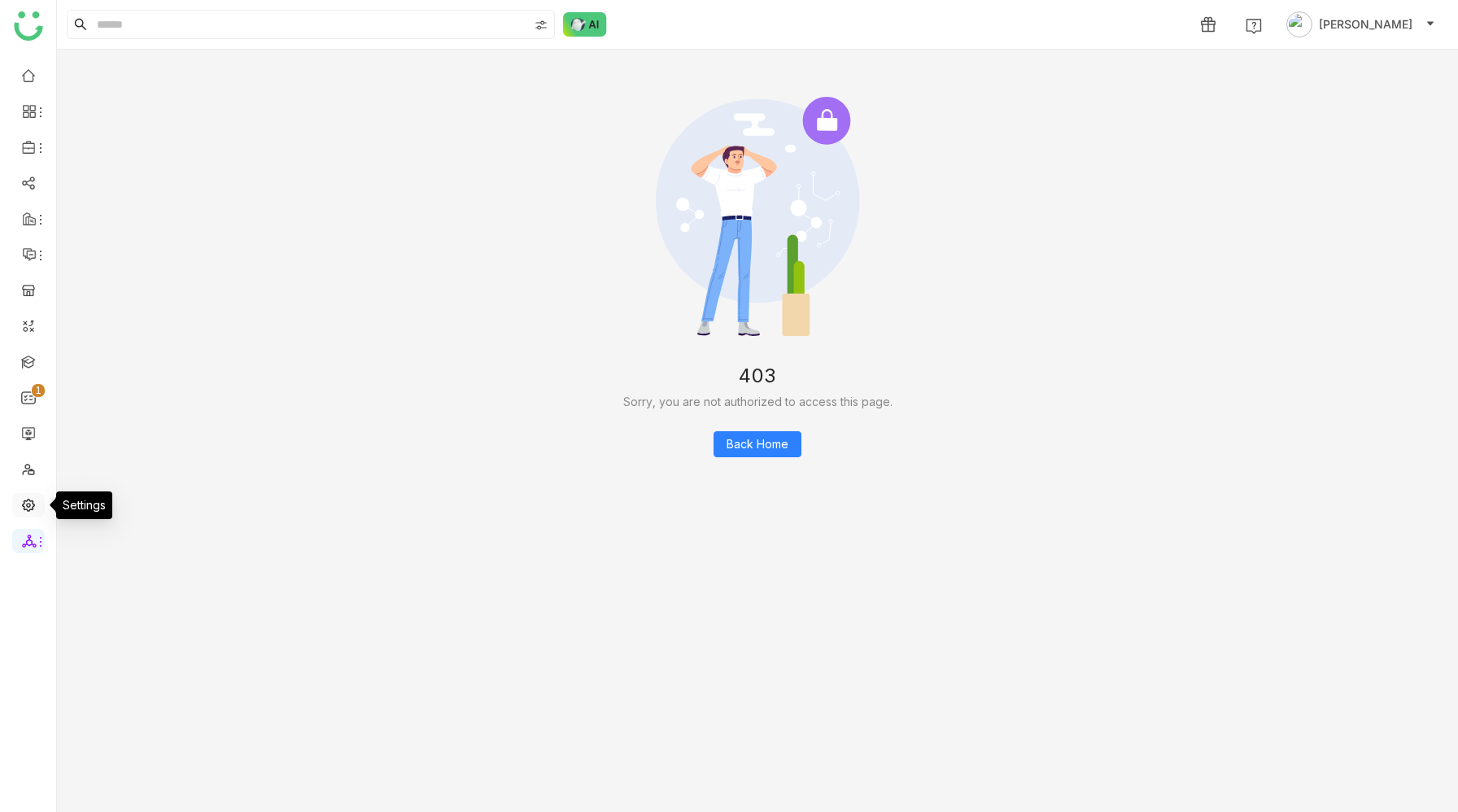
click at [29, 509] on link at bounding box center [29, 504] width 15 height 14
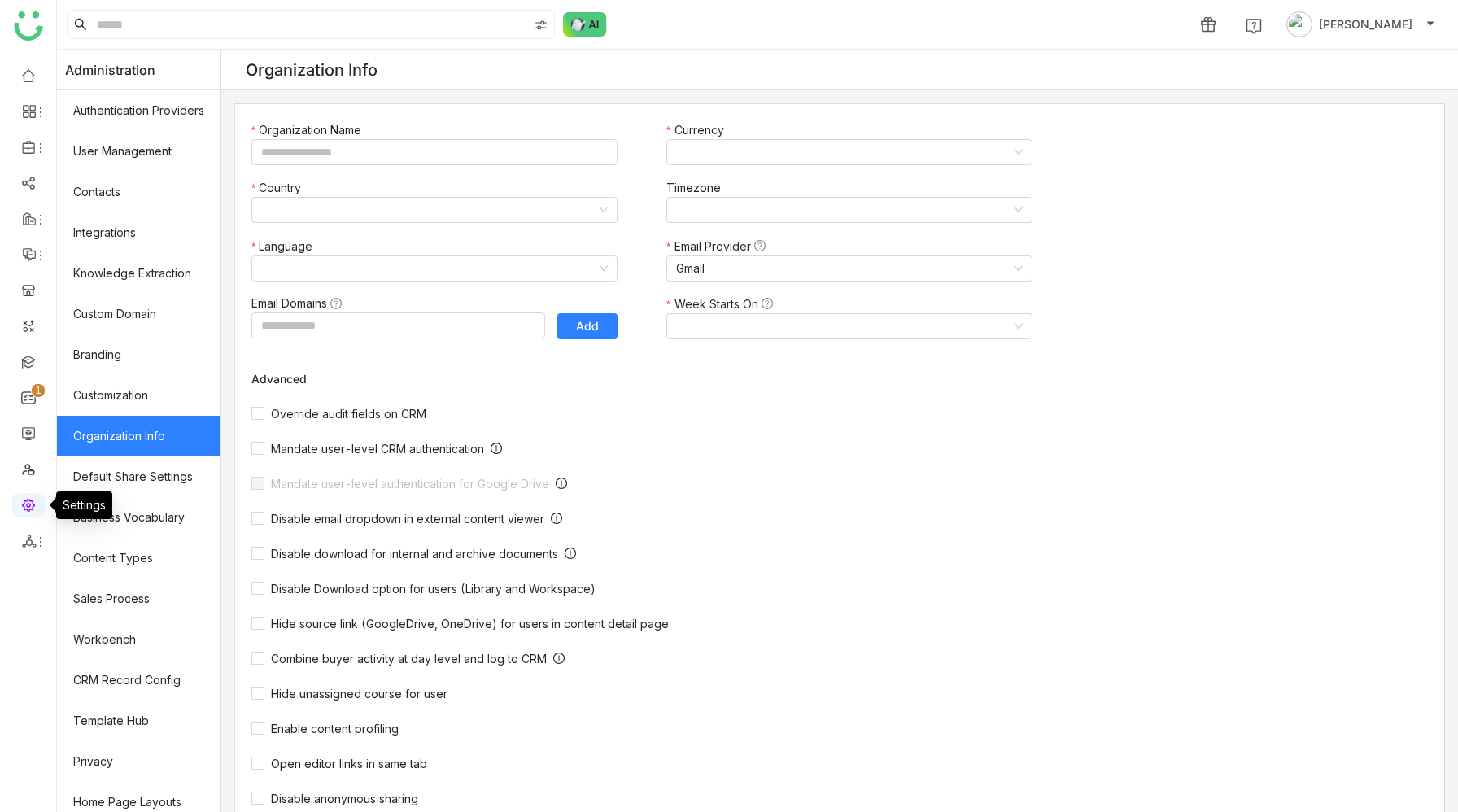
type input "*******"
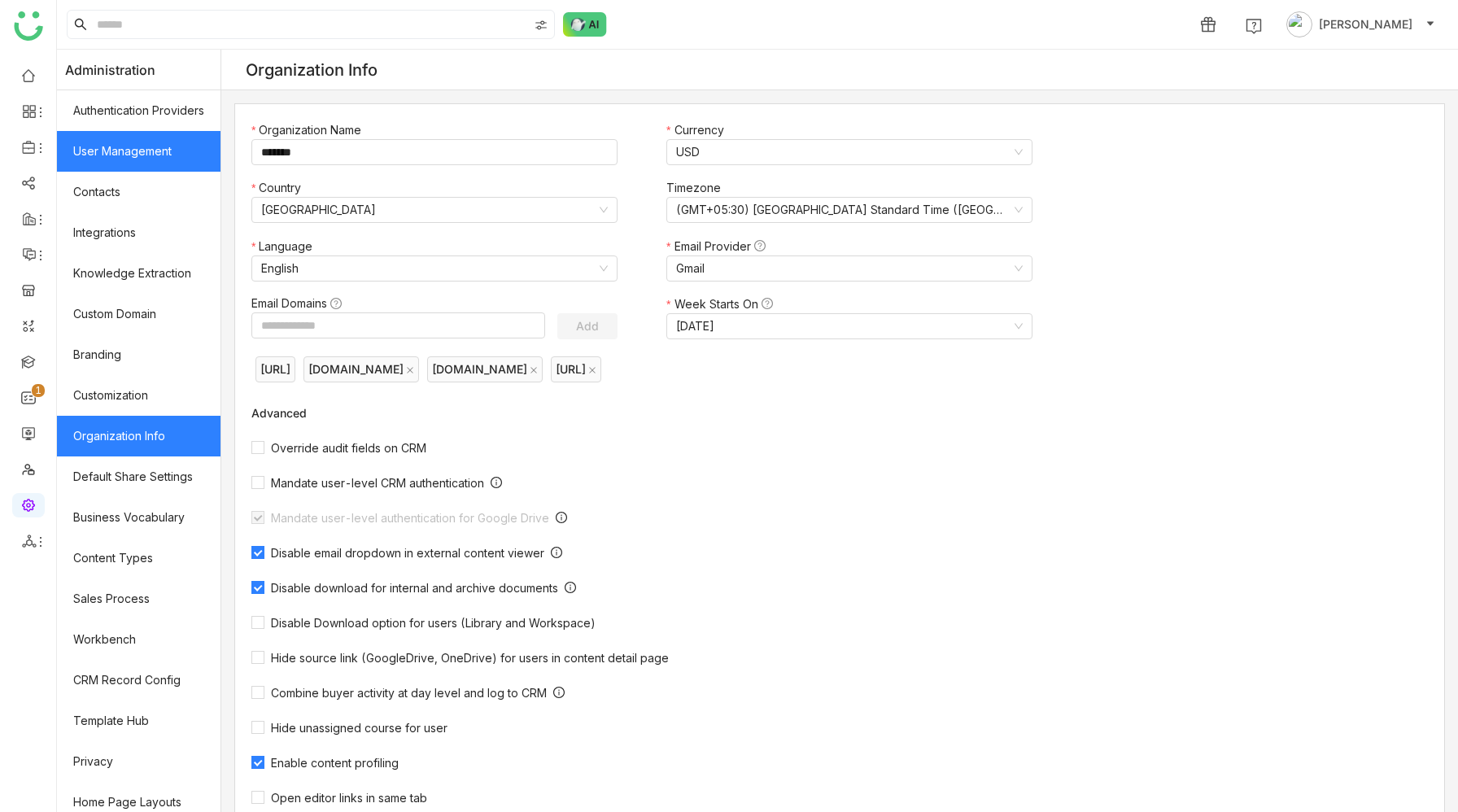
click at [154, 163] on link "User Management" at bounding box center [138, 150] width 164 height 40
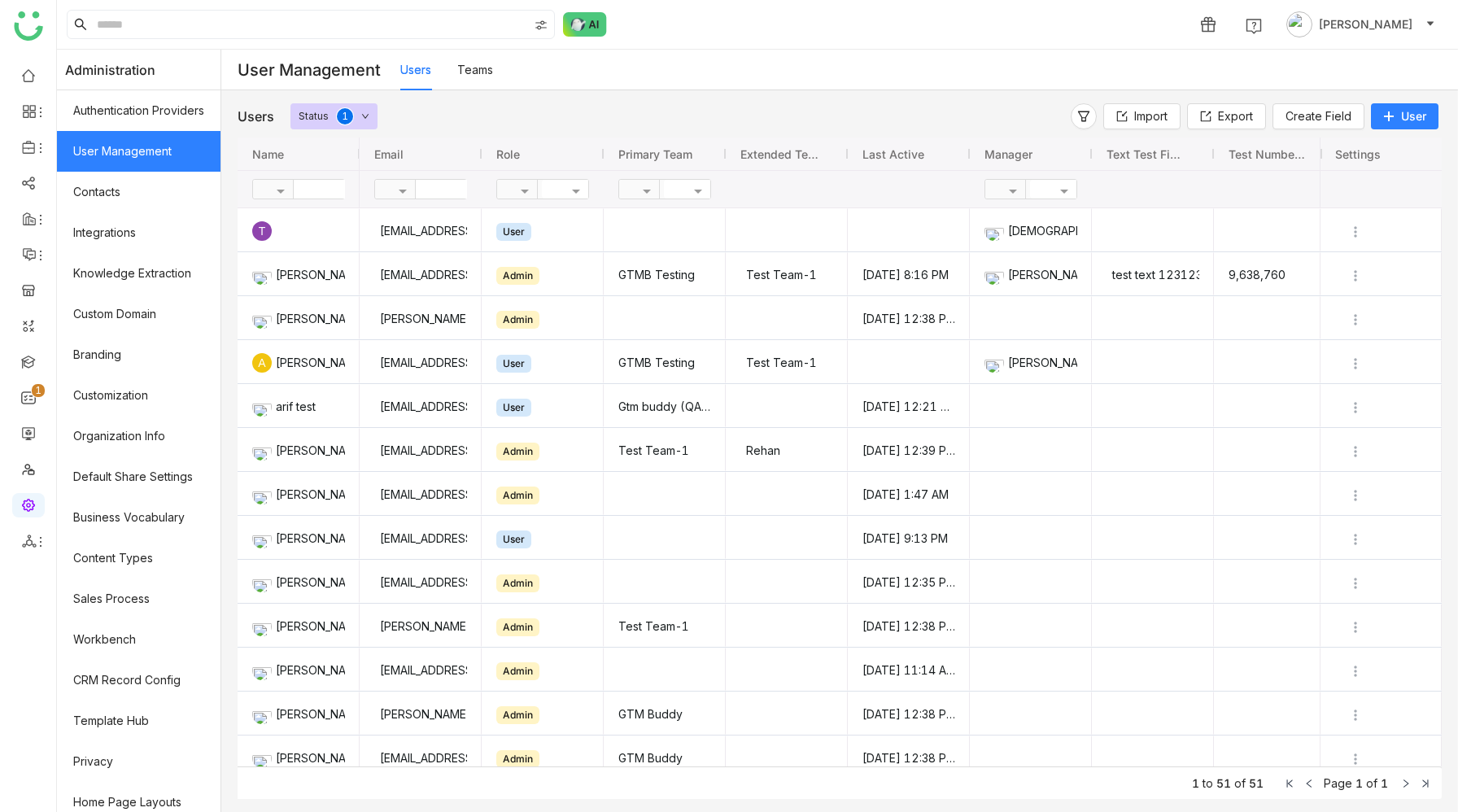
click at [440, 191] on input "text" at bounding box center [475, 189] width 118 height 19
type input "****"
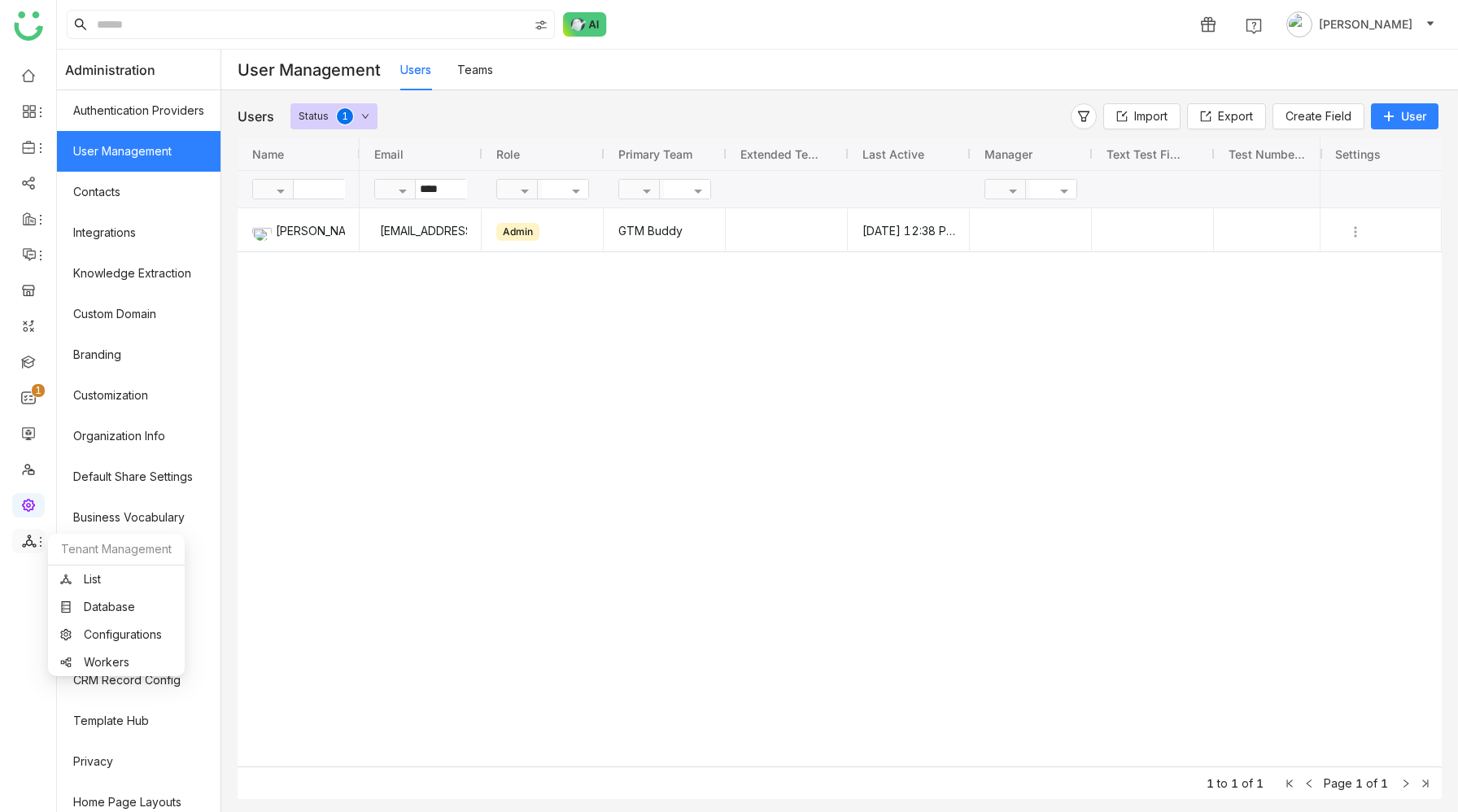
click at [25, 542] on icon at bounding box center [30, 541] width 15 height 15
click at [81, 575] on link "List" at bounding box center [116, 579] width 113 height 12
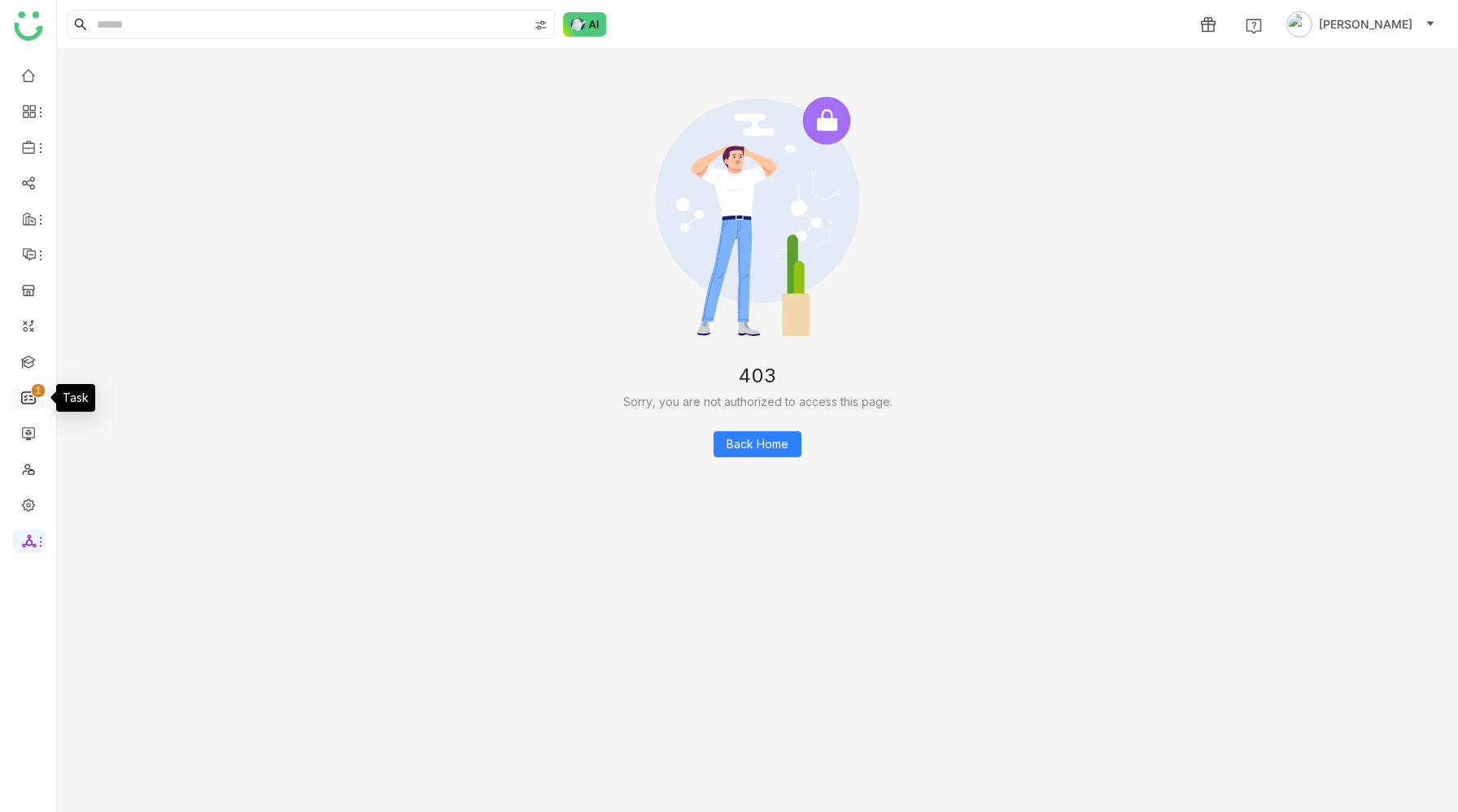
click at [25, 394] on link "0 1 2 3 4 5 6 7 8 9" at bounding box center [29, 396] width 15 height 14
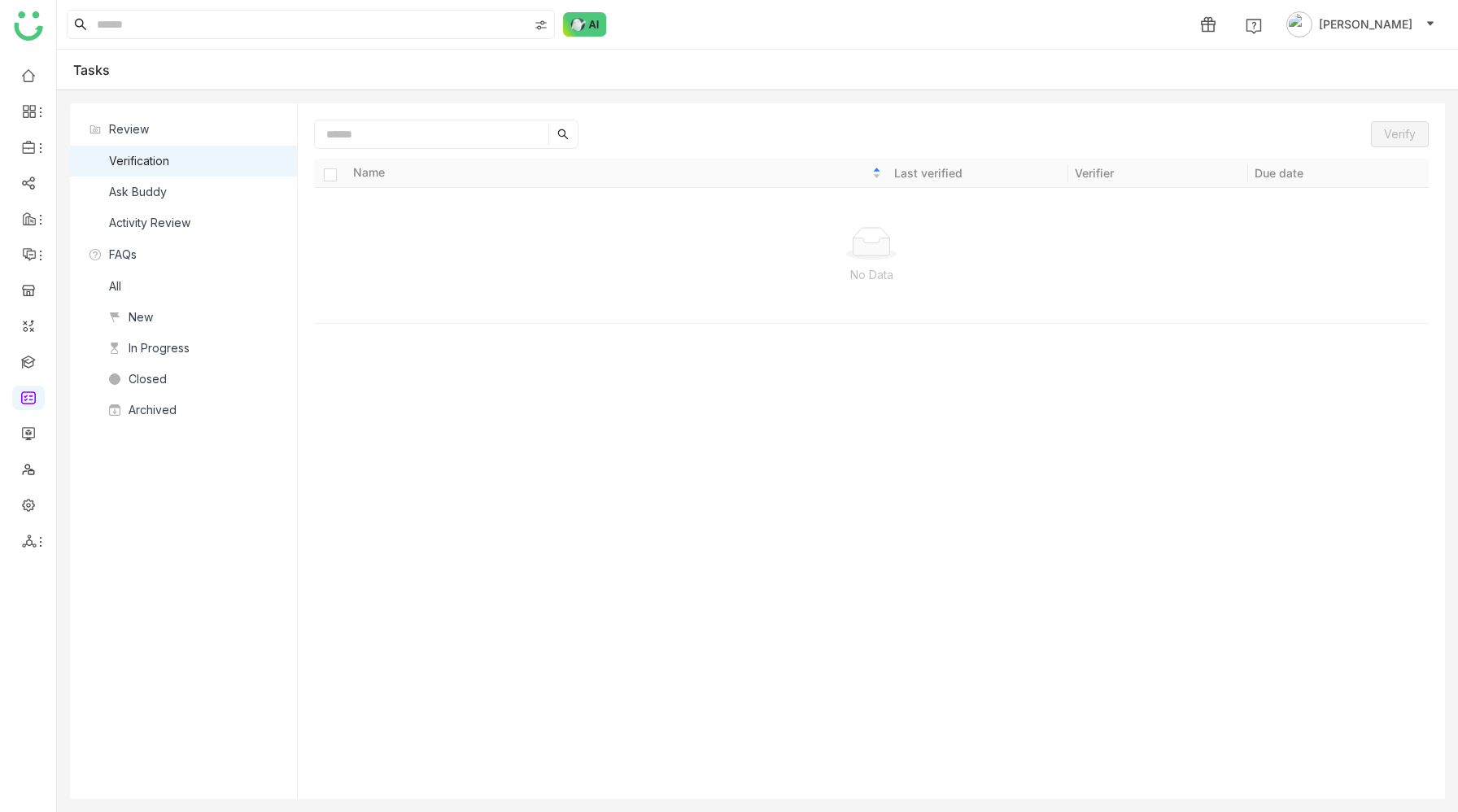
click at [157, 408] on div "Archived" at bounding box center [152, 410] width 48 height 18
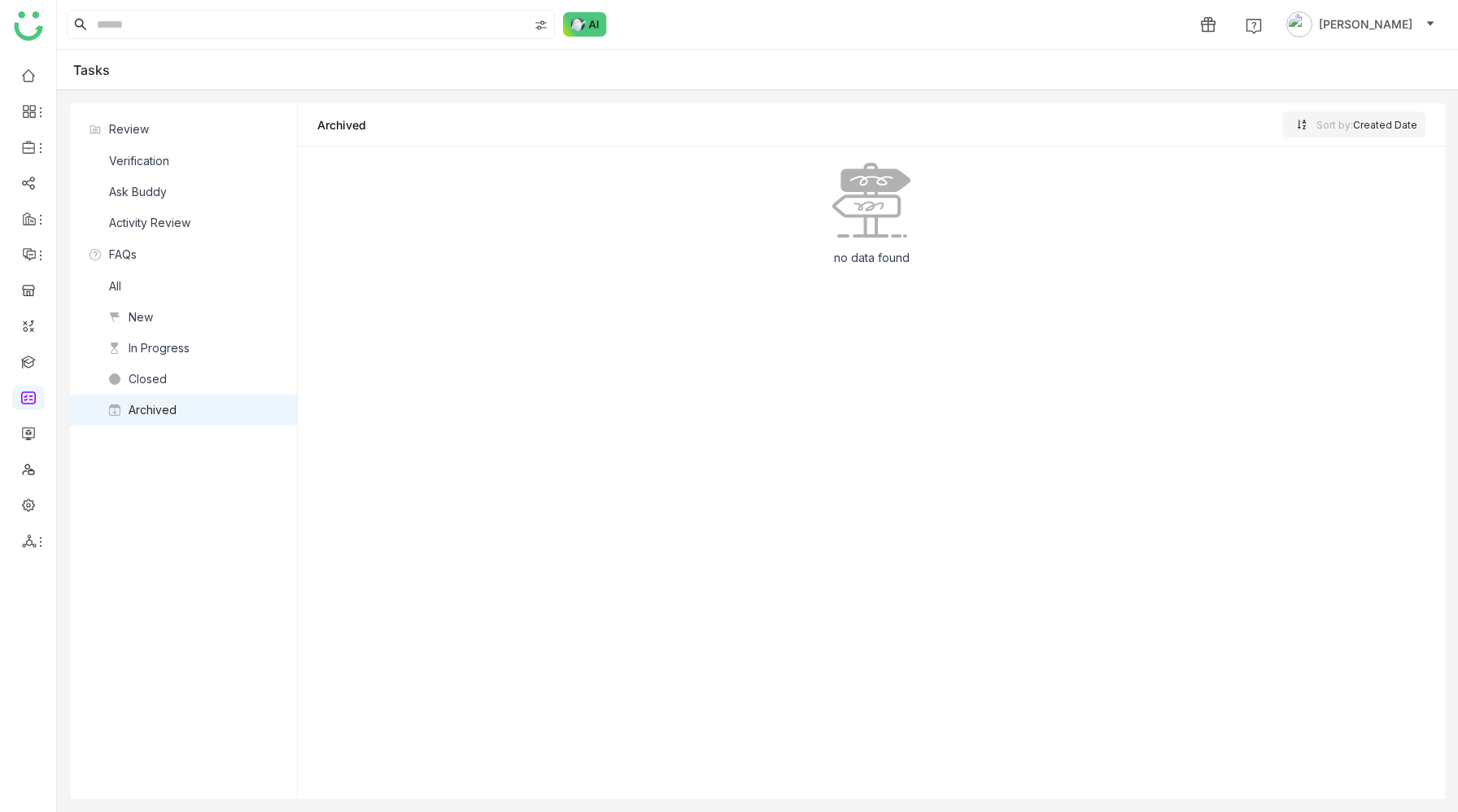
click at [174, 373] on nz-list-item "Closed" at bounding box center [183, 379] width 227 height 31
click at [185, 350] on div "In Progress" at bounding box center [159, 348] width 61 height 18
click at [197, 324] on nz-list-item "New" at bounding box center [183, 317] width 227 height 31
click at [218, 281] on nz-list-item "All" at bounding box center [183, 287] width 227 height 31
click at [237, 224] on nz-list-item "Activity Review" at bounding box center [183, 223] width 227 height 31
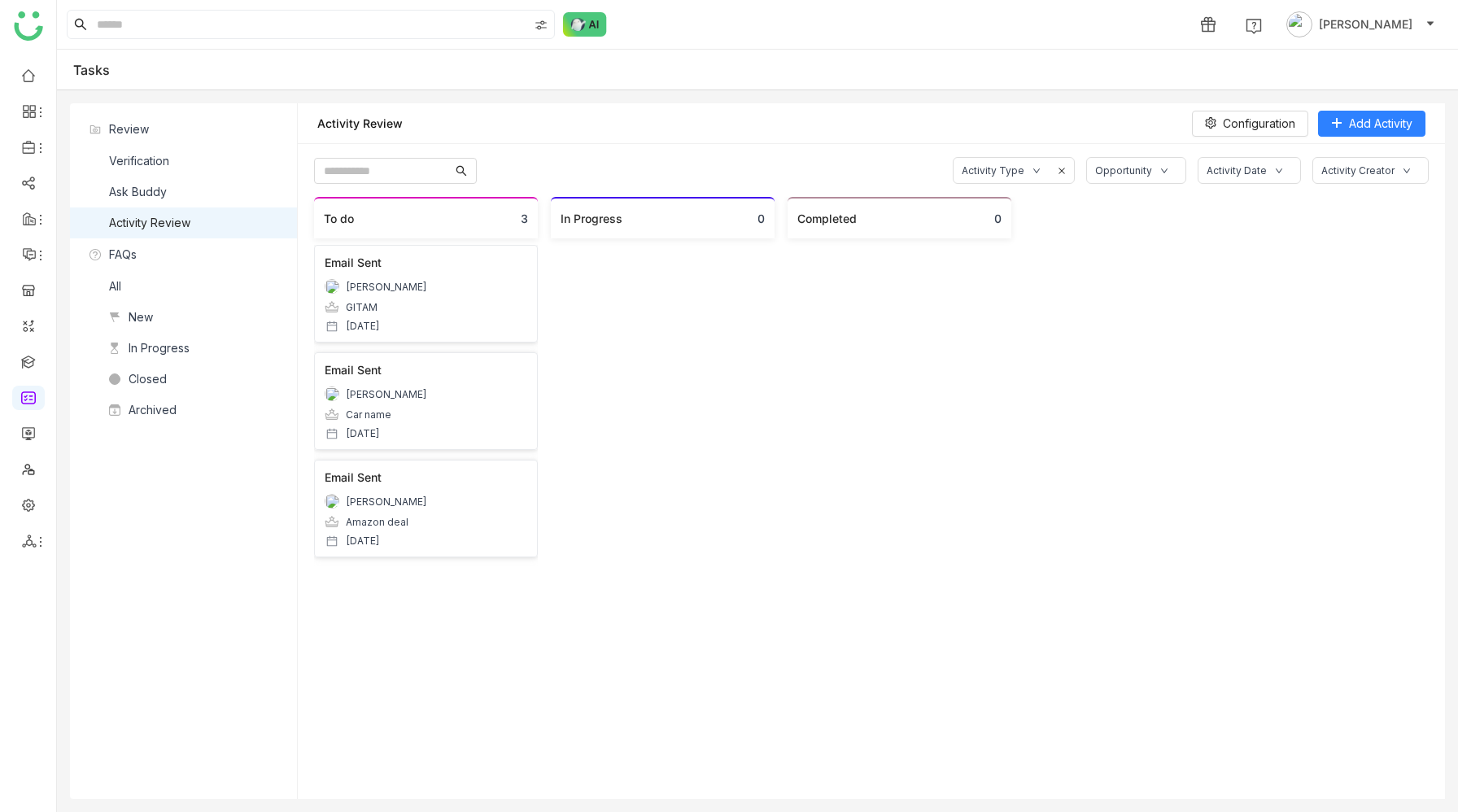
click at [247, 191] on nz-list-item "Ask Buddy" at bounding box center [183, 192] width 227 height 31
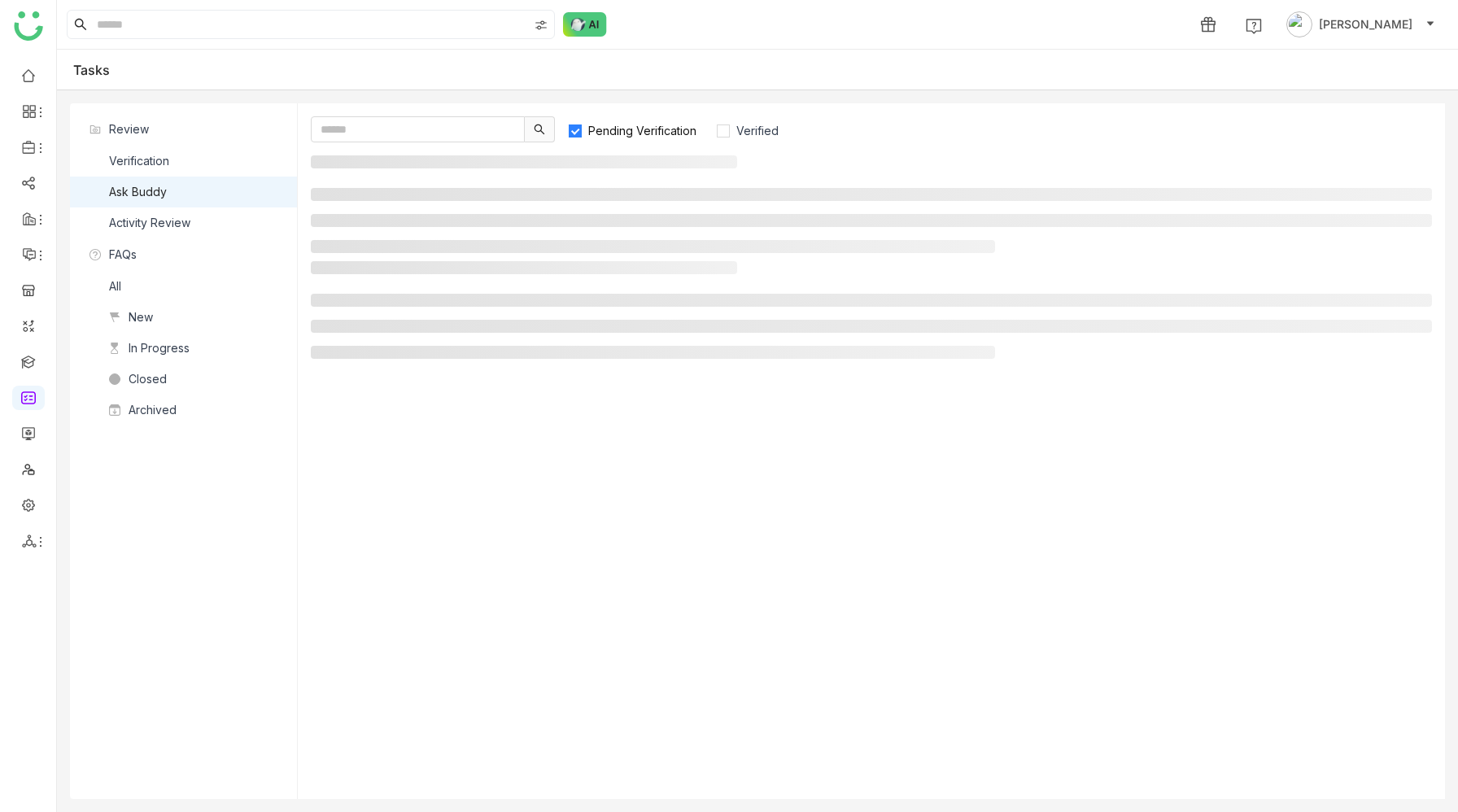
click at [247, 168] on nz-list-item "Verification" at bounding box center [183, 161] width 227 height 31
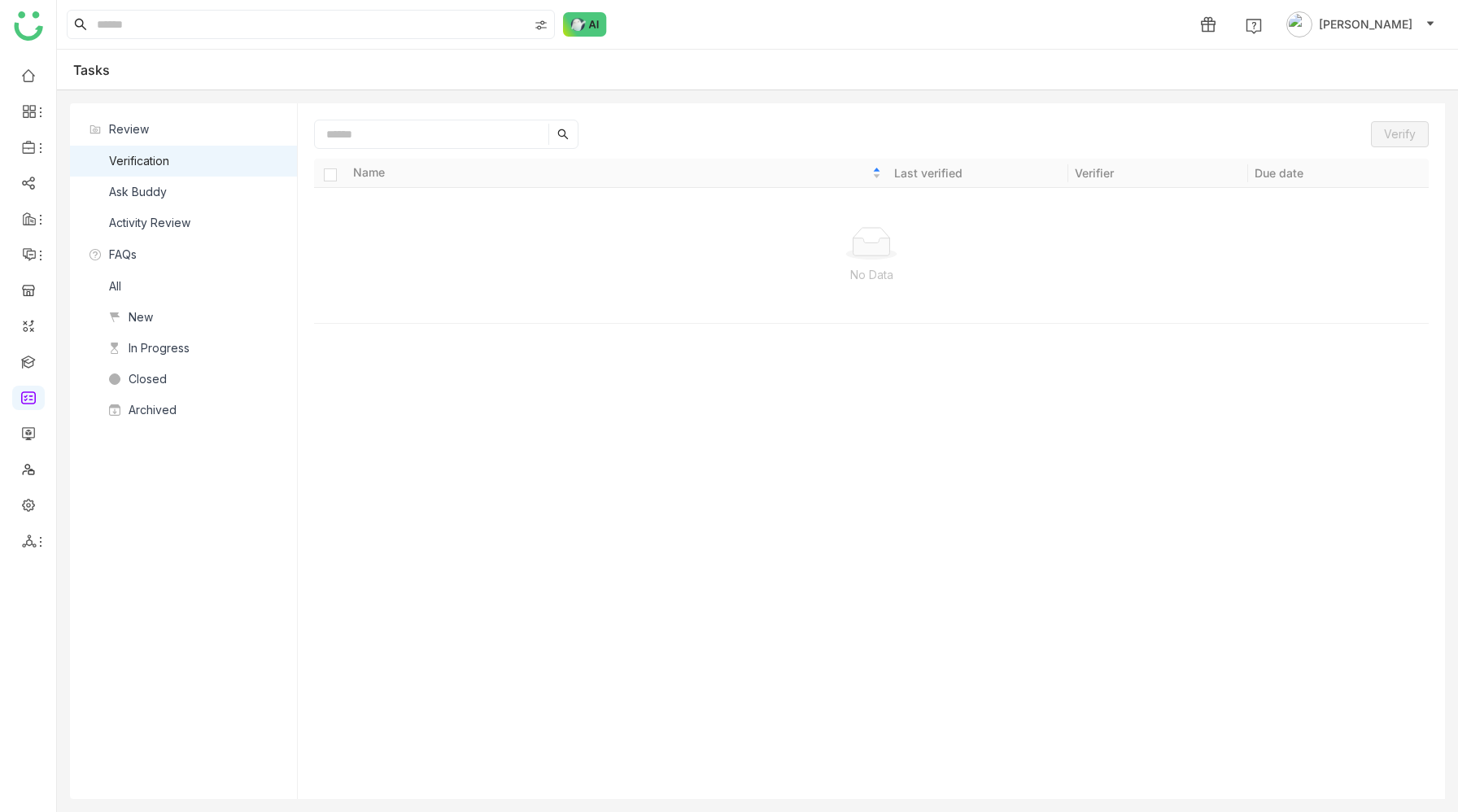
click at [22, 520] on ul at bounding box center [28, 308] width 56 height 513
click at [25, 531] on li at bounding box center [29, 541] width 33 height 25
click at [27, 547] on icon at bounding box center [30, 541] width 15 height 15
click at [68, 575] on link "List" at bounding box center [116, 579] width 113 height 12
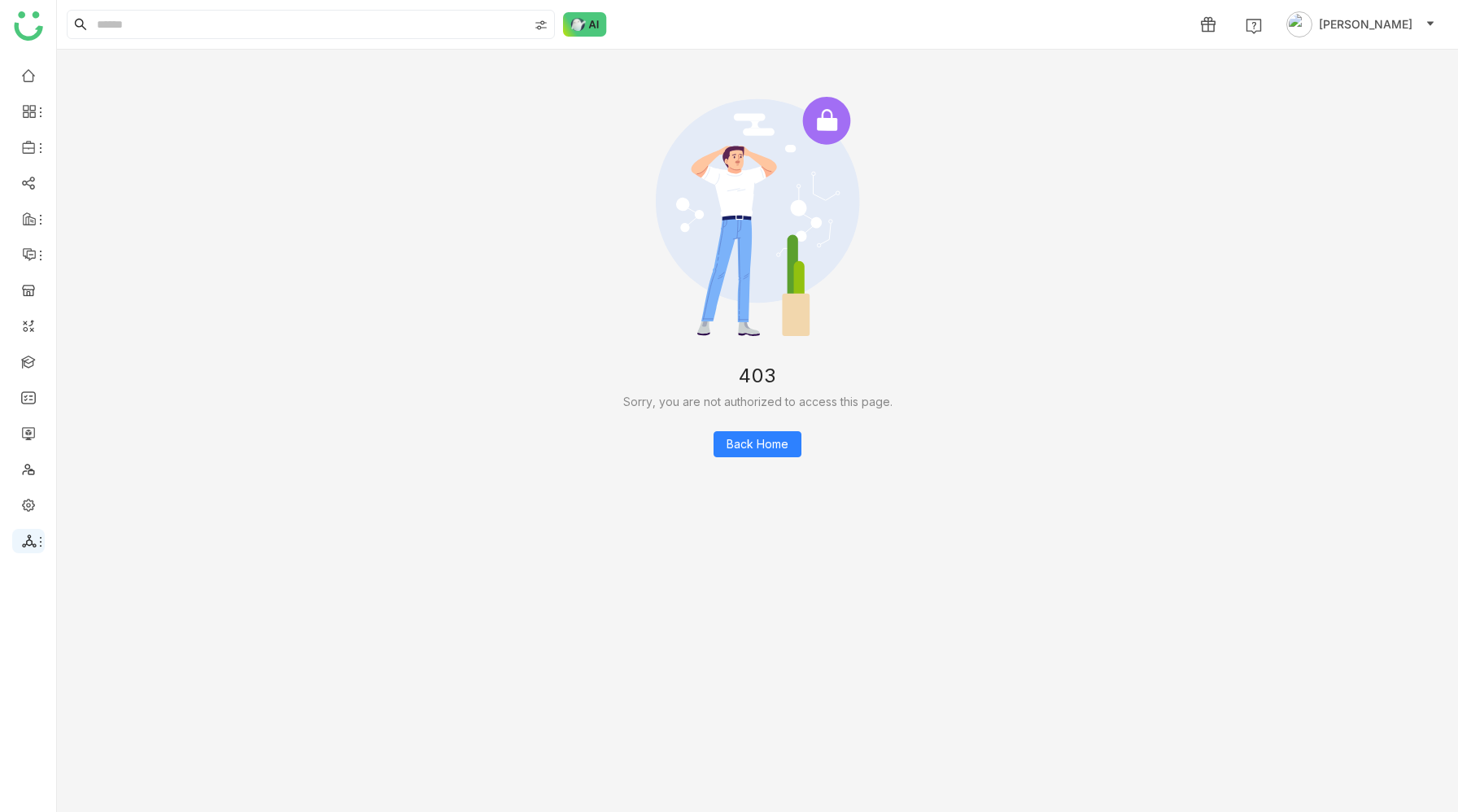
click at [30, 551] on li at bounding box center [29, 541] width 33 height 25
click at [30, 545] on icon at bounding box center [29, 541] width 14 height 13
click at [99, 609] on link "Database" at bounding box center [116, 607] width 113 height 12
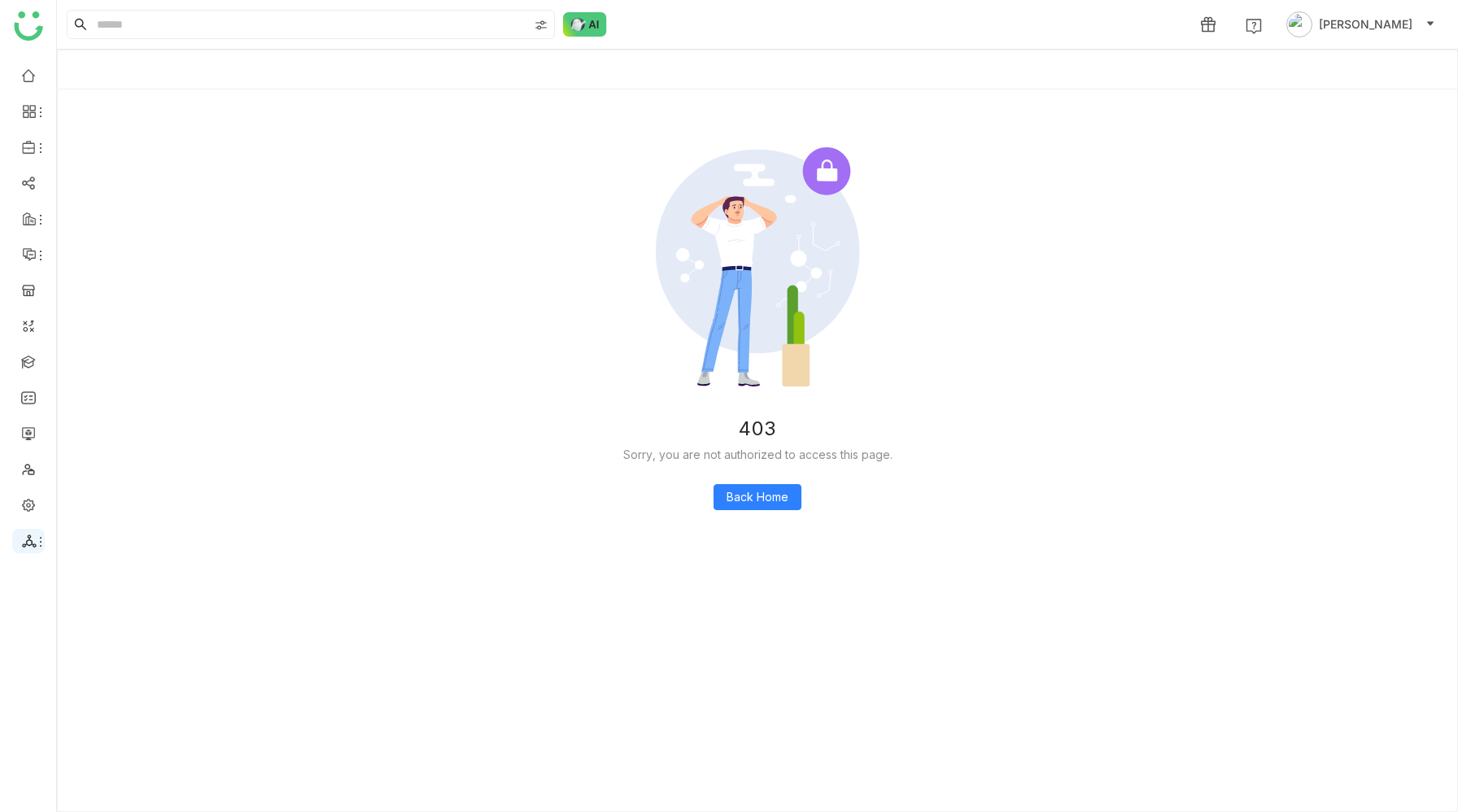
click at [29, 542] on icon at bounding box center [30, 541] width 15 height 15
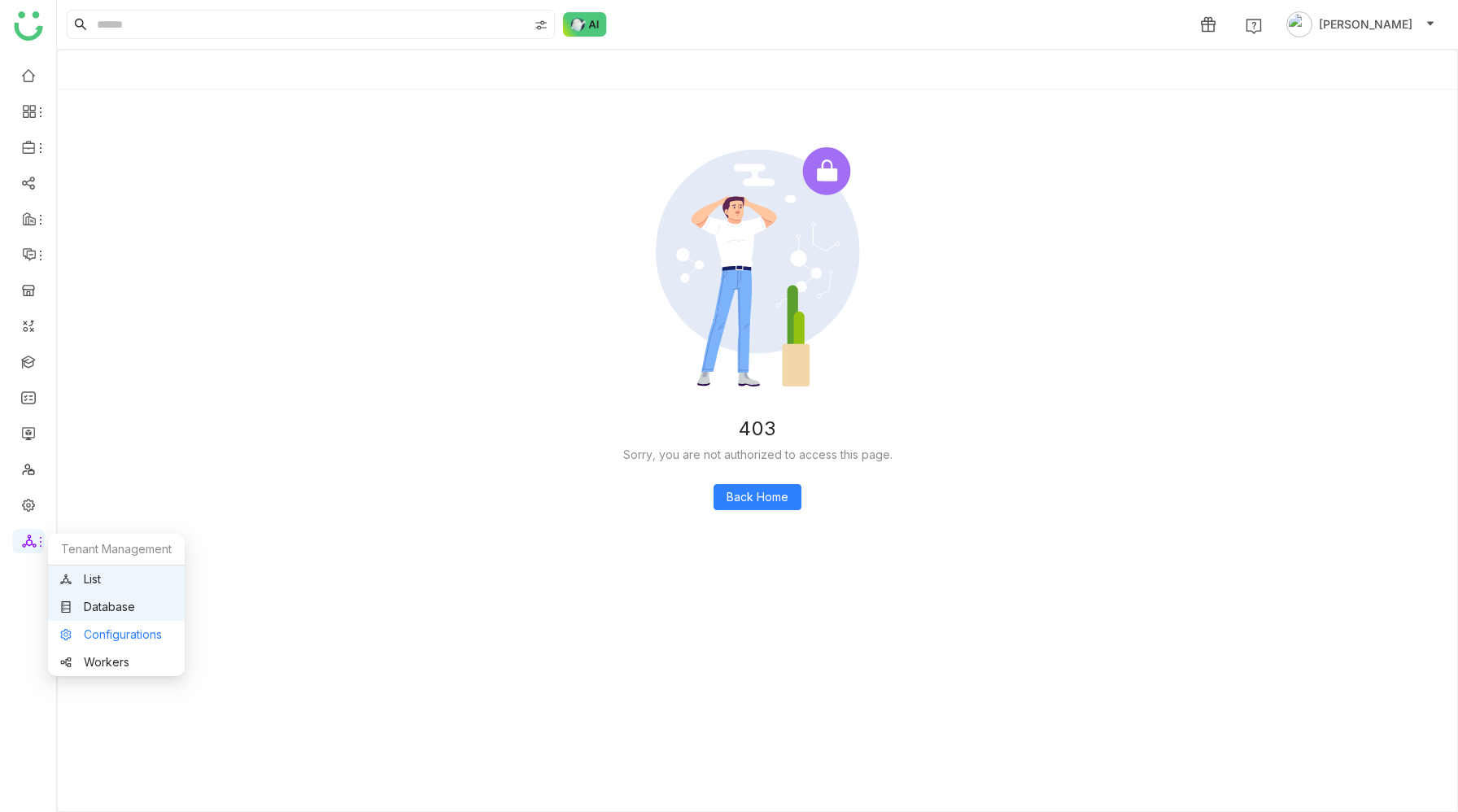
click at [94, 634] on link "Configurations" at bounding box center [116, 634] width 113 height 12
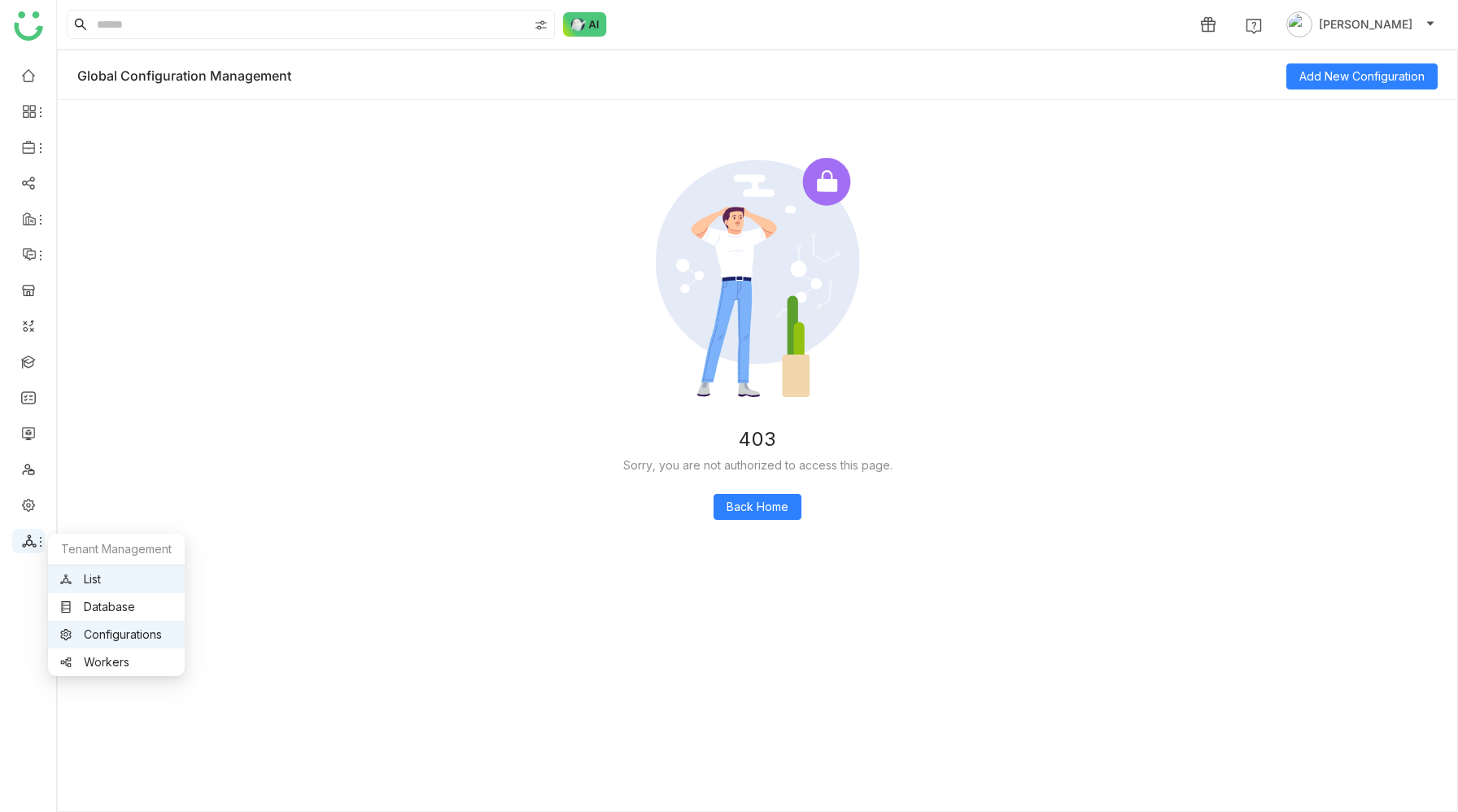
click at [35, 544] on icon at bounding box center [41, 542] width 13 height 13
click at [89, 668] on link "Workers" at bounding box center [116, 662] width 113 height 12
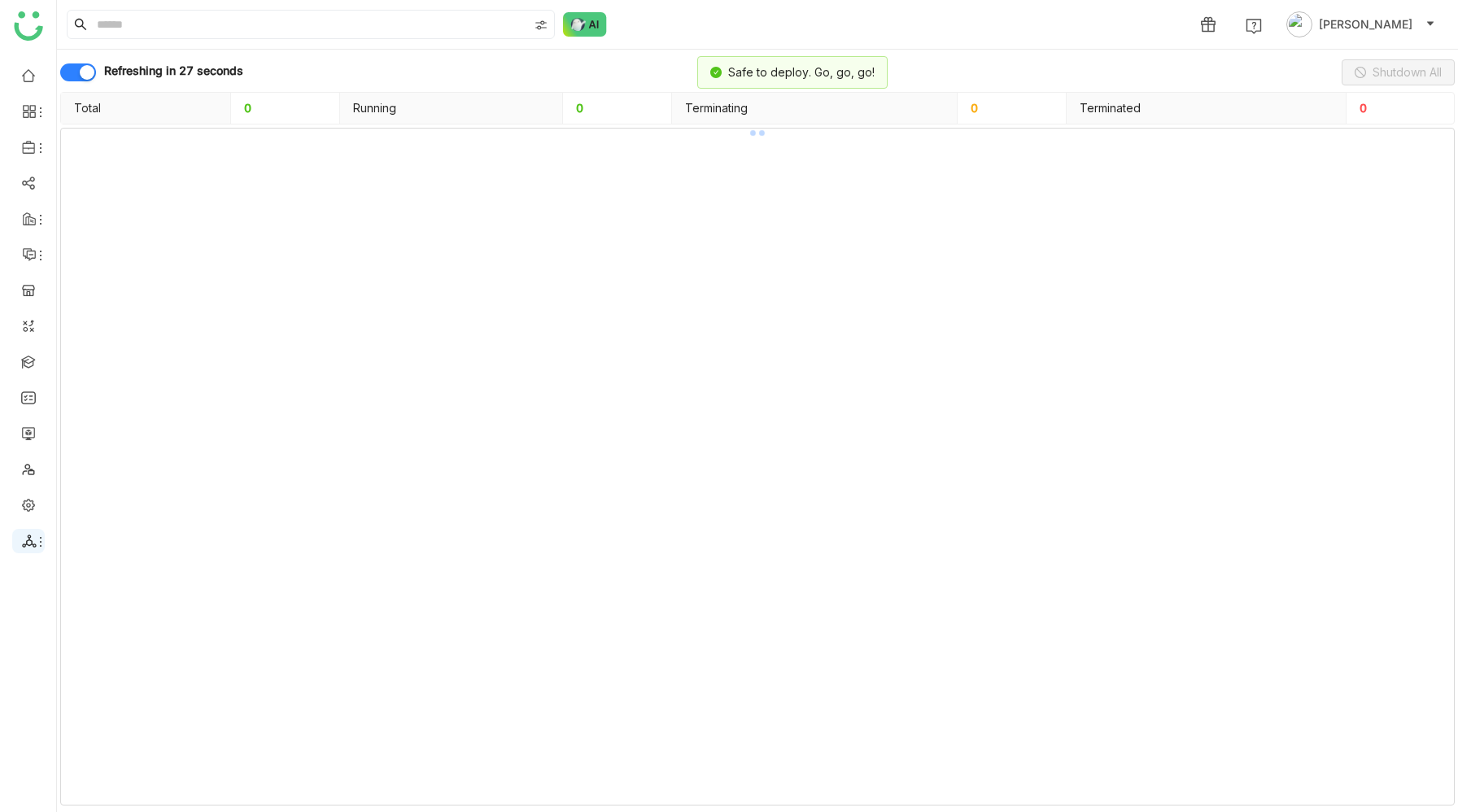
click at [30, 547] on icon at bounding box center [30, 541] width 15 height 15
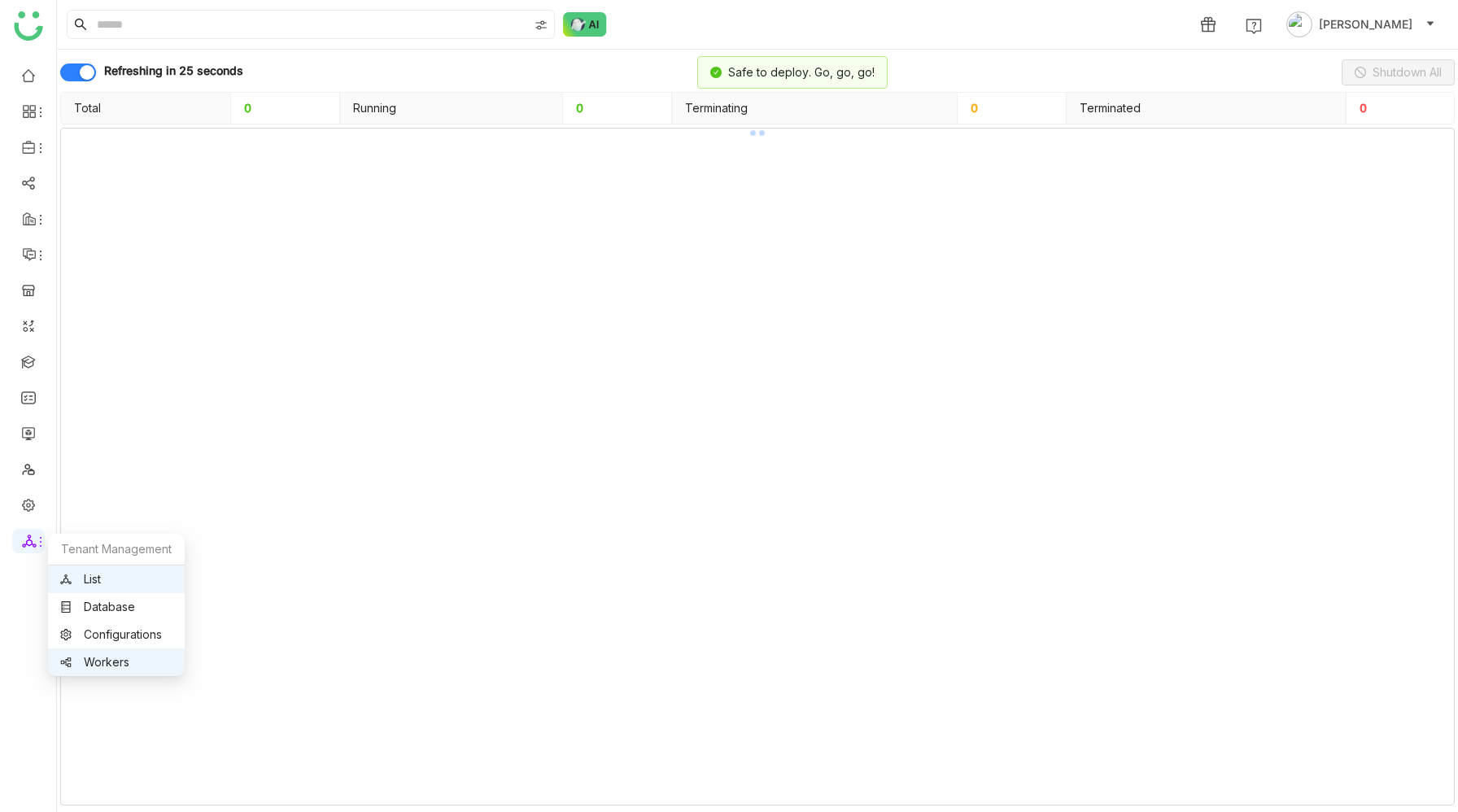
click at [90, 581] on link "List" at bounding box center [116, 579] width 113 height 12
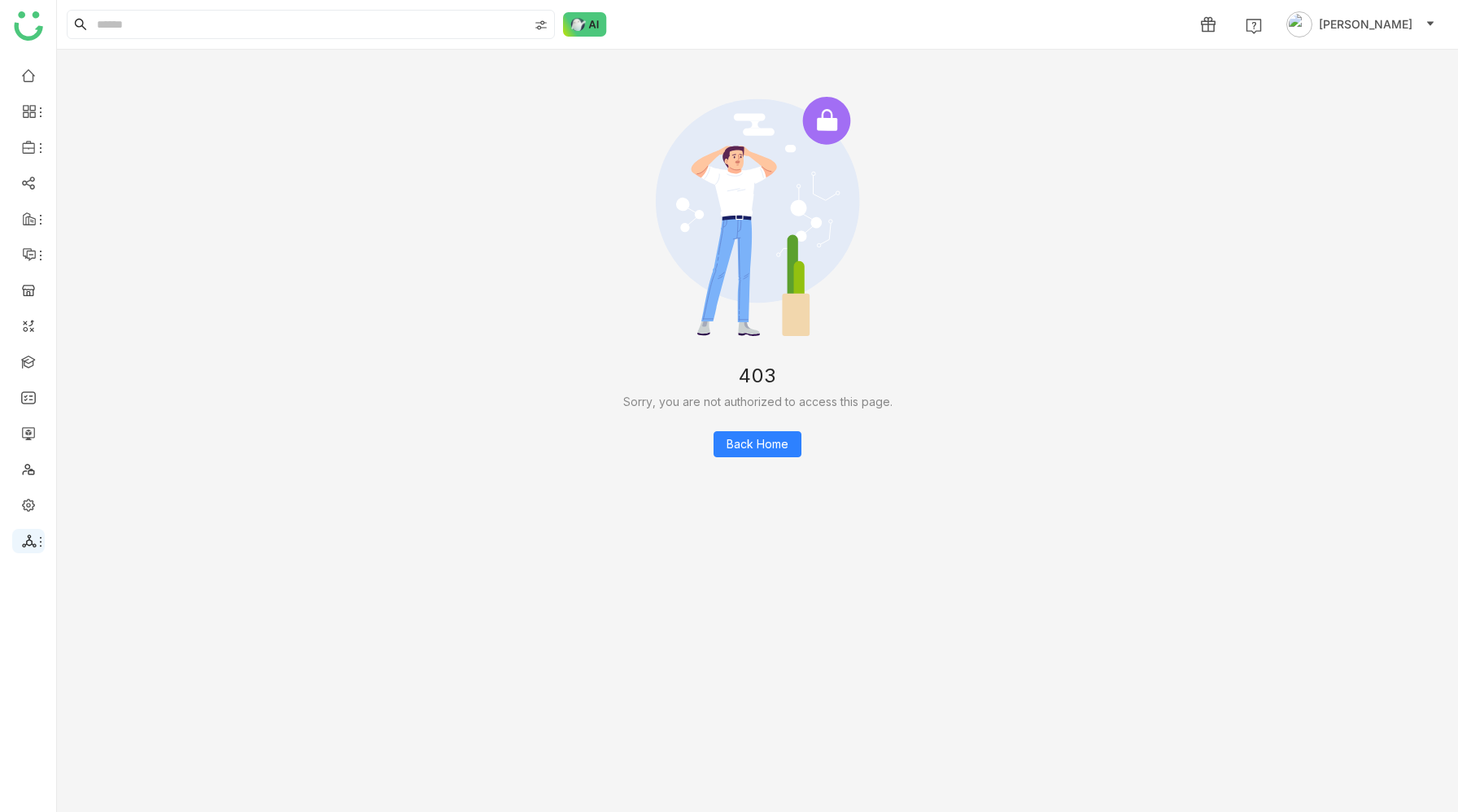
click at [35, 544] on icon at bounding box center [41, 542] width 13 height 13
click at [30, 504] on link at bounding box center [29, 504] width 15 height 14
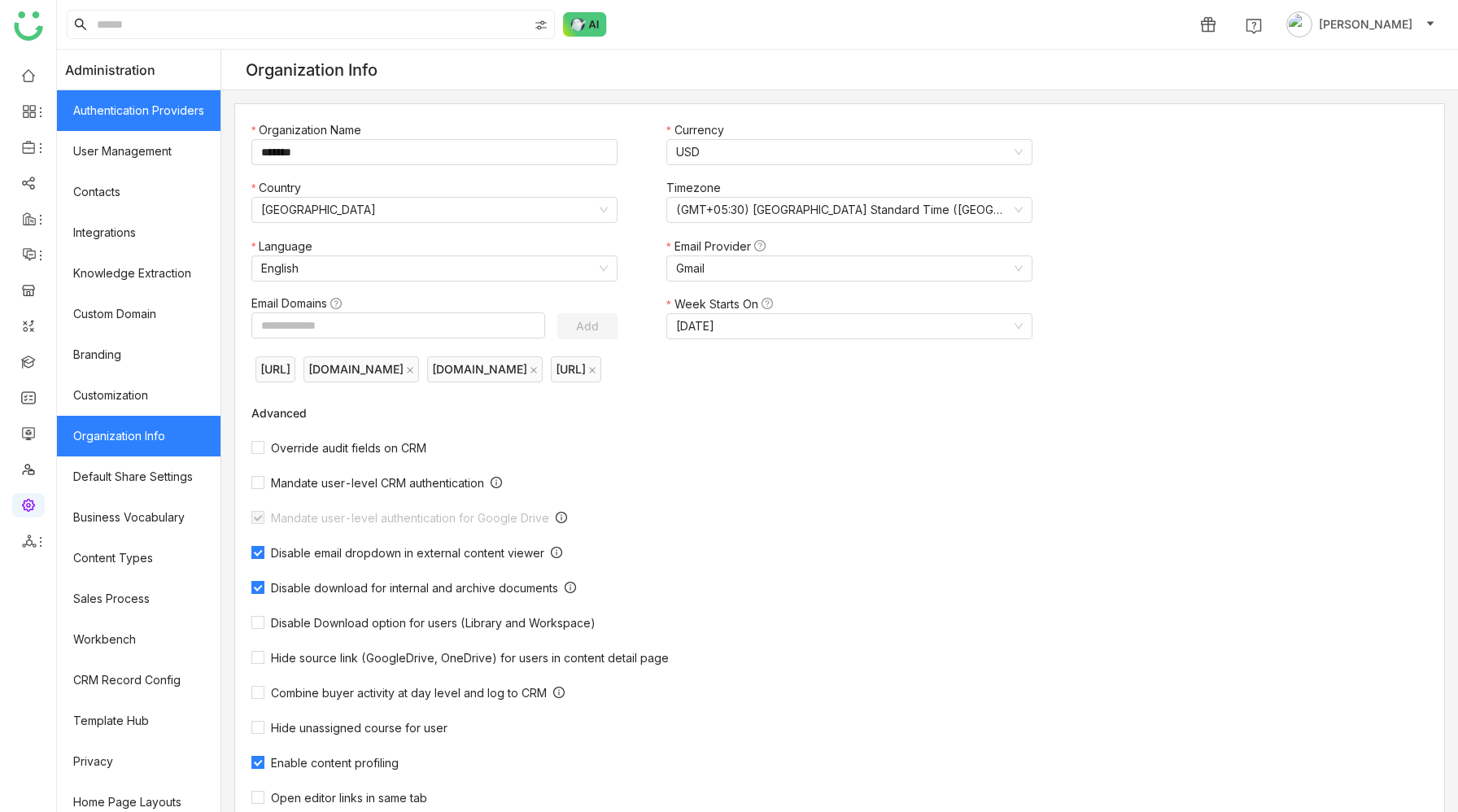
click at [178, 114] on link "Authentication Providers" at bounding box center [138, 110] width 164 height 40
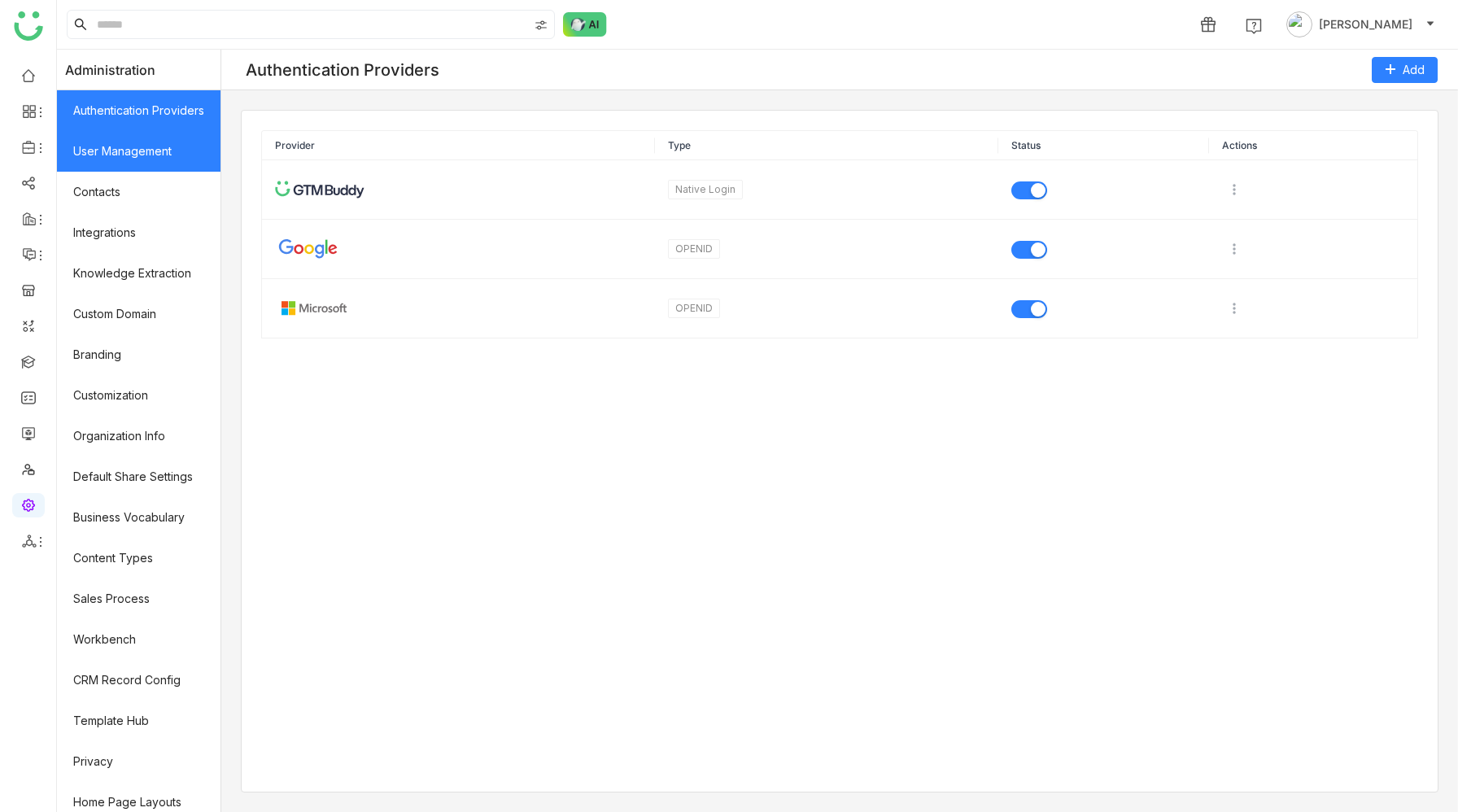
click at [164, 140] on link "User Management" at bounding box center [138, 150] width 164 height 40
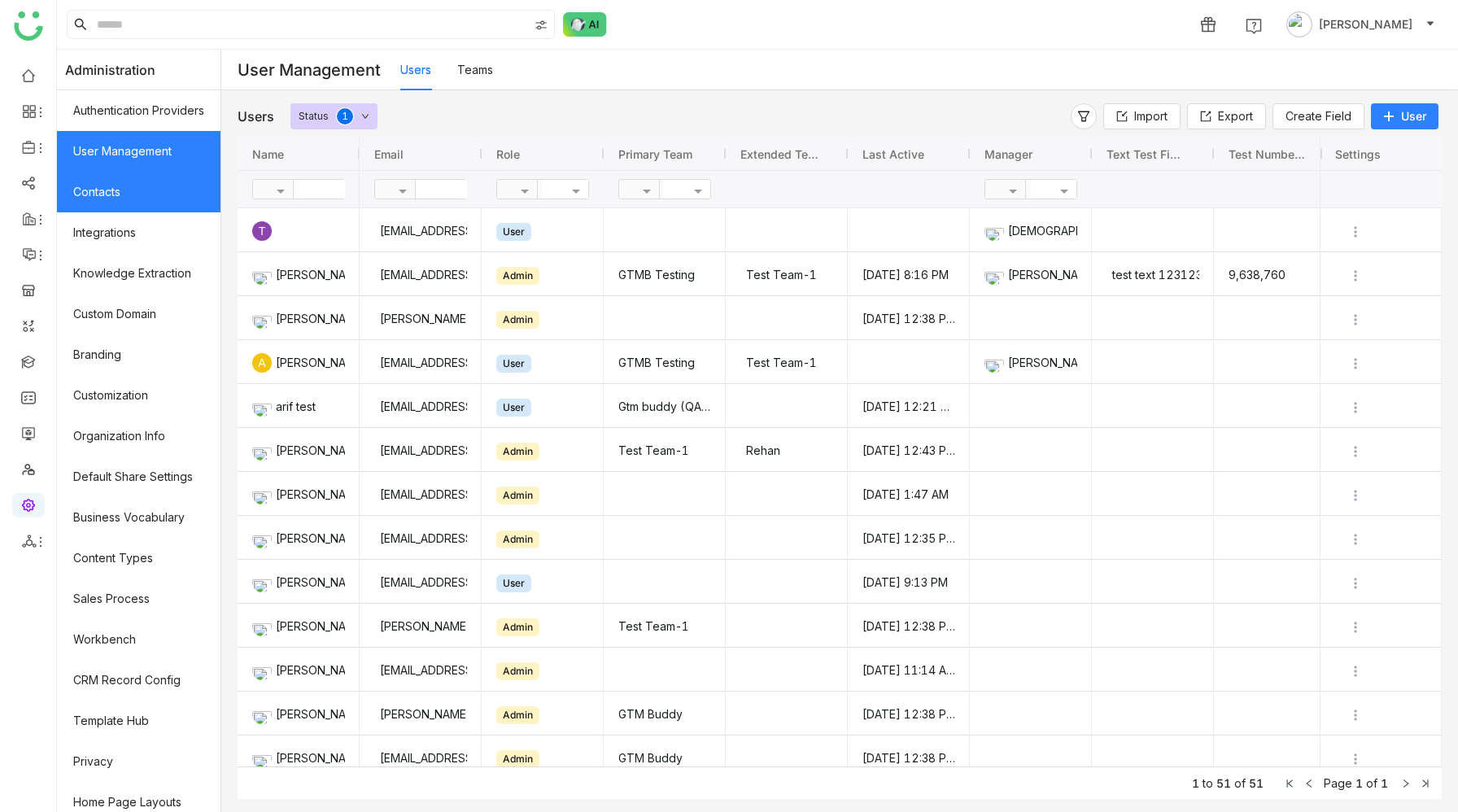
click at [156, 189] on link "Contacts" at bounding box center [138, 191] width 164 height 40
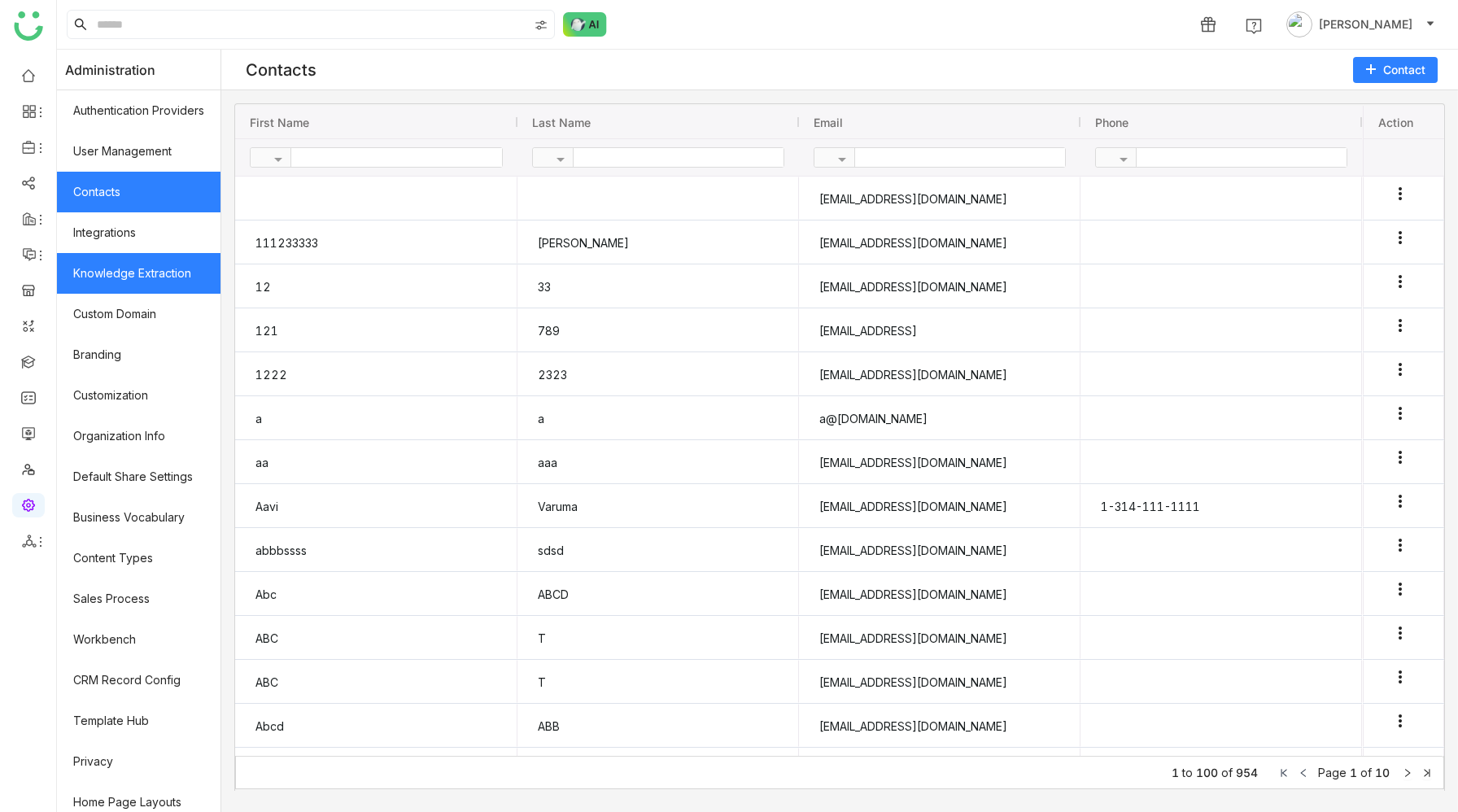
click at [144, 271] on link "Knowledge Extraction" at bounding box center [138, 273] width 164 height 40
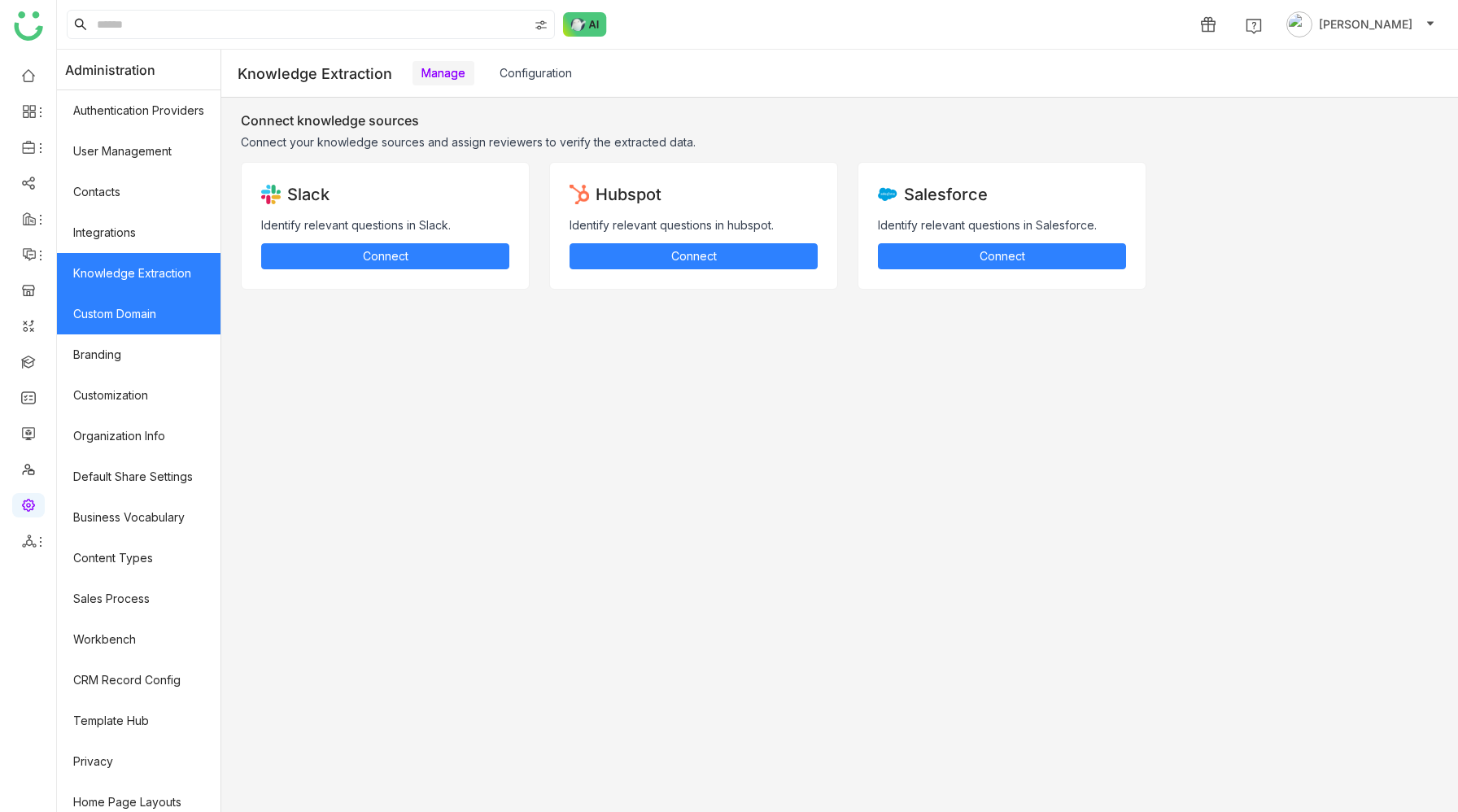
click at [144, 304] on link "Custom Domain" at bounding box center [138, 313] width 164 height 40
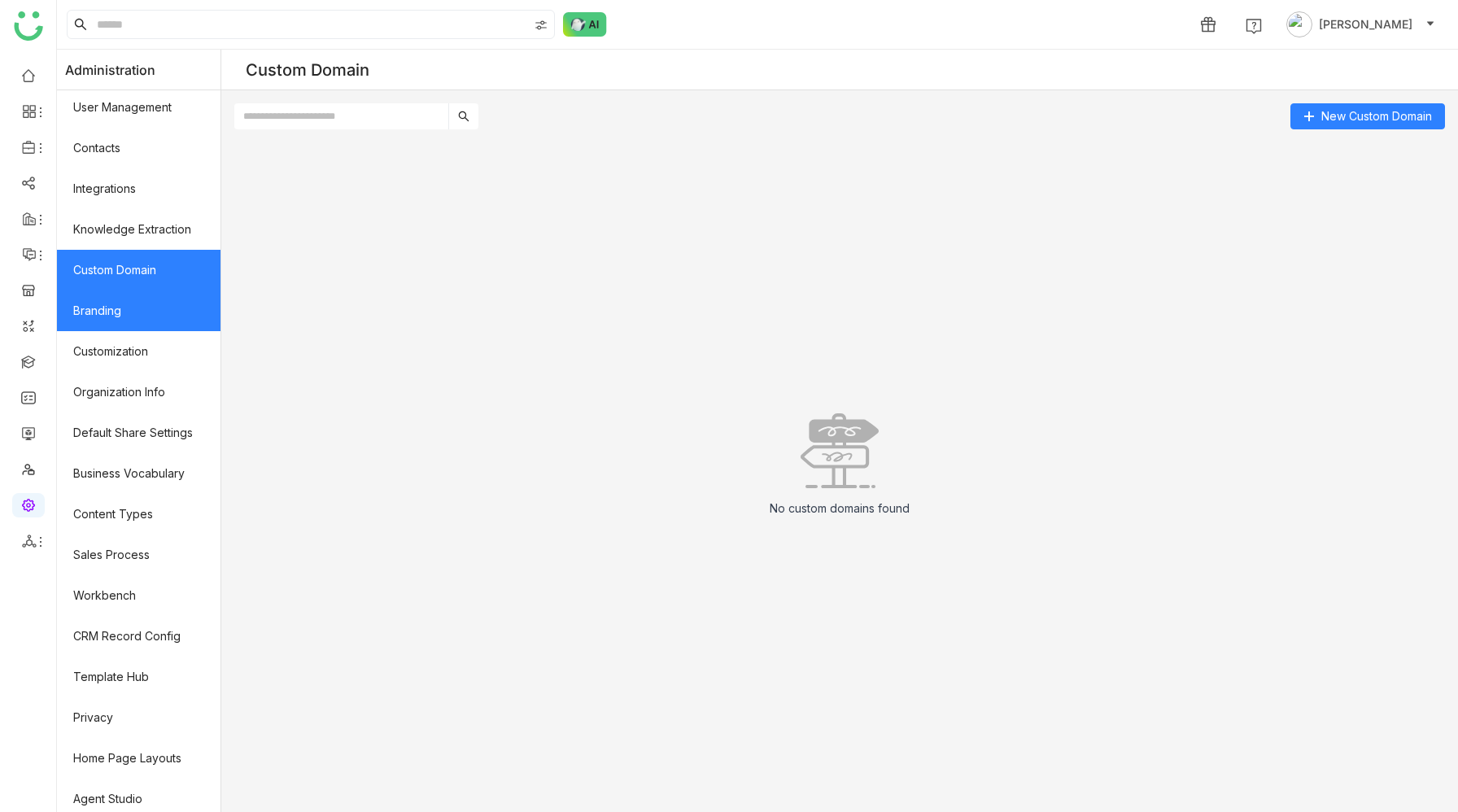
scroll to position [51, 0]
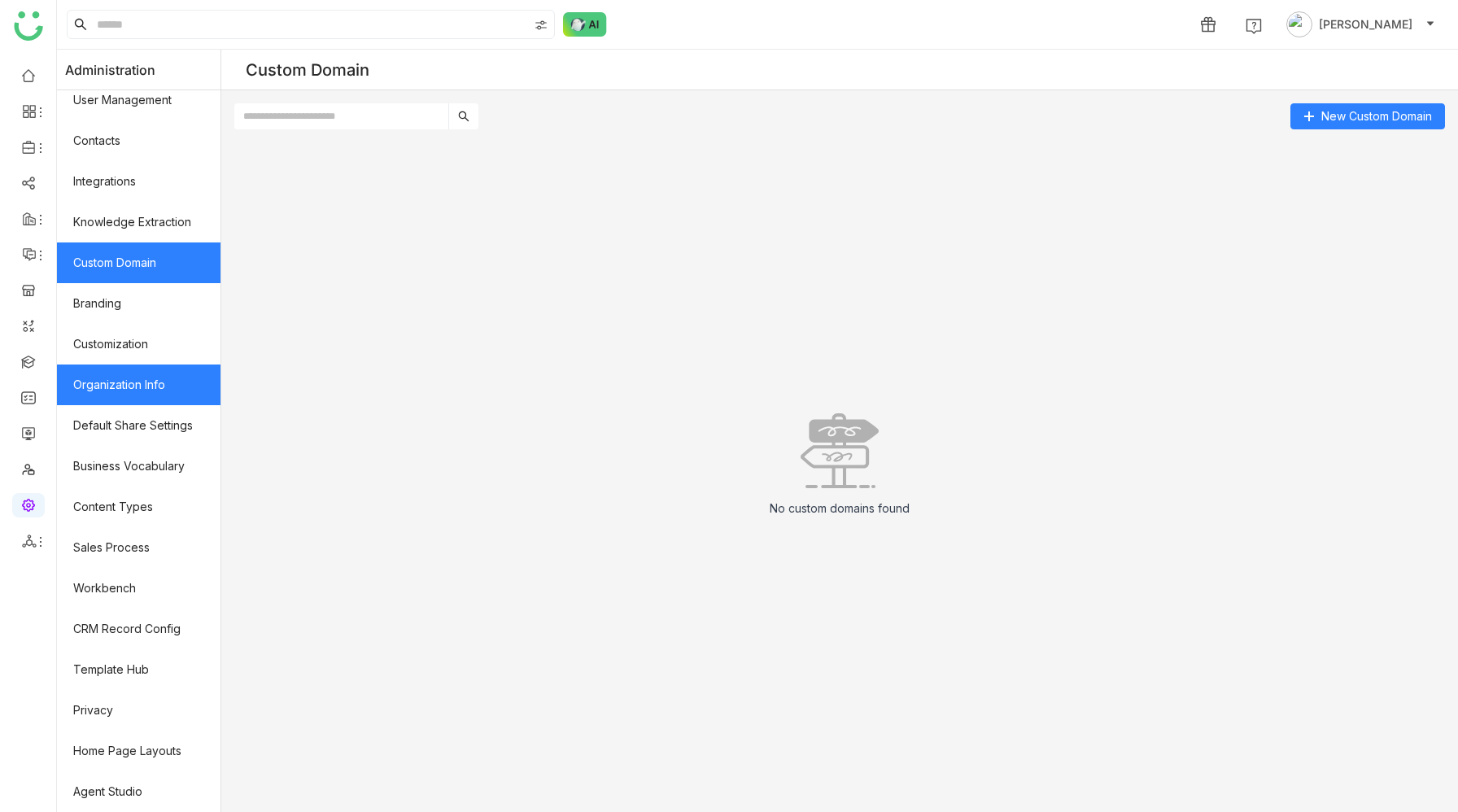
click at [142, 378] on link "Organization Info" at bounding box center [138, 384] width 164 height 40
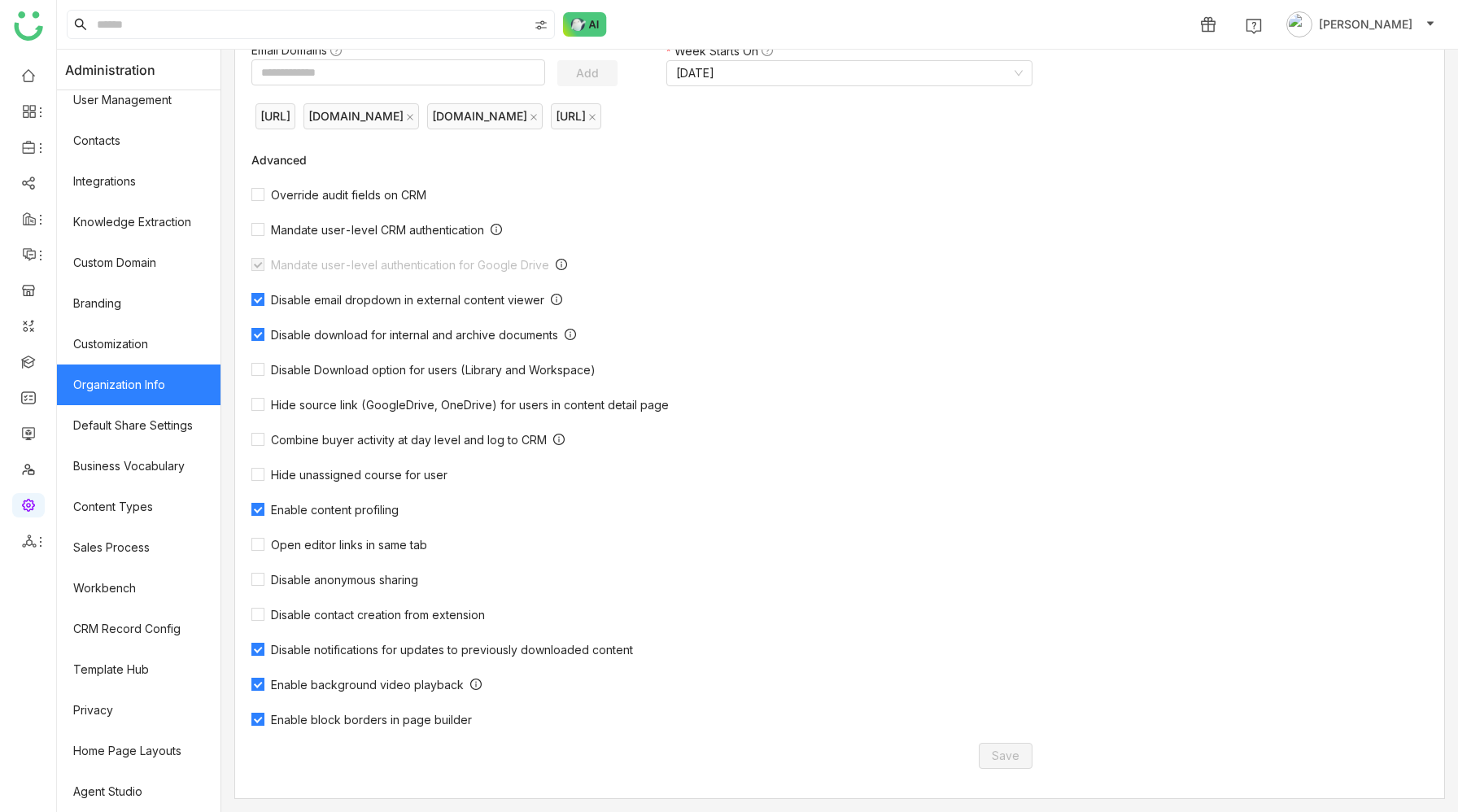
scroll to position [284, 0]
click at [179, 426] on link "Default Share Settings" at bounding box center [138, 425] width 164 height 40
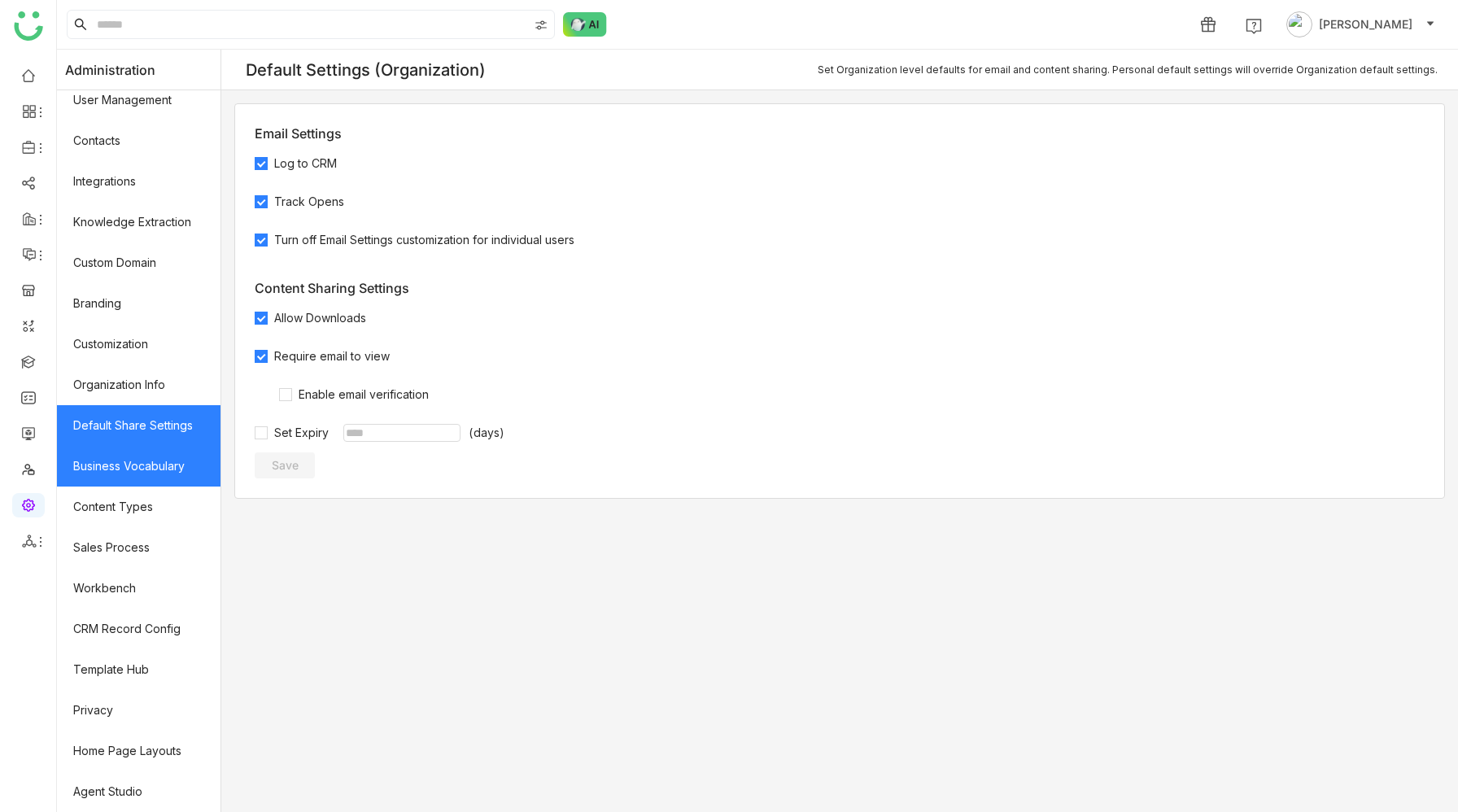
click at [166, 461] on link "Business Vocabulary" at bounding box center [138, 465] width 164 height 40
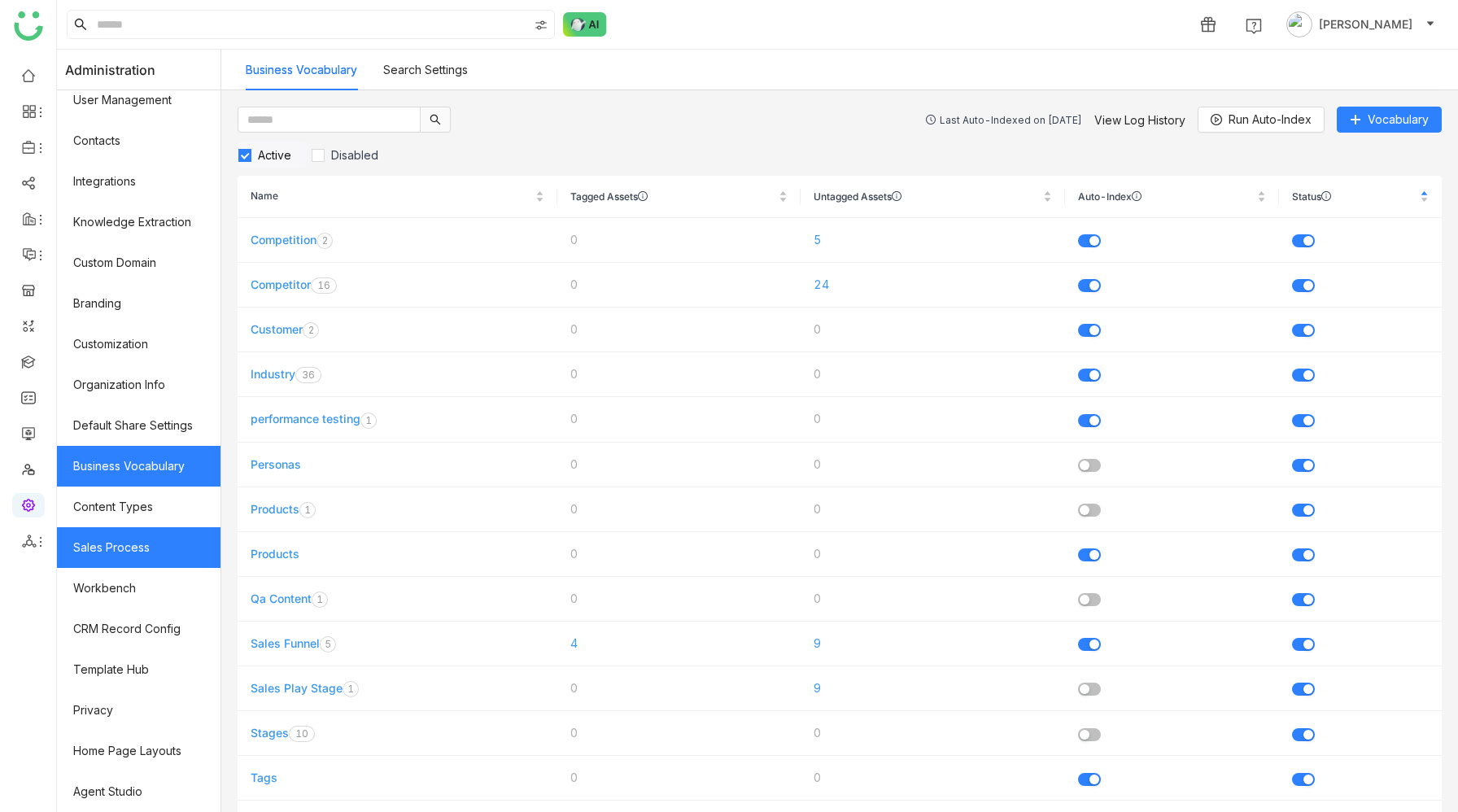
click at [133, 551] on link "Sales Process" at bounding box center [138, 547] width 164 height 40
click at [133, 592] on link "Workbench" at bounding box center [138, 588] width 164 height 40
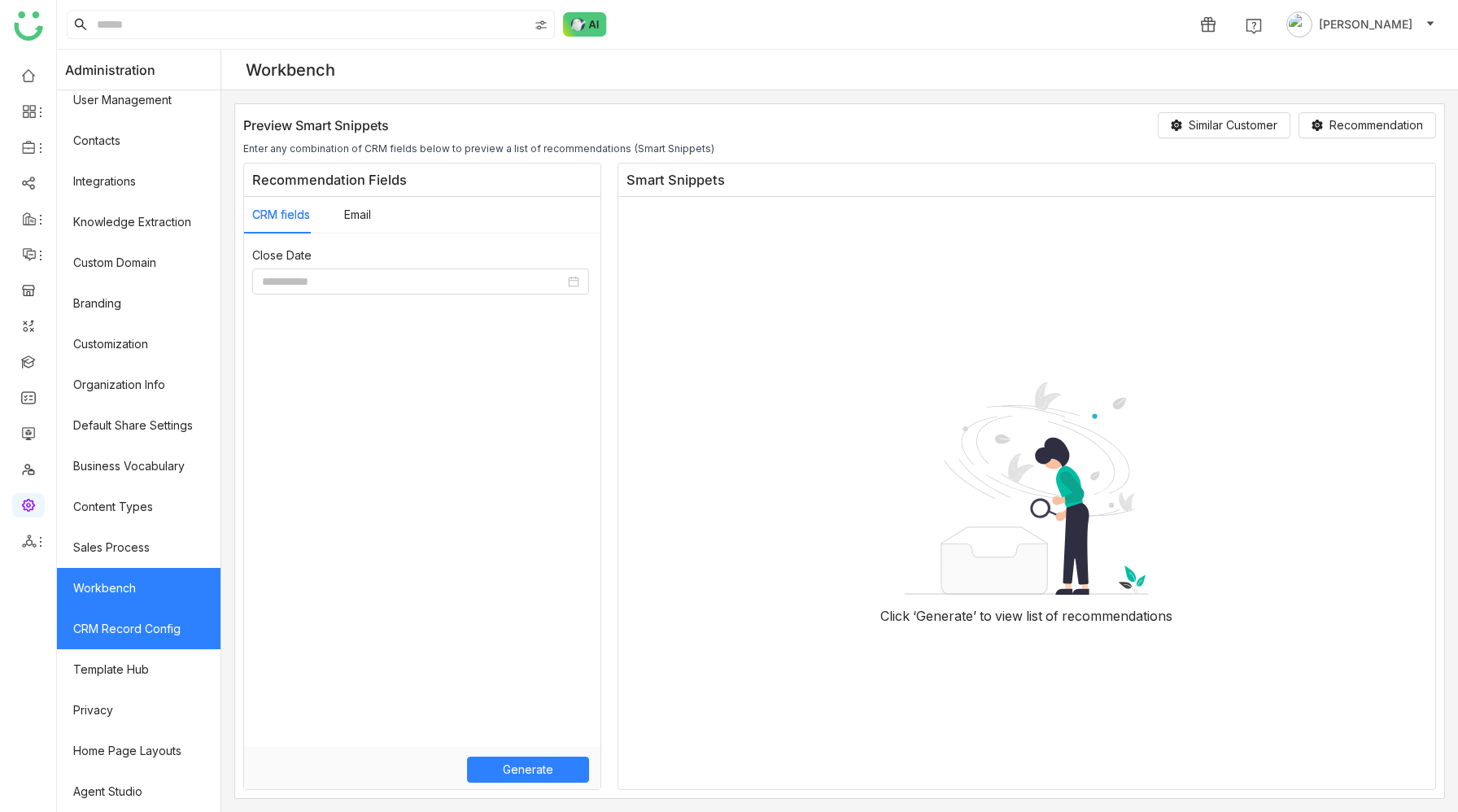
click at [135, 621] on link "CRM Record Config" at bounding box center [138, 628] width 164 height 40
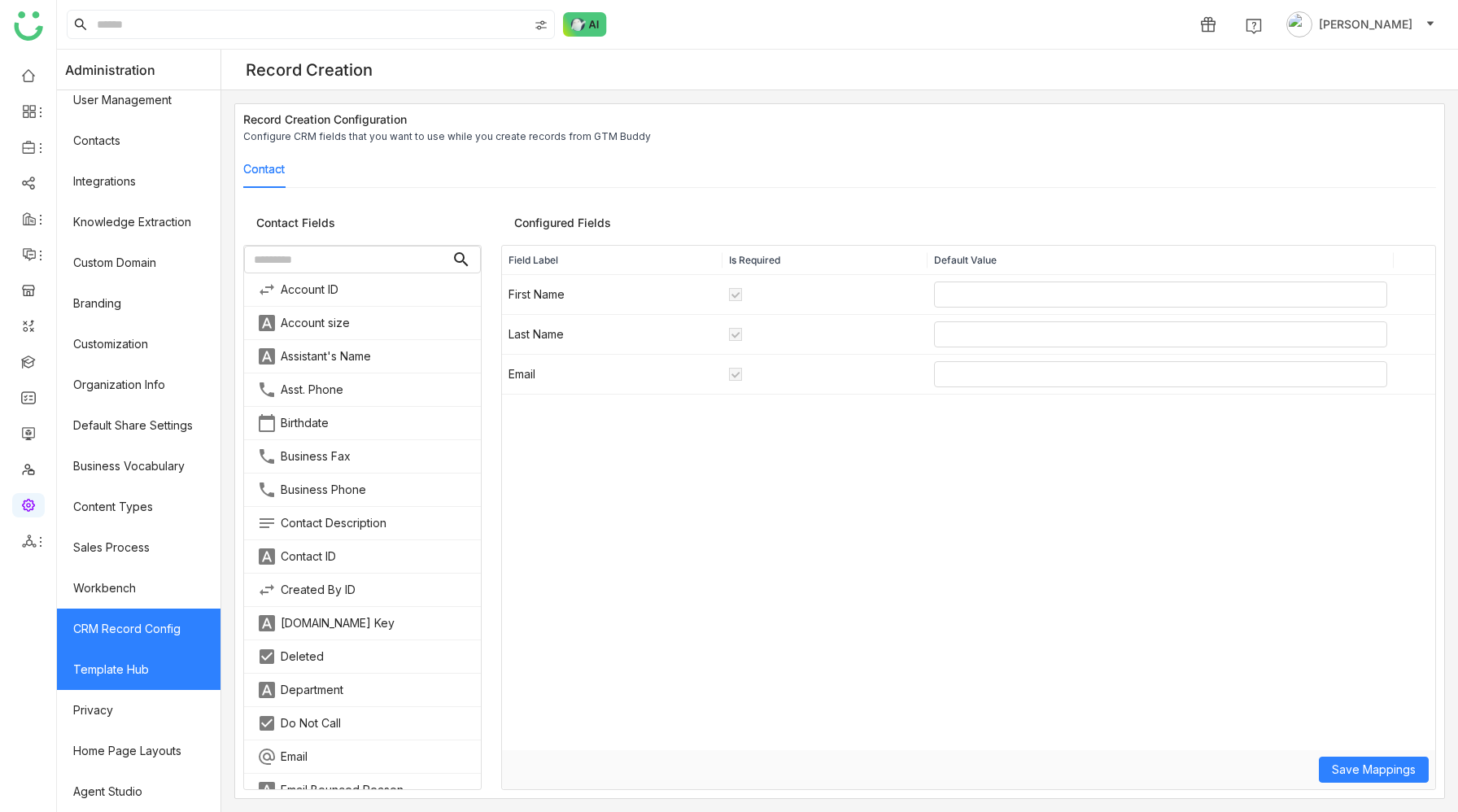
click at [135, 667] on link "Template Hub" at bounding box center [138, 669] width 164 height 40
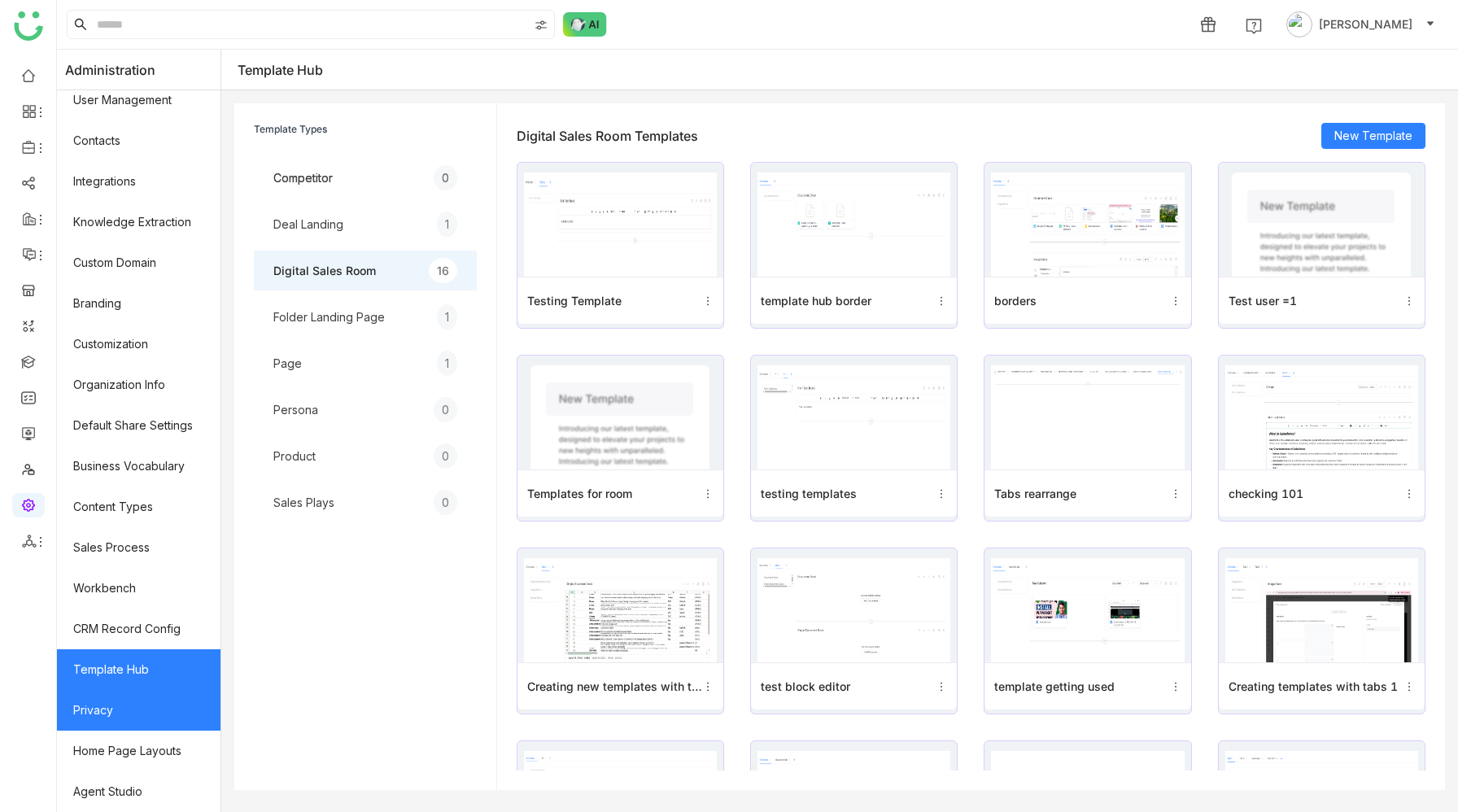
click at [169, 719] on link "Privacy" at bounding box center [138, 709] width 164 height 40
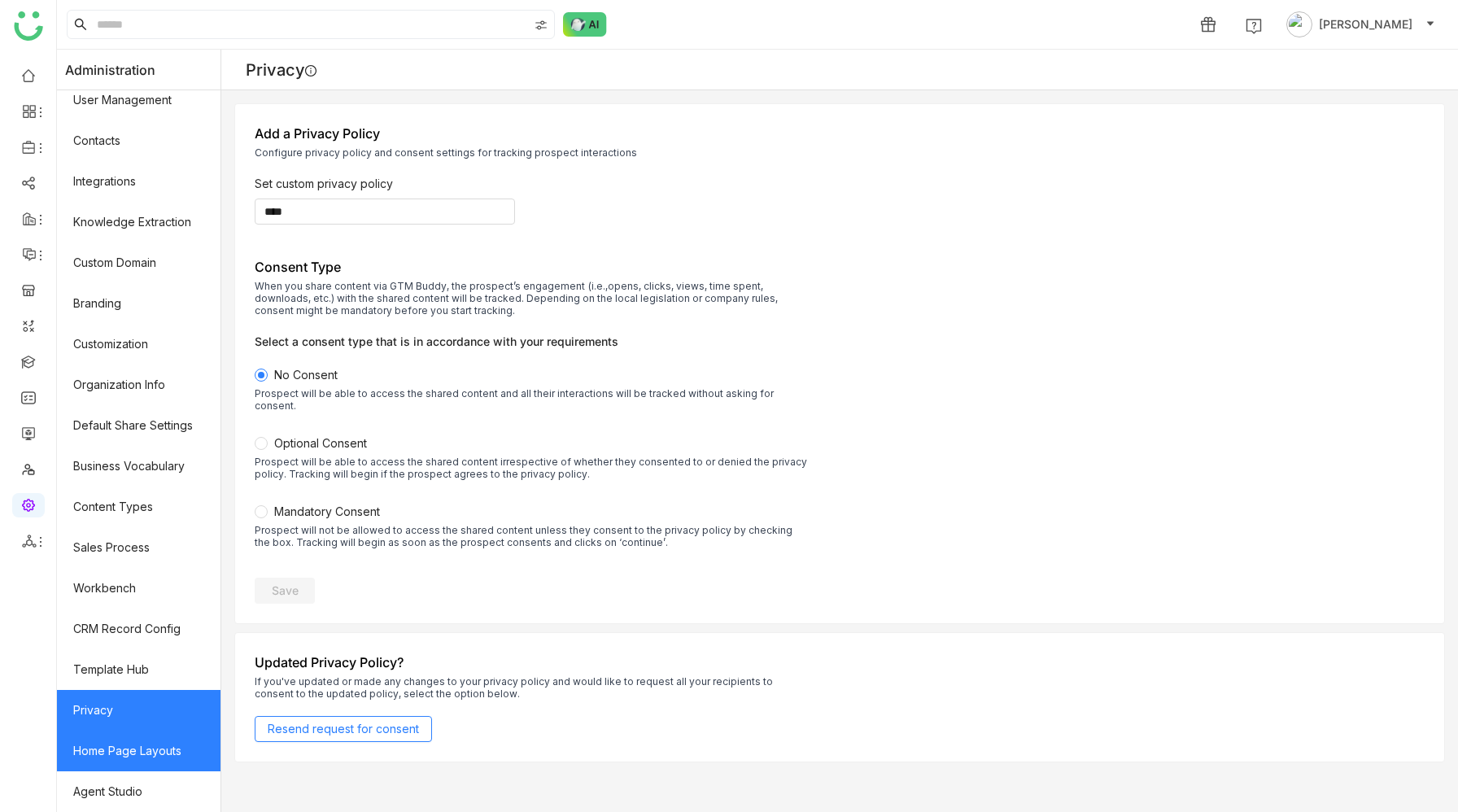
click at [112, 761] on link "Home Page Layouts" at bounding box center [138, 750] width 164 height 40
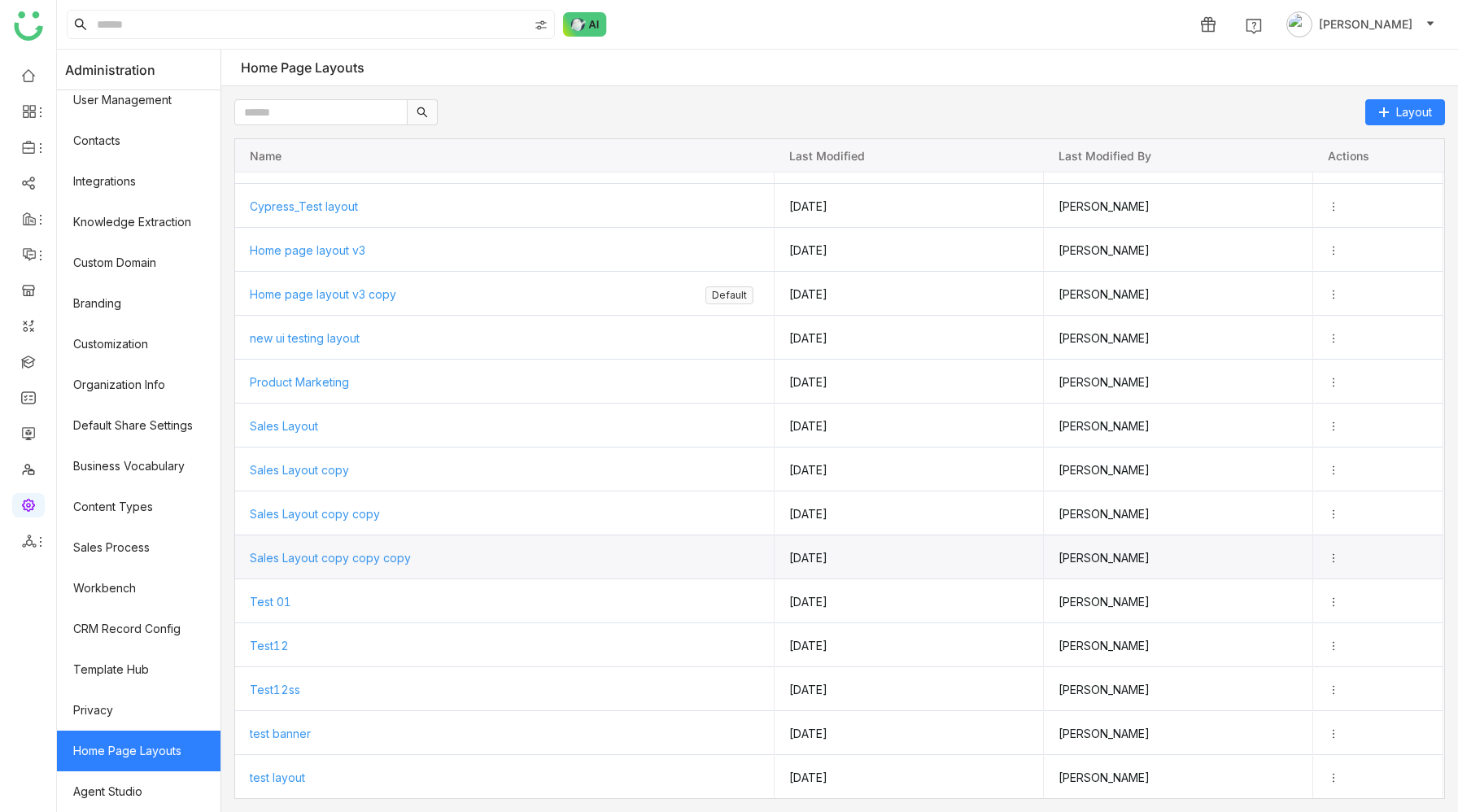
scroll to position [33, 0]
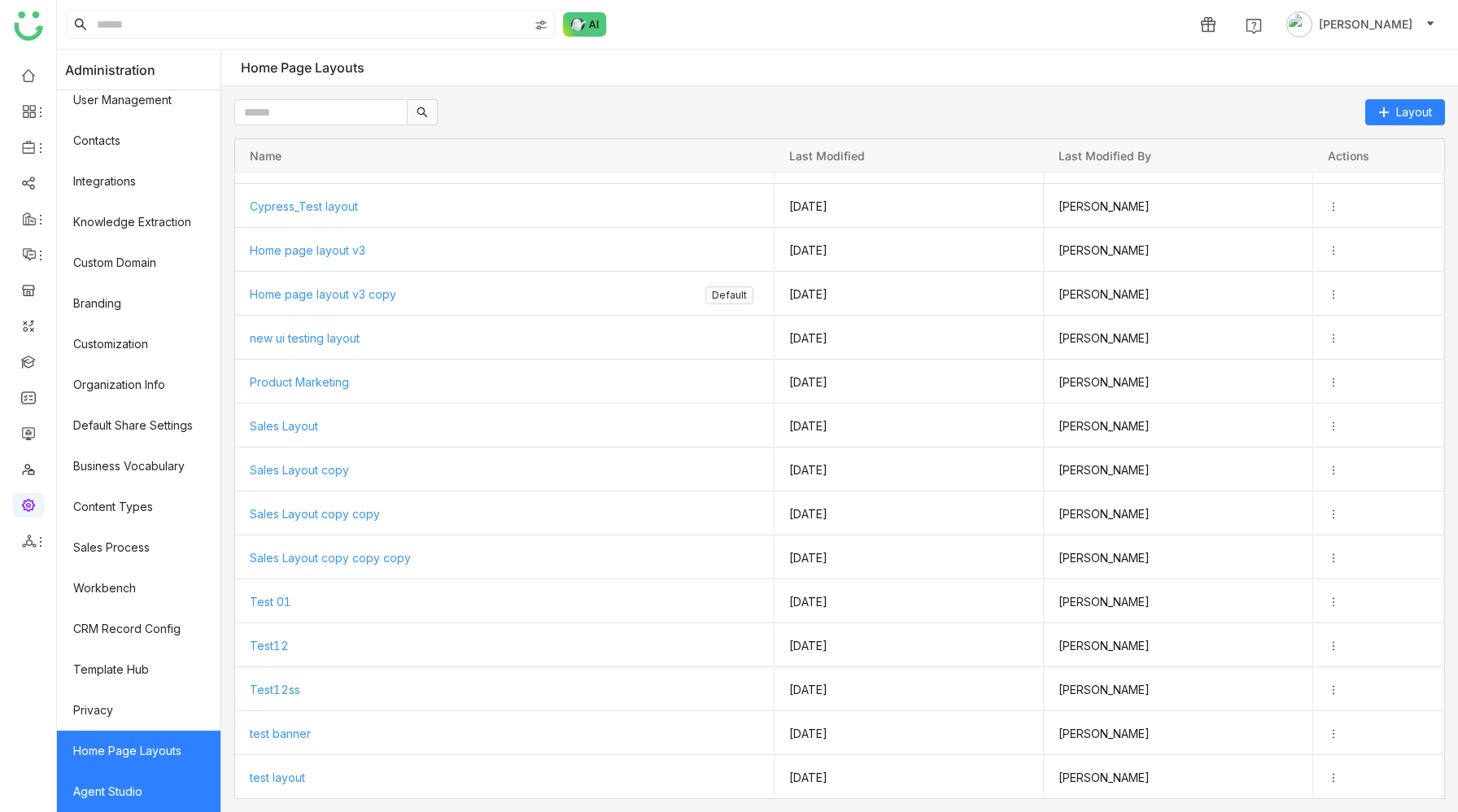
click at [150, 791] on link "Agent Studio" at bounding box center [138, 791] width 164 height 40
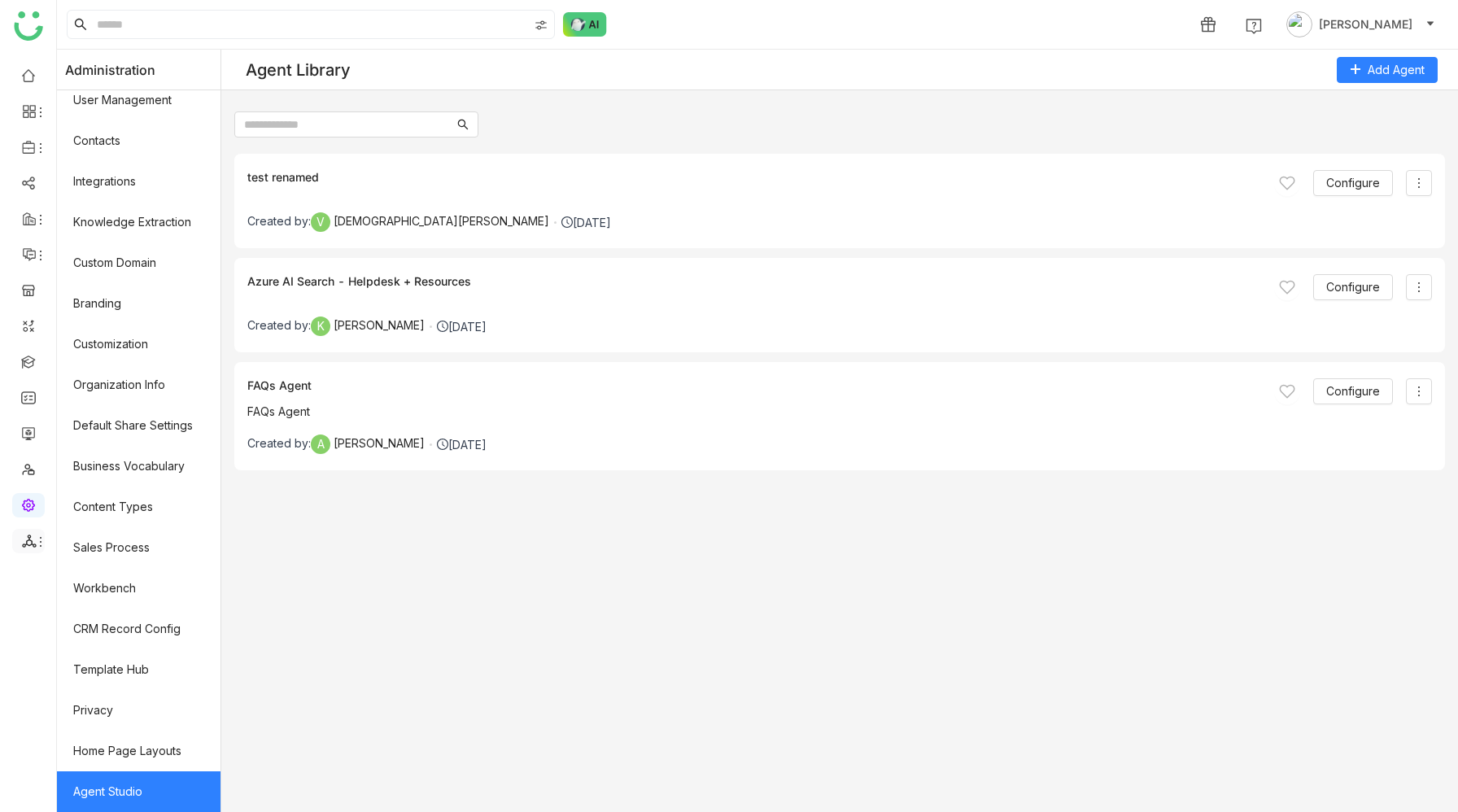
click at [35, 546] on icon at bounding box center [41, 542] width 13 height 13
click at [87, 574] on link "List" at bounding box center [116, 579] width 113 height 12
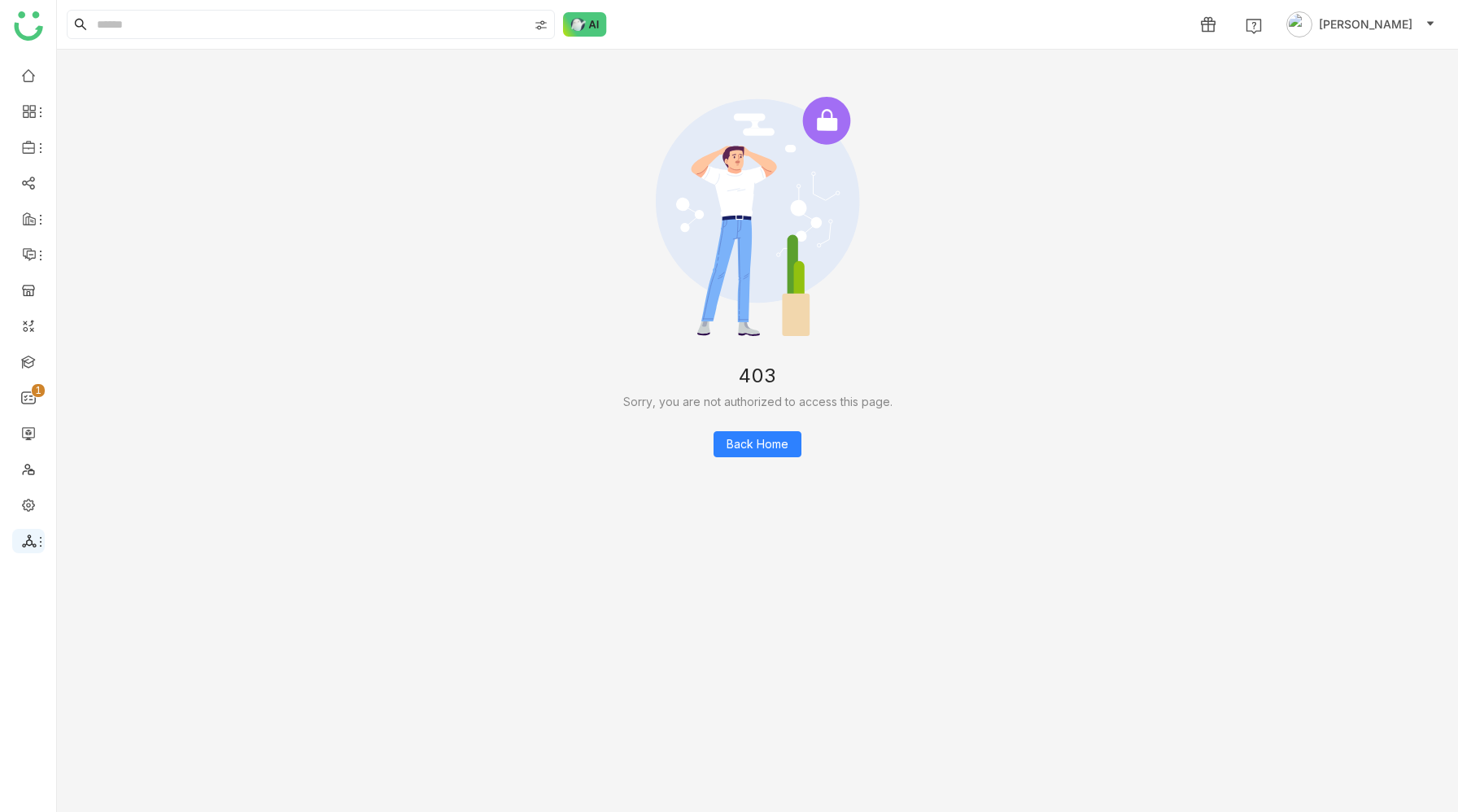
click at [37, 542] on icon at bounding box center [41, 542] width 13 height 13
click at [90, 580] on link "List" at bounding box center [116, 579] width 113 height 12
click at [413, 257] on div at bounding box center [757, 218] width 1332 height 242
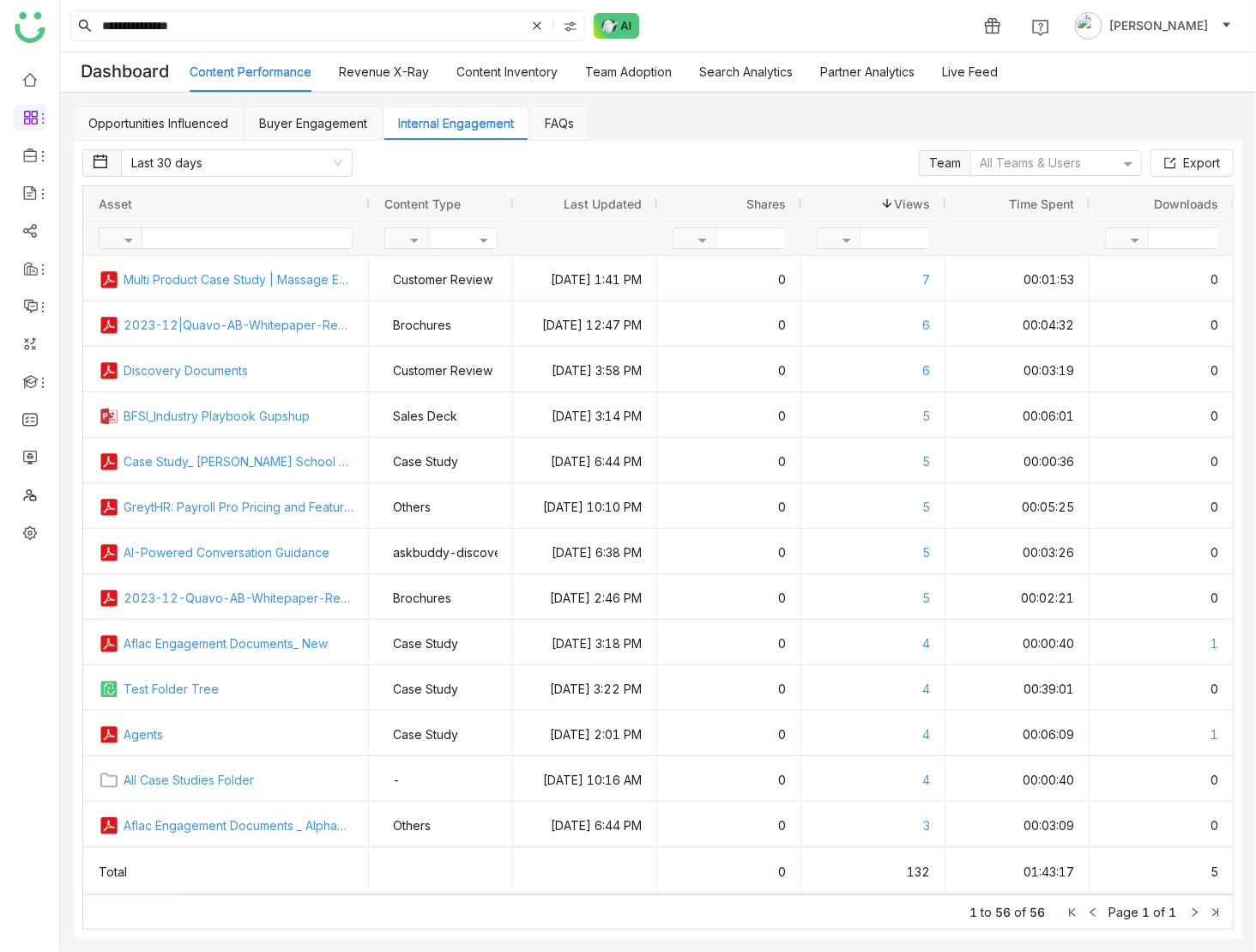
click at [858, 23] on div "**********" at bounding box center [658, 25] width 1196 height 51
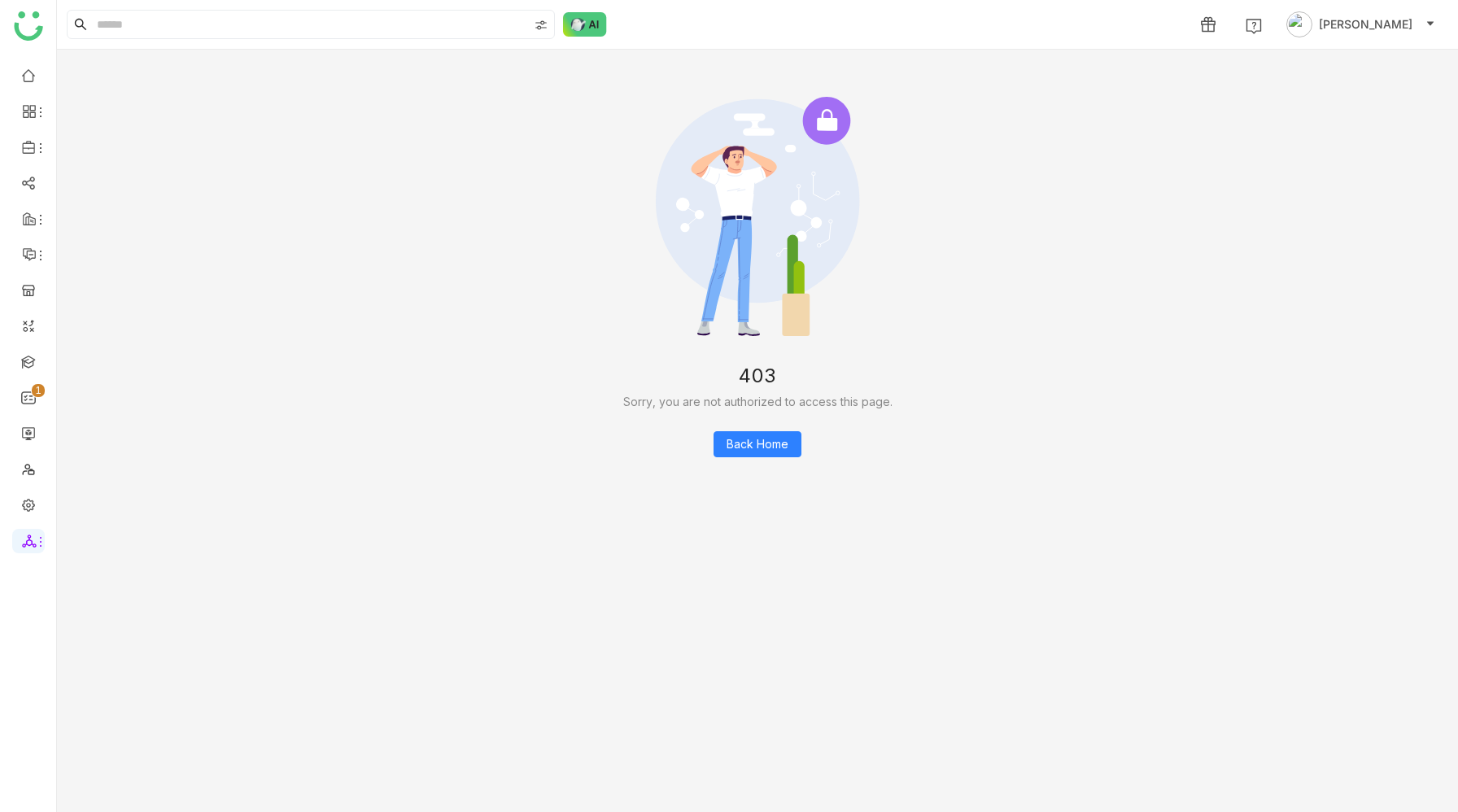
click at [1114, 354] on nz-result "403 Sorry, you are not authorized to access this page. Back Home" at bounding box center [757, 276] width 1384 height 438
click at [29, 541] on span at bounding box center [28, 541] width 8 height 0
click at [81, 576] on link "List" at bounding box center [116, 579] width 113 height 12
click at [30, 81] on link at bounding box center [29, 74] width 15 height 14
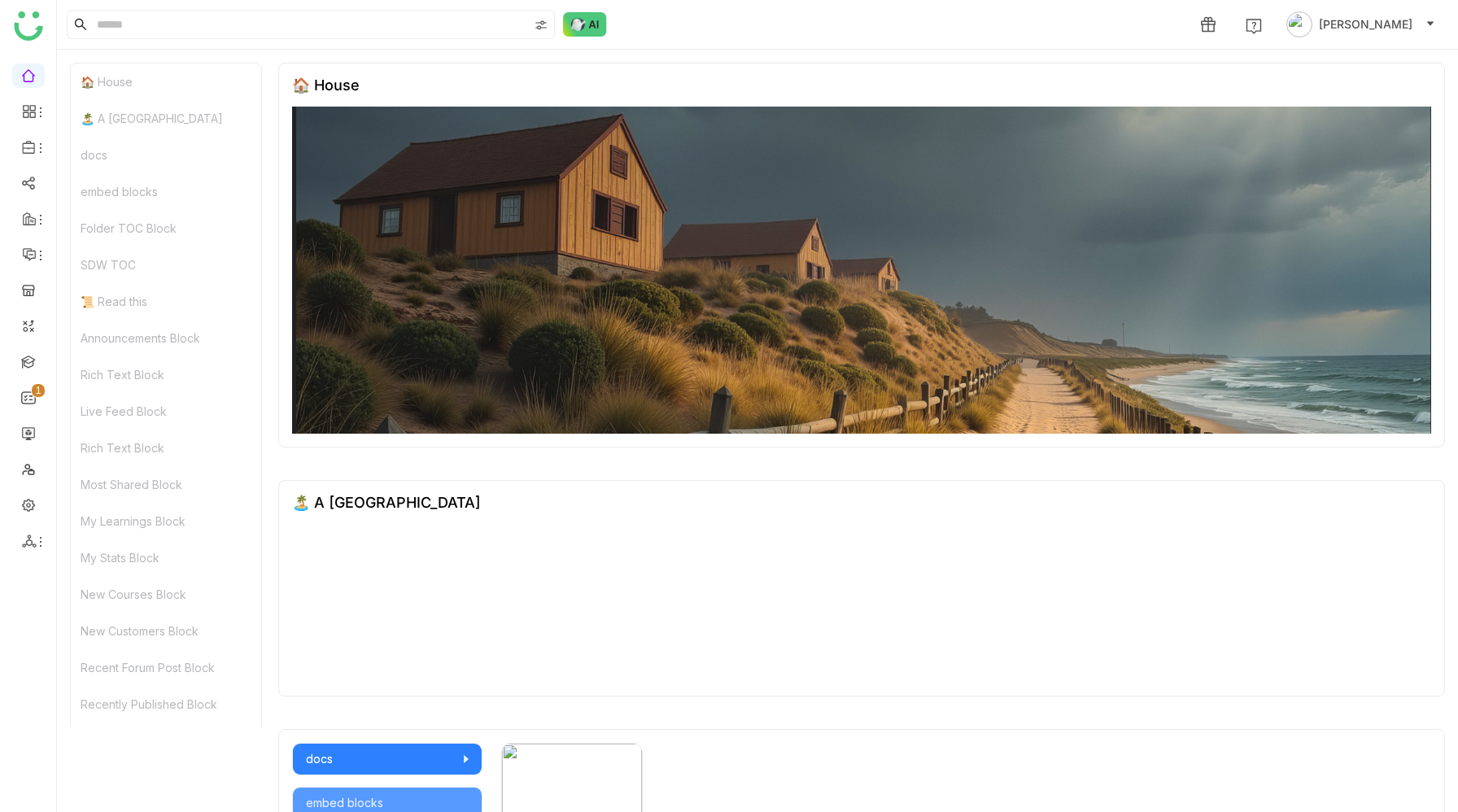
click at [664, 25] on div "1 [PERSON_NAME]" at bounding box center [757, 24] width 1400 height 48
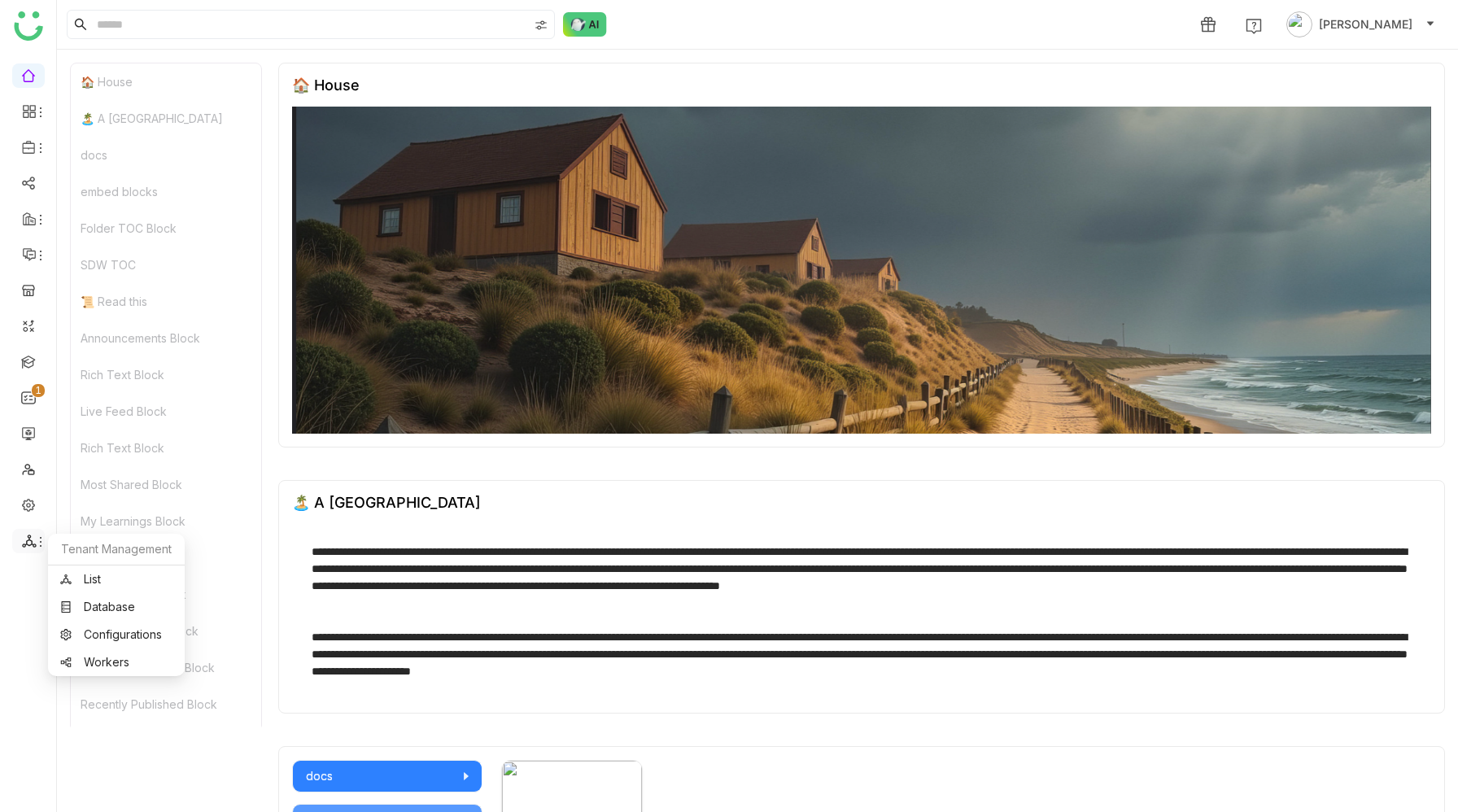
click at [27, 542] on icon at bounding box center [30, 541] width 15 height 15
click at [82, 583] on link "List" at bounding box center [116, 579] width 113 height 12
